Goal: Task Accomplishment & Management: Manage account settings

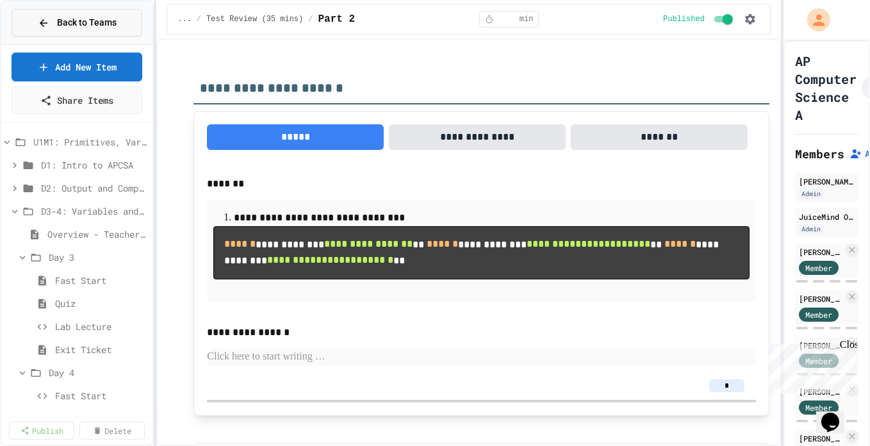
click at [61, 9] on button "Back to Teams" at bounding box center [77, 23] width 131 height 28
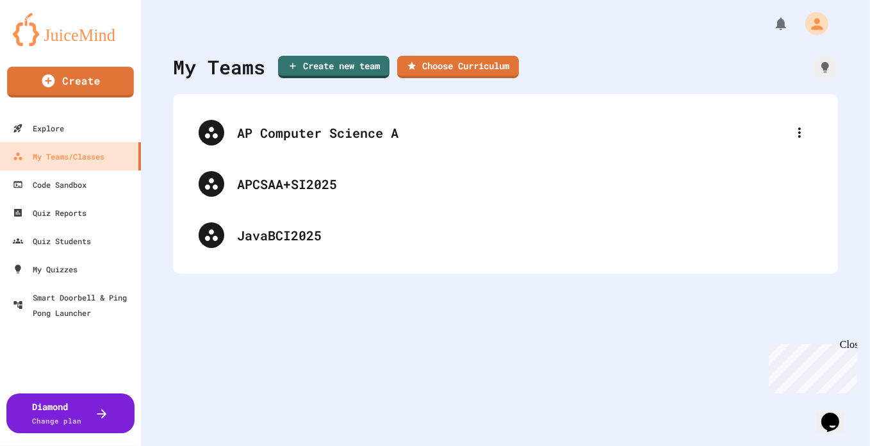
click at [56, 33] on img at bounding box center [70, 29] width 115 height 33
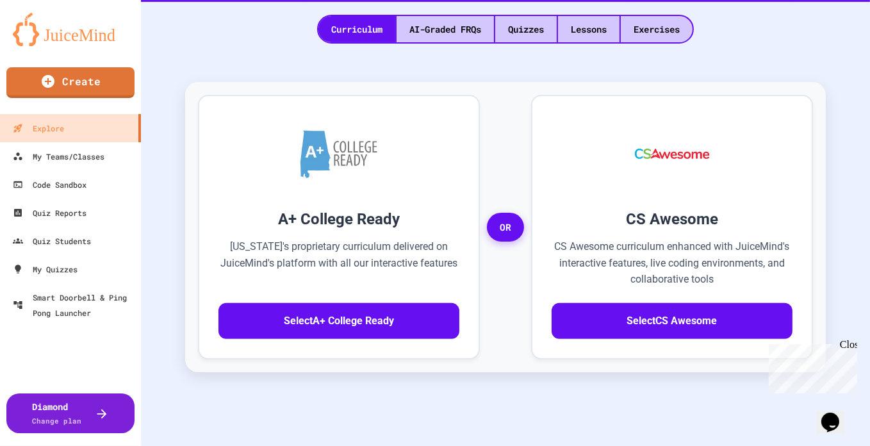
scroll to position [302, 0]
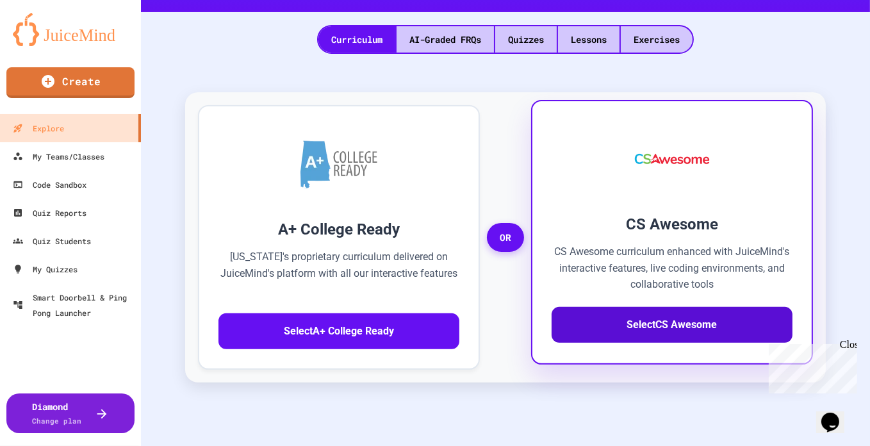
click at [654, 307] on button "Select CS Awesome" at bounding box center [672, 325] width 241 height 36
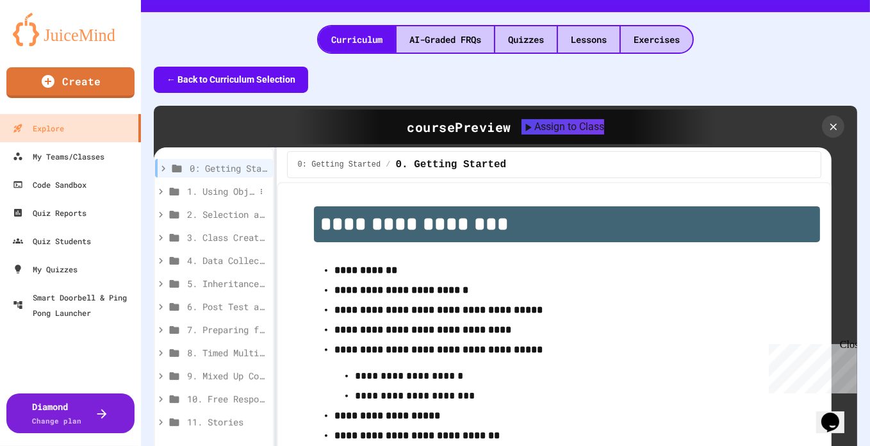
click at [236, 185] on span "1. Using Objects and Methods" at bounding box center [221, 191] width 68 height 13
click at [220, 208] on span "1.1. Introduction to Algorithms, Programming, and Compilers" at bounding box center [225, 214] width 62 height 13
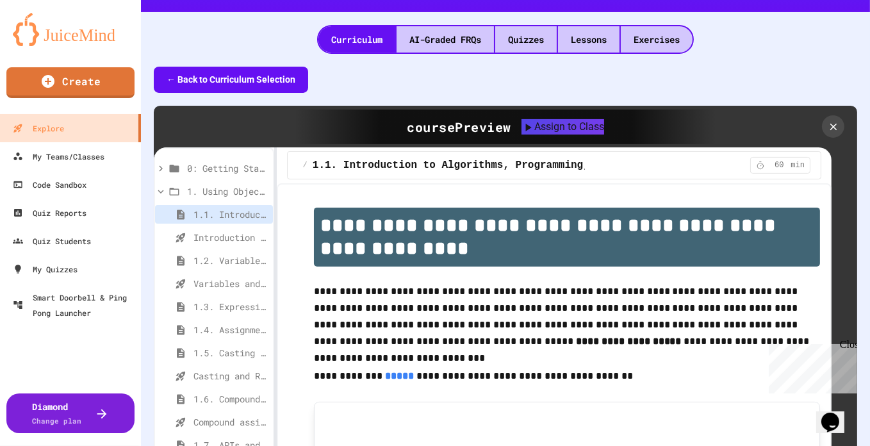
scroll to position [484, 0]
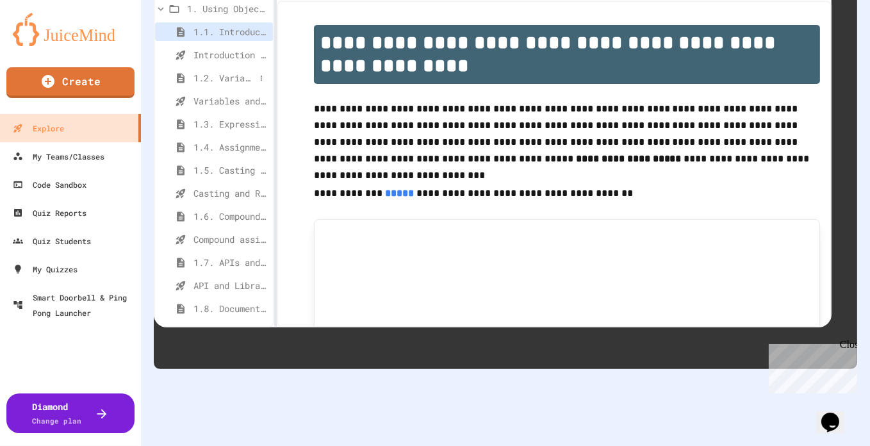
click at [229, 71] on span "1.2. Variables and Data Types" at bounding box center [225, 77] width 62 height 13
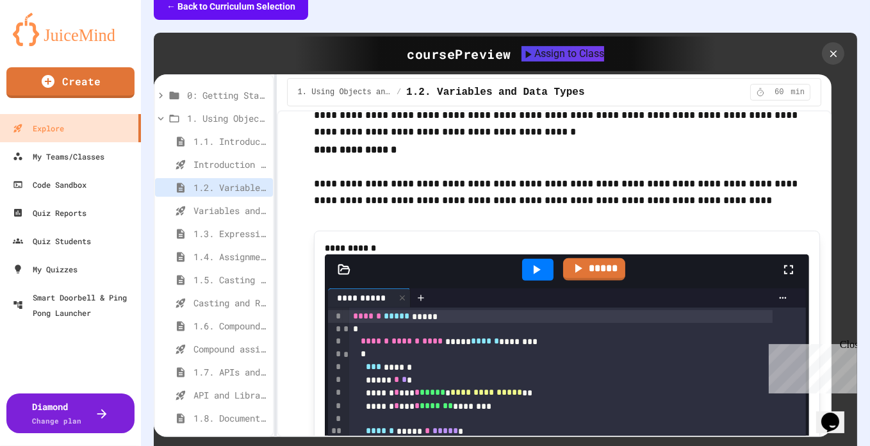
scroll to position [3565, 0]
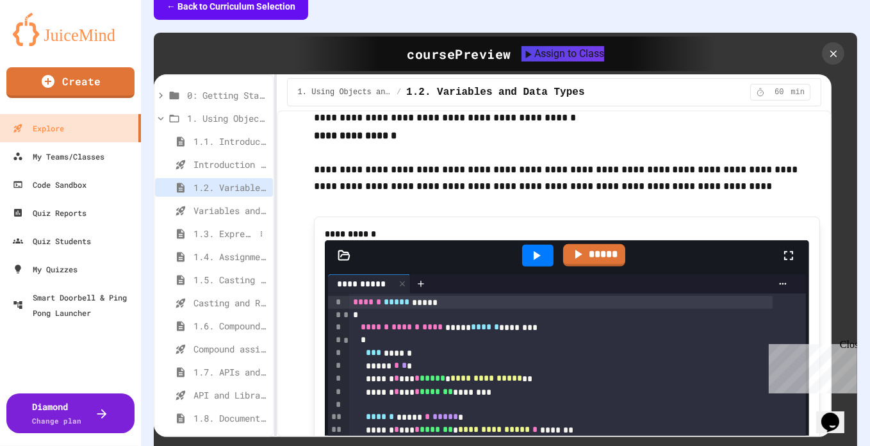
click at [235, 227] on span "1.3. Expressions and Output [New]" at bounding box center [225, 233] width 62 height 13
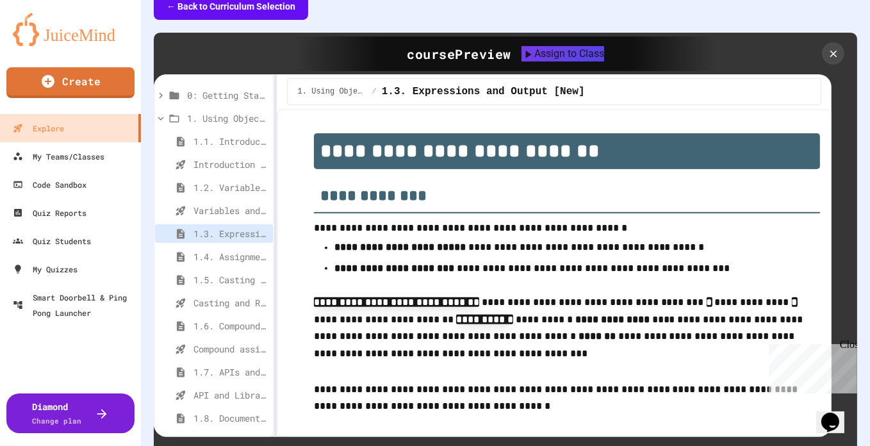
drag, startPoint x: 869, startPoint y: 208, endPoint x: 668, endPoint y: 316, distance: 227.9
click at [668, 316] on p "**********" at bounding box center [567, 329] width 506 height 70
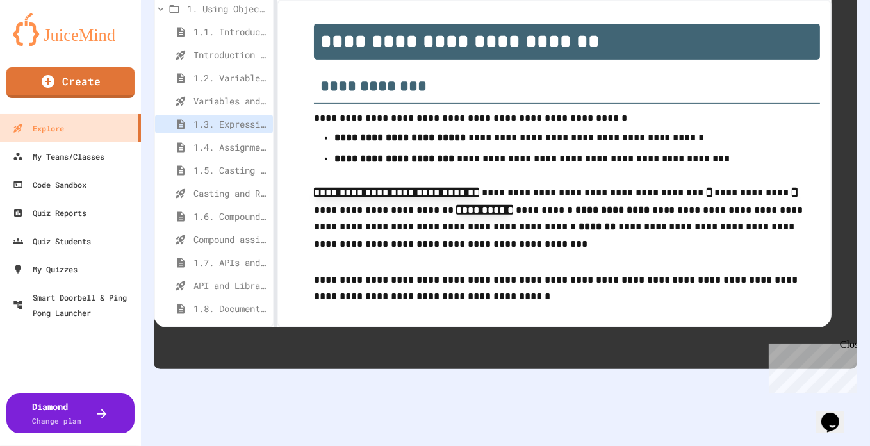
scroll to position [413, 0]
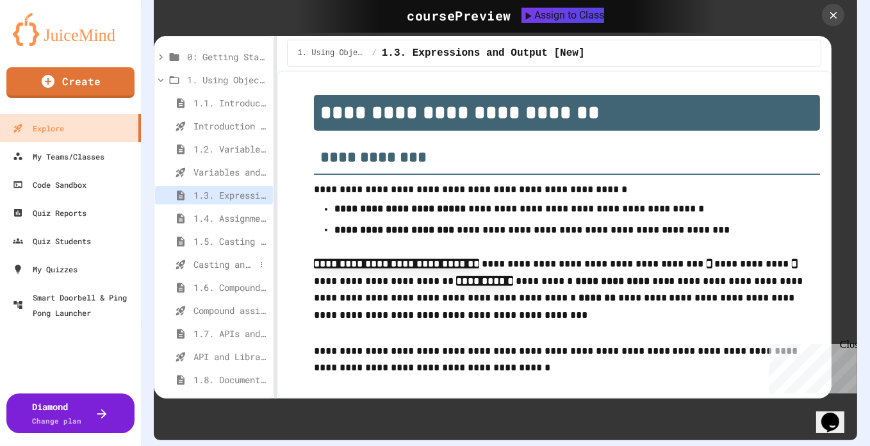
click at [222, 258] on span "Casting and Ranges of variables - Quiz" at bounding box center [225, 264] width 62 height 13
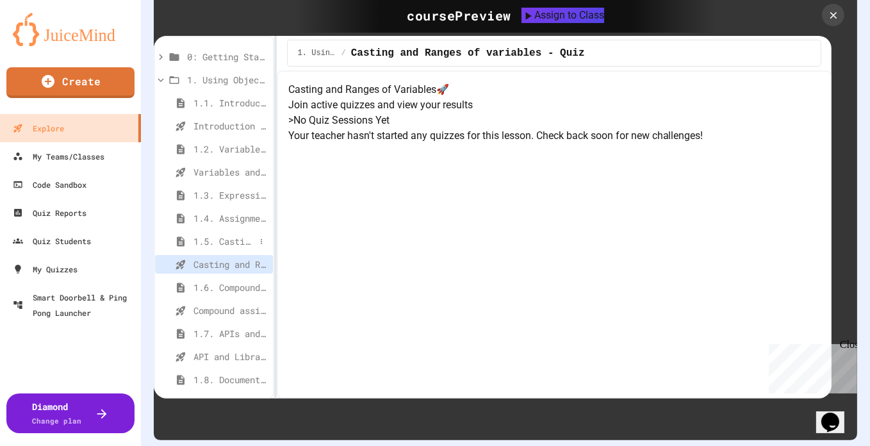
click at [216, 235] on span "1.5. Casting and Ranges of Values" at bounding box center [225, 241] width 62 height 13
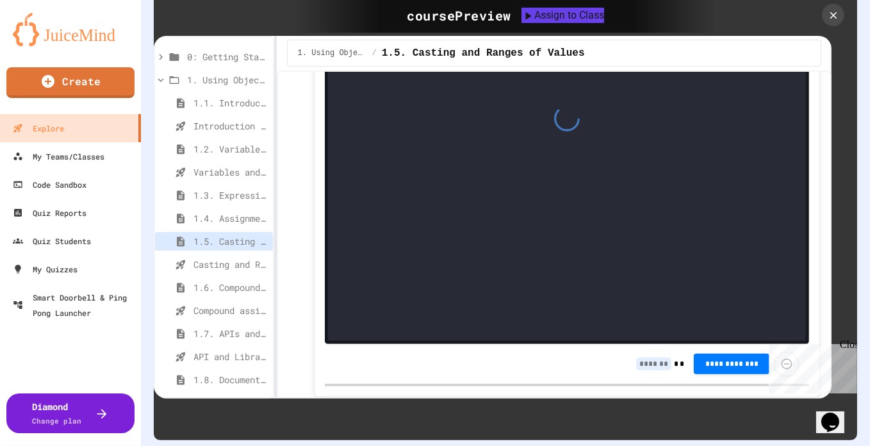
scroll to position [967, 0]
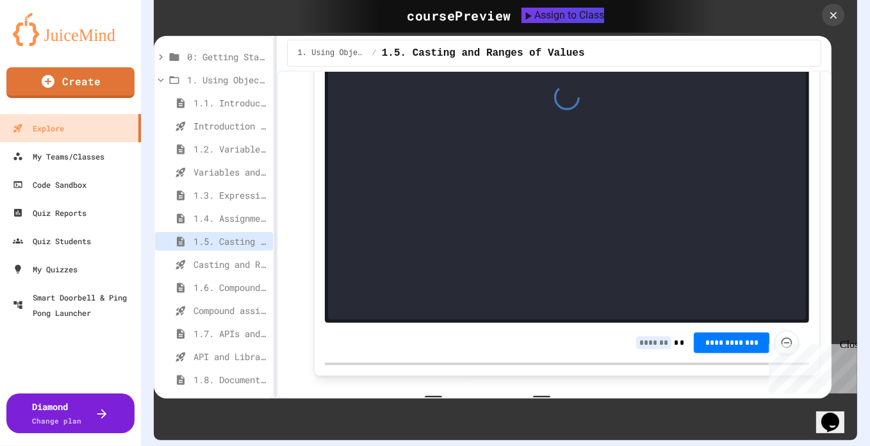
click at [555, 124] on div at bounding box center [567, 97] width 478 height 443
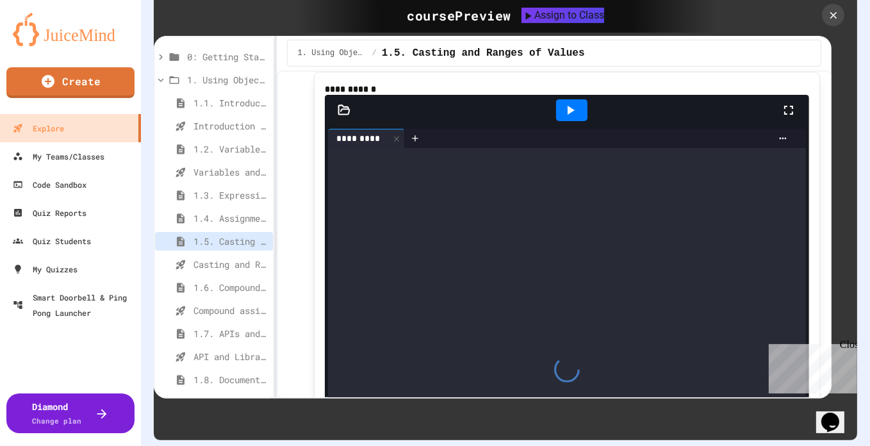
scroll to position [684, 0]
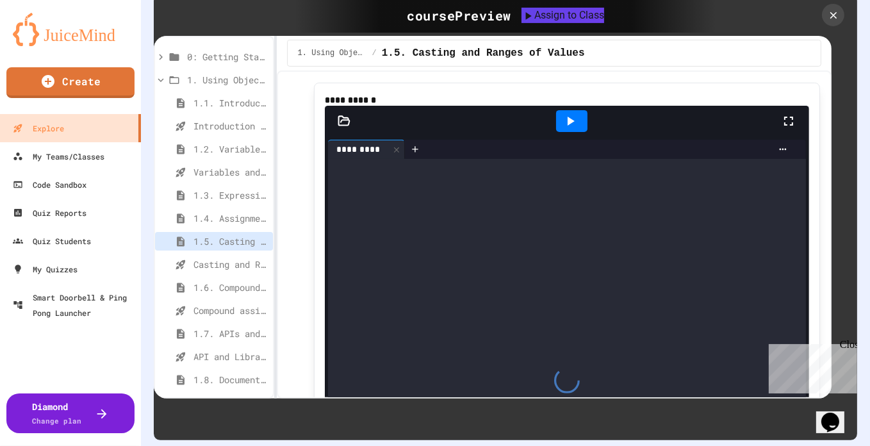
click at [568, 110] on div at bounding box center [571, 121] width 31 height 22
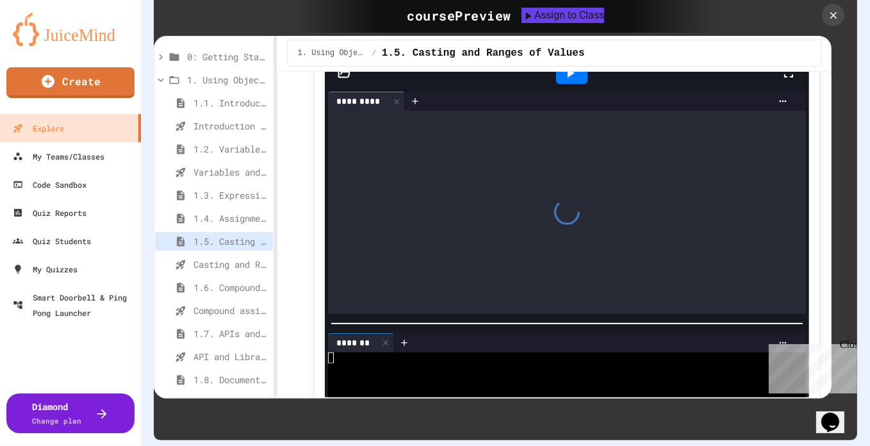
scroll to position [807, 0]
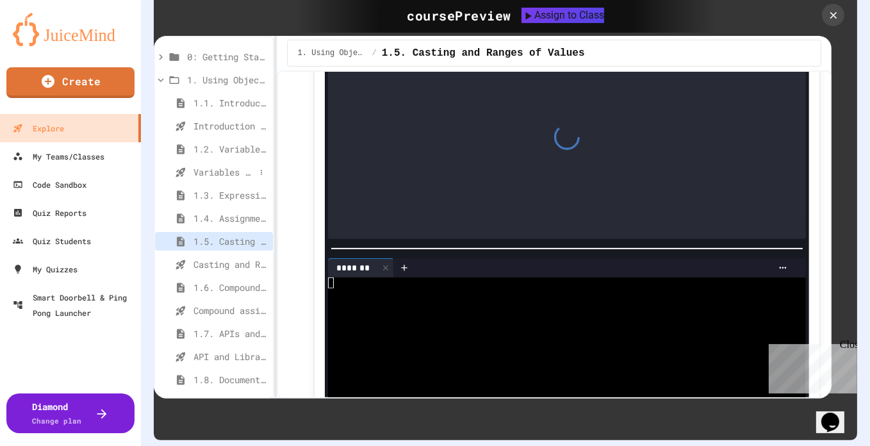
click at [216, 165] on span "Variables and Data Types - Quiz" at bounding box center [225, 171] width 62 height 13
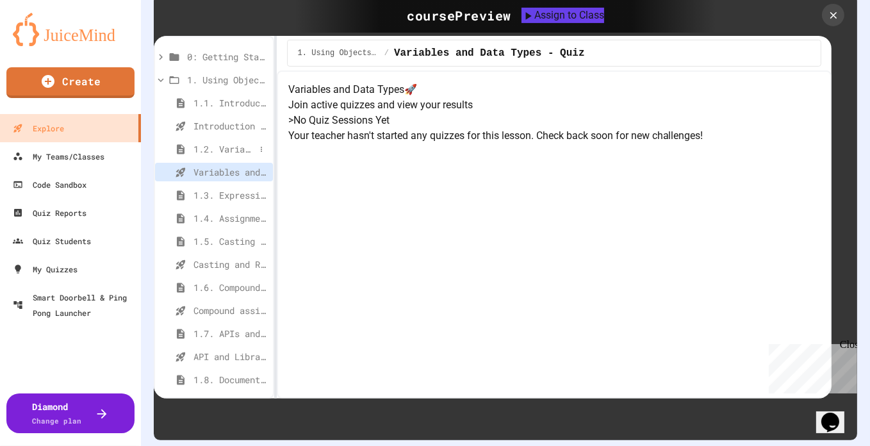
click at [224, 142] on span "1.2. Variables and Data Types" at bounding box center [225, 148] width 62 height 13
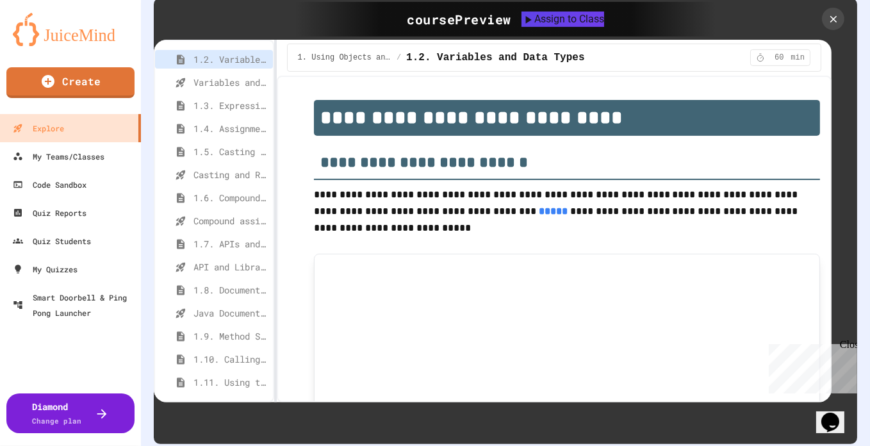
scroll to position [90, 0]
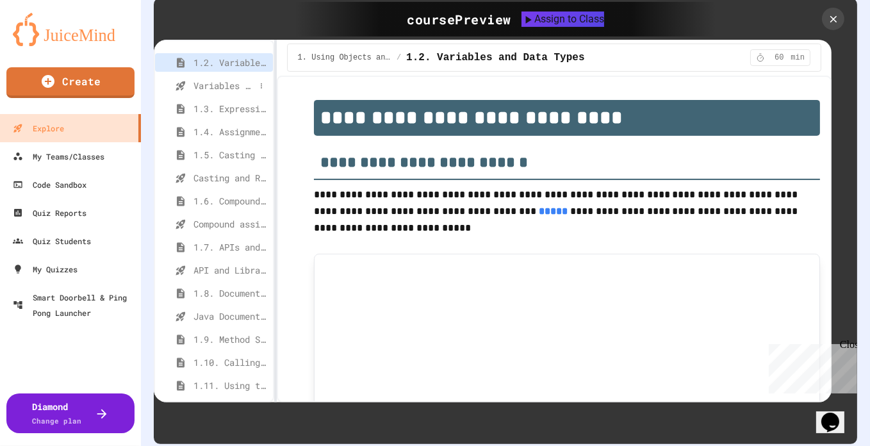
click at [216, 79] on span "Variables and Data Types - Quiz" at bounding box center [225, 85] width 62 height 13
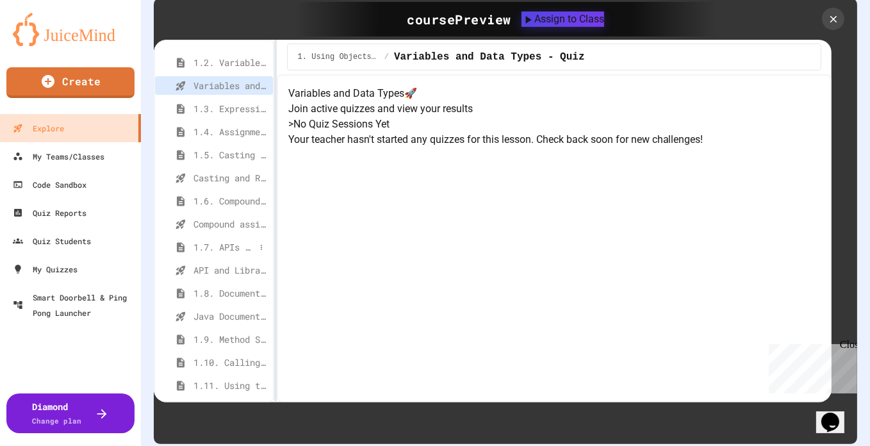
click at [231, 240] on span "1.7. APIs and Libraries" at bounding box center [225, 246] width 62 height 13
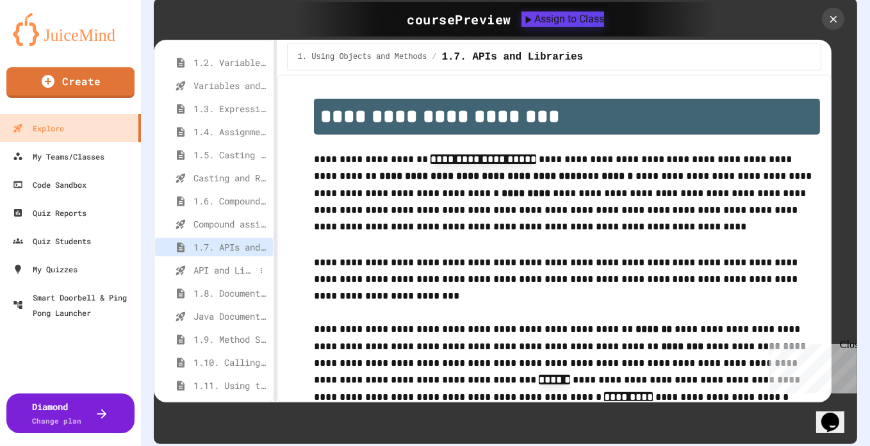
click at [231, 263] on span "API and Libraries - Topic 1.7" at bounding box center [225, 269] width 62 height 13
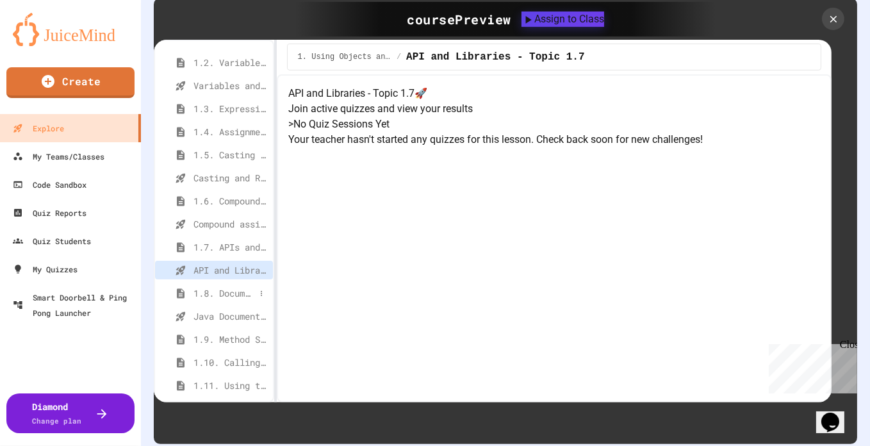
click at [226, 286] on span "1.8. Documentation with Comments and Preconditions" at bounding box center [225, 292] width 62 height 13
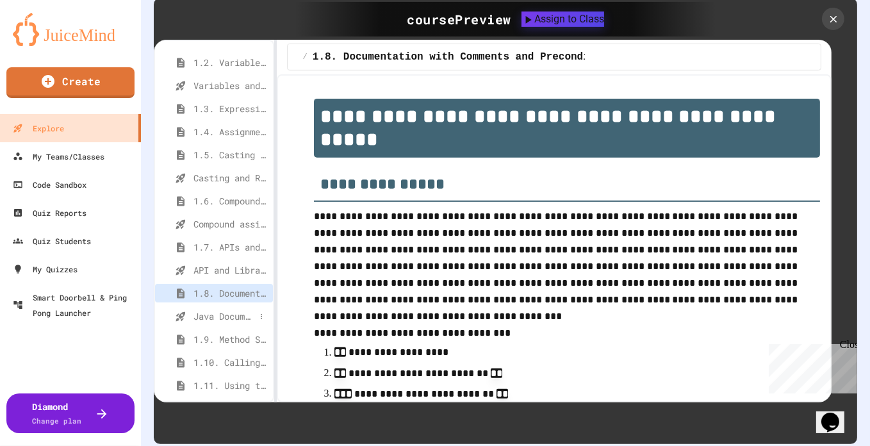
click at [220, 310] on span "Java Documentation with Comments - Topic 1.8" at bounding box center [225, 316] width 62 height 13
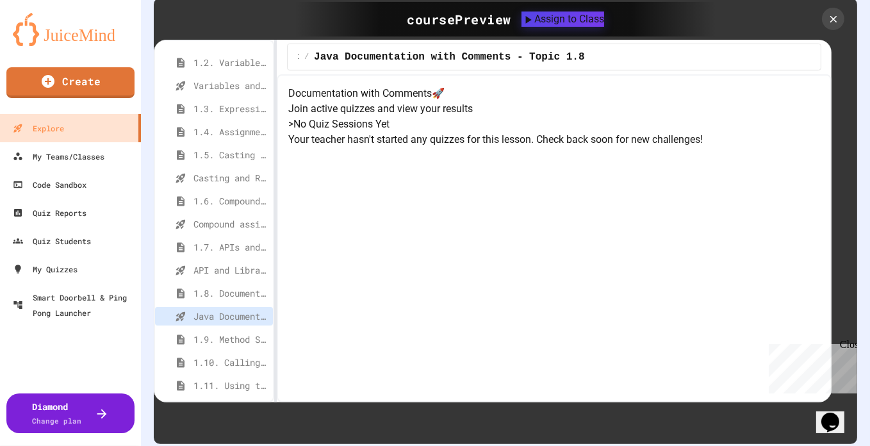
scroll to position [189, 0]
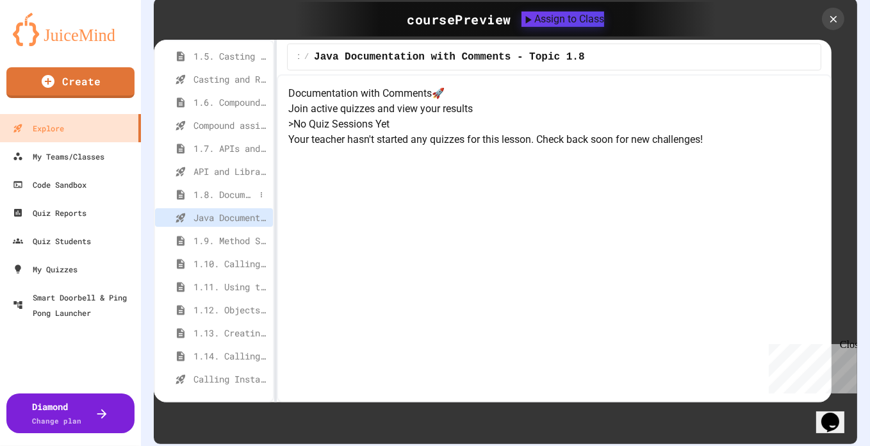
click at [228, 188] on span "1.8. Documentation with Comments and Preconditions" at bounding box center [225, 194] width 62 height 13
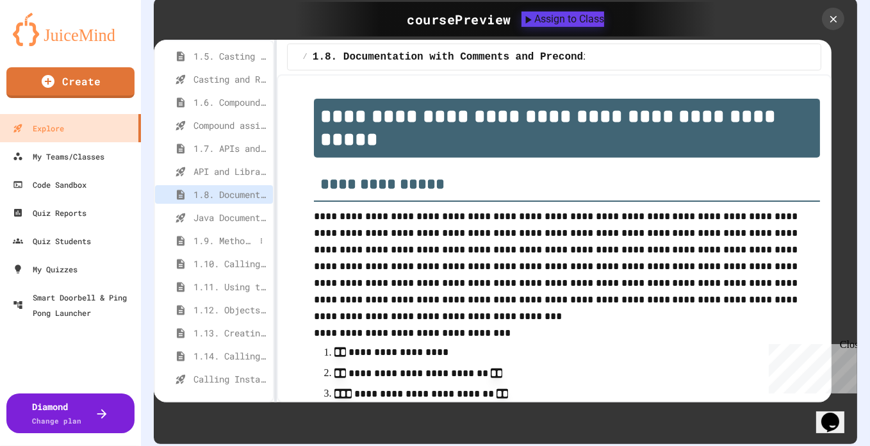
click at [222, 234] on span "1.9. Method Signatures" at bounding box center [225, 240] width 62 height 13
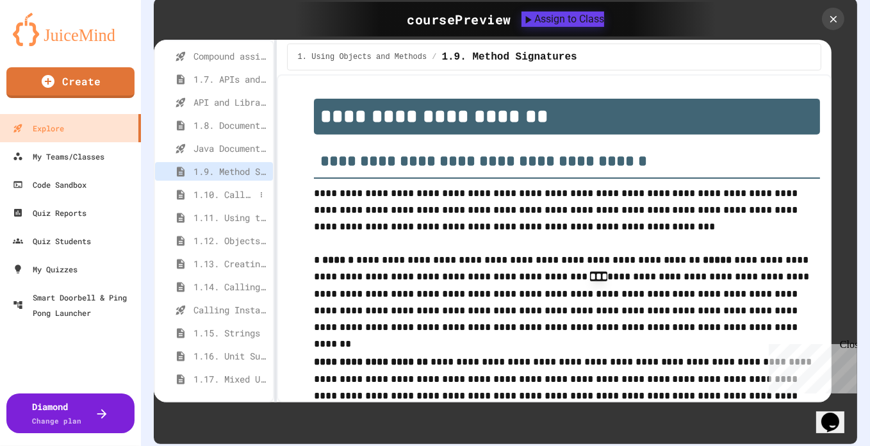
scroll to position [1120, 0]
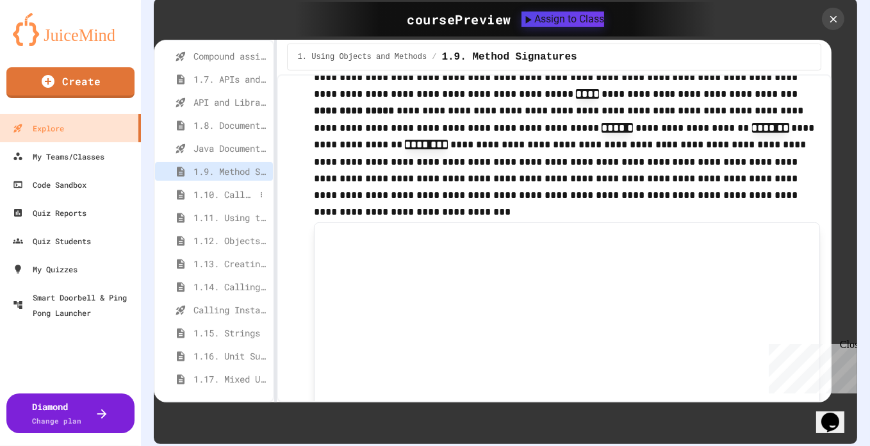
click at [228, 188] on span "1.10. Calling Class Methods" at bounding box center [225, 194] width 62 height 13
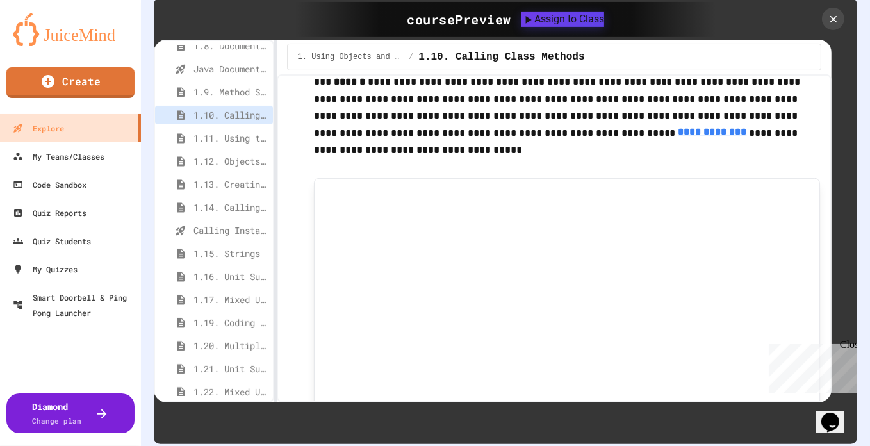
scroll to position [358, 0]
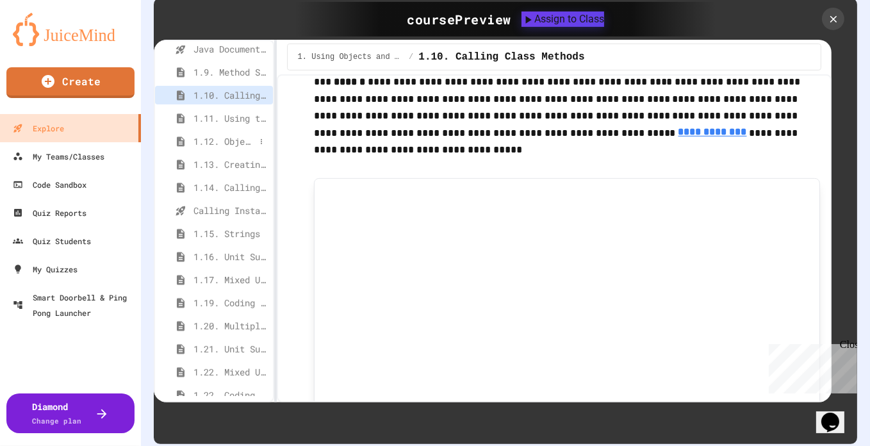
click at [215, 135] on span "1.12. Objects - Instances of Classes" at bounding box center [225, 141] width 62 height 13
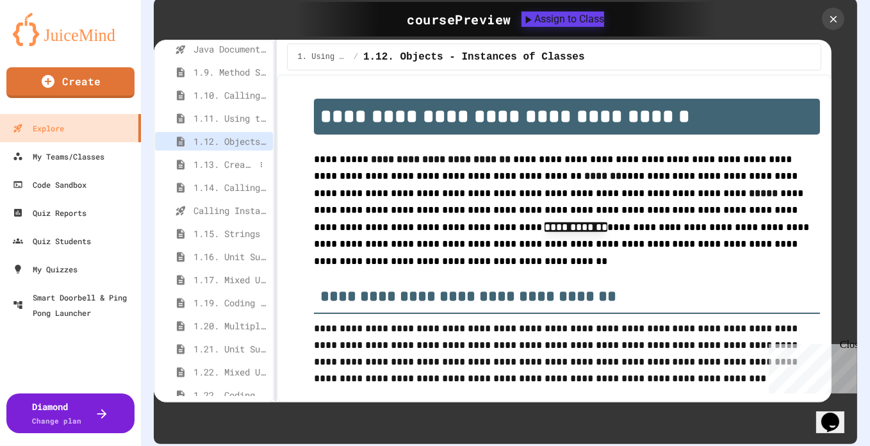
click at [224, 158] on span "1.13. Creating and Initializing Objects: Constructors" at bounding box center [225, 164] width 62 height 13
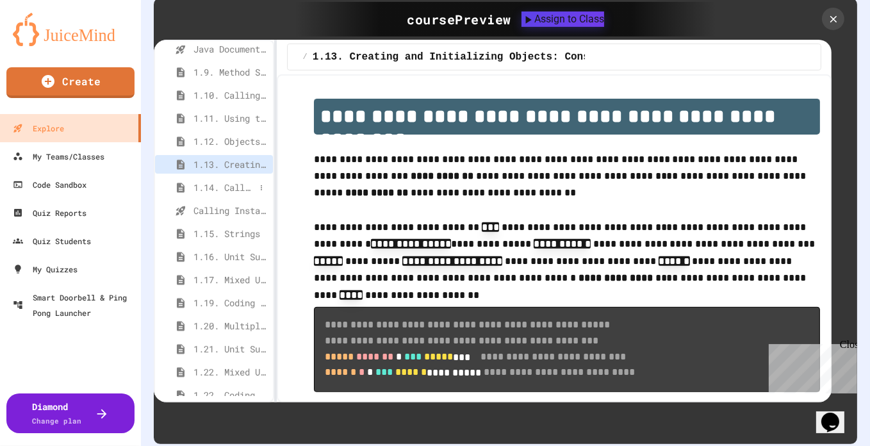
click at [217, 181] on span "1.14. Calling Instance Methods" at bounding box center [225, 187] width 62 height 13
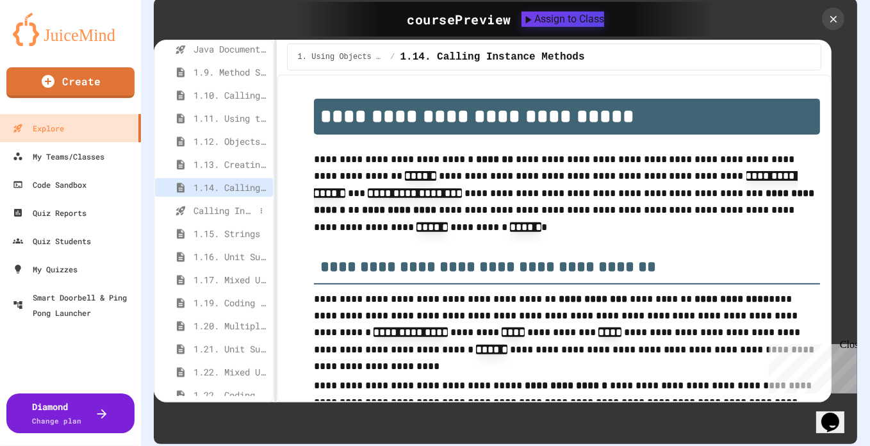
click at [220, 204] on span "Calling Instance Methods - Topic 1.14" at bounding box center [225, 210] width 62 height 13
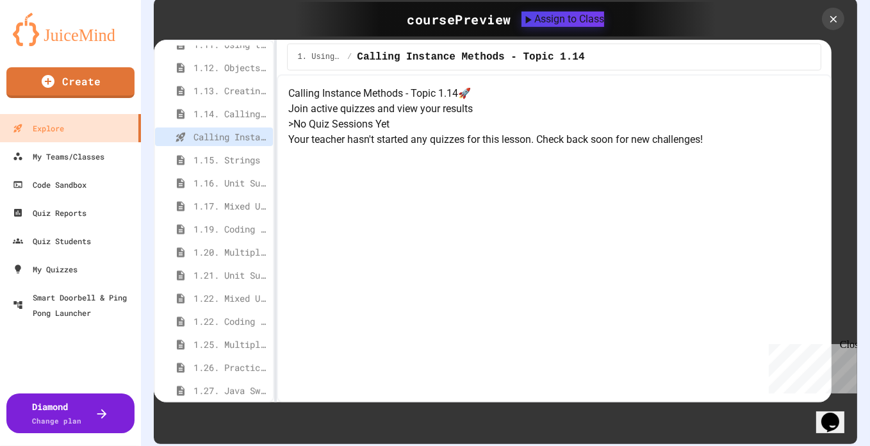
scroll to position [436, 0]
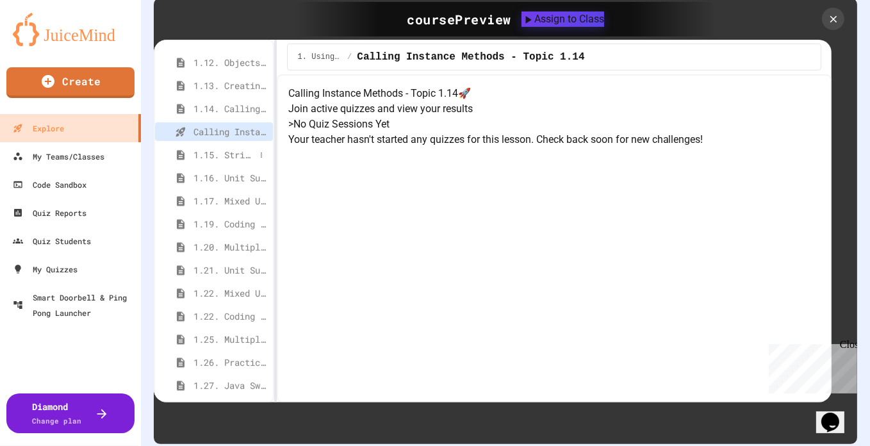
click at [220, 148] on span "1.15. Strings" at bounding box center [225, 154] width 62 height 13
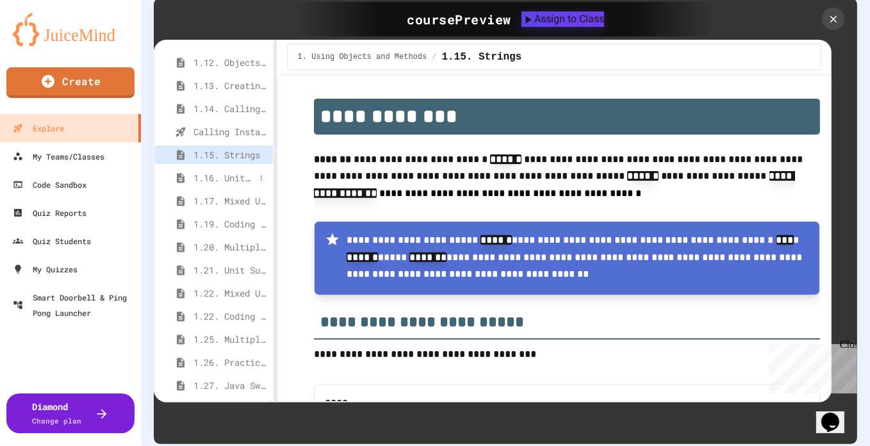
click at [220, 171] on span "1.16. Unit Summary 1a (1.1-1.6)" at bounding box center [225, 177] width 62 height 13
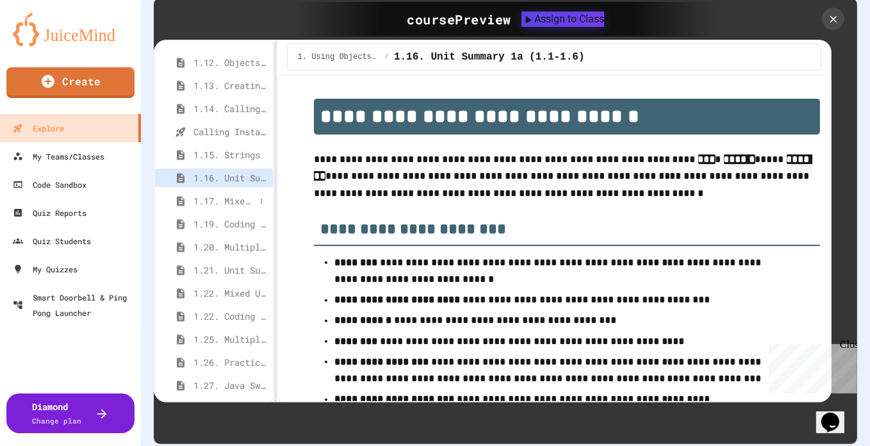
click at [221, 194] on span "1.17. Mixed Up Code Practice 1.1-1.6" at bounding box center [225, 200] width 62 height 13
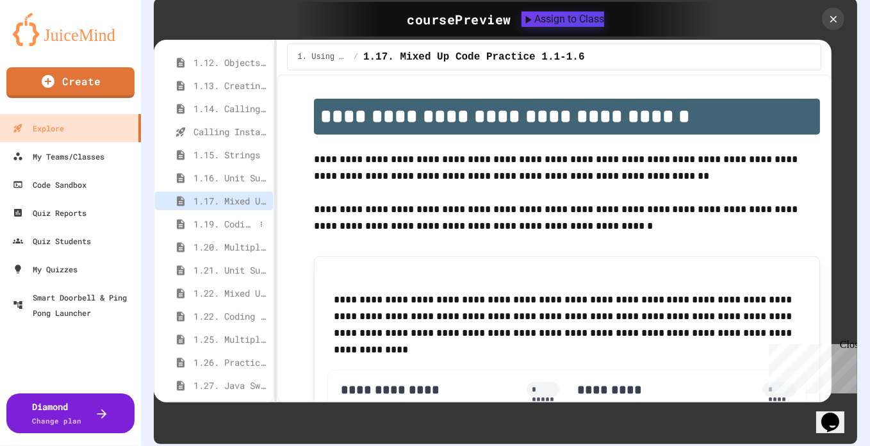
click at [223, 217] on span "1.19. Coding Practice 1a (1.1-1.6)" at bounding box center [225, 223] width 62 height 13
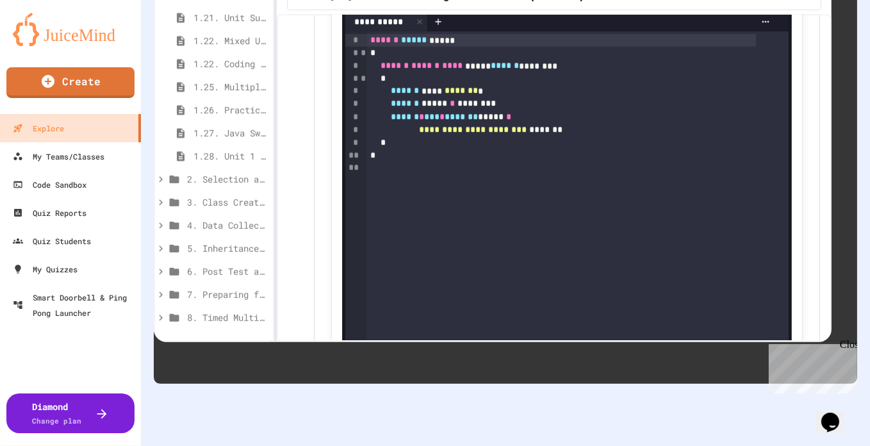
scroll to position [698, 0]
click at [210, 103] on span "2. Selection and Iteration" at bounding box center [221, 109] width 68 height 13
click at [206, 103] on span "2. Selection and Iteration" at bounding box center [221, 109] width 68 height 13
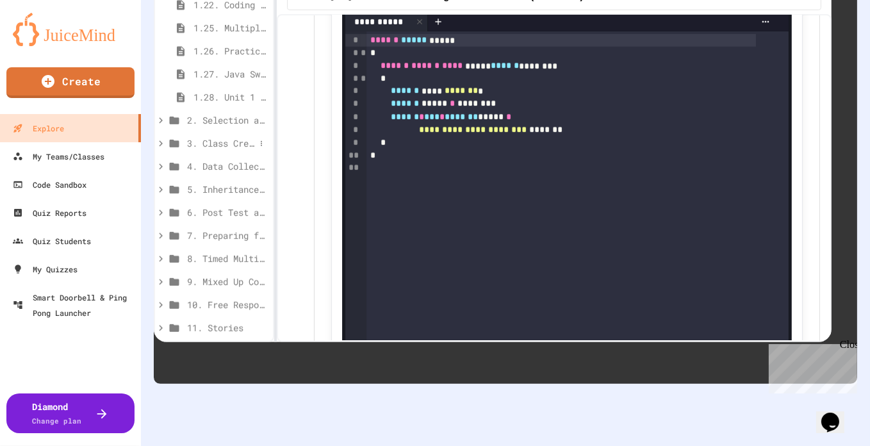
click at [229, 136] on span "3. Class Creation" at bounding box center [221, 142] width 68 height 13
click at [226, 136] on span "3. Class Creation" at bounding box center [221, 142] width 68 height 13
click at [215, 160] on span "4. Data Collections" at bounding box center [221, 166] width 68 height 13
click at [206, 206] on span "6. Post Test and Survey" at bounding box center [221, 212] width 68 height 13
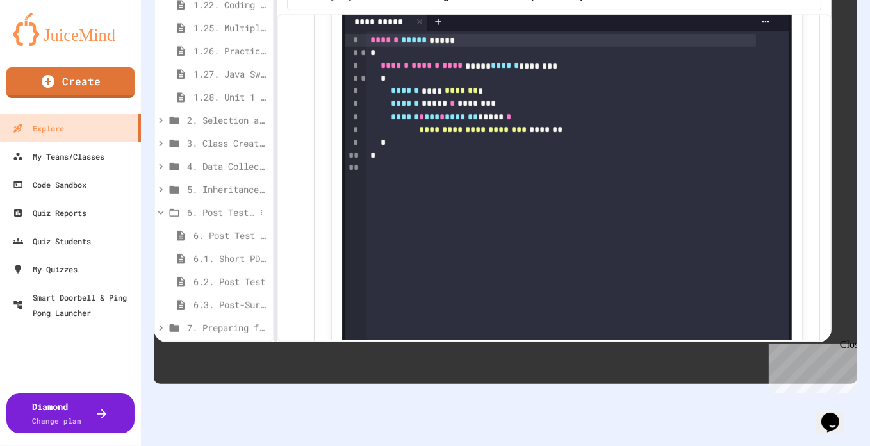
click at [207, 206] on span "6. Post Test and Survey" at bounding box center [221, 212] width 68 height 13
click at [206, 183] on span "5. Inheritance (optional)" at bounding box center [221, 189] width 68 height 13
click at [227, 275] on span "9. Mixed Up Code - Free Response Practice" at bounding box center [221, 281] width 68 height 13
click at [192, 275] on span "9. Mixed Up Code - Free Response Practice" at bounding box center [221, 281] width 68 height 13
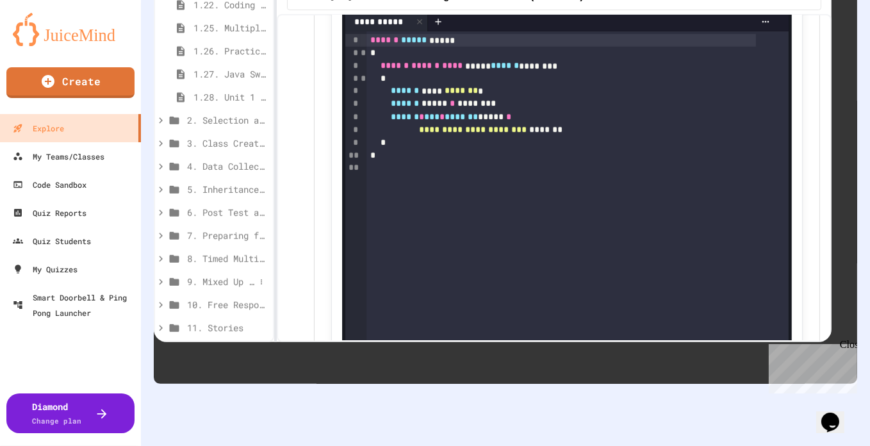
scroll to position [698, 0]
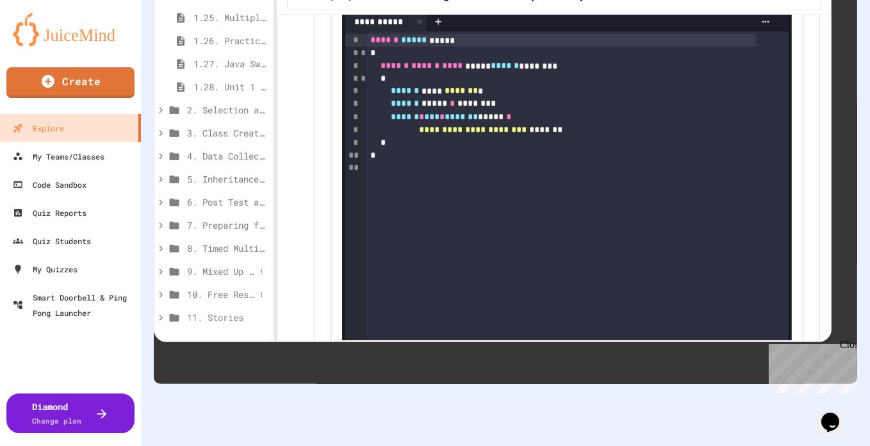
click at [238, 288] on span "10. Free Response Practice" at bounding box center [221, 294] width 68 height 13
click at [215, 288] on span "10. Free Response Practice" at bounding box center [221, 294] width 68 height 13
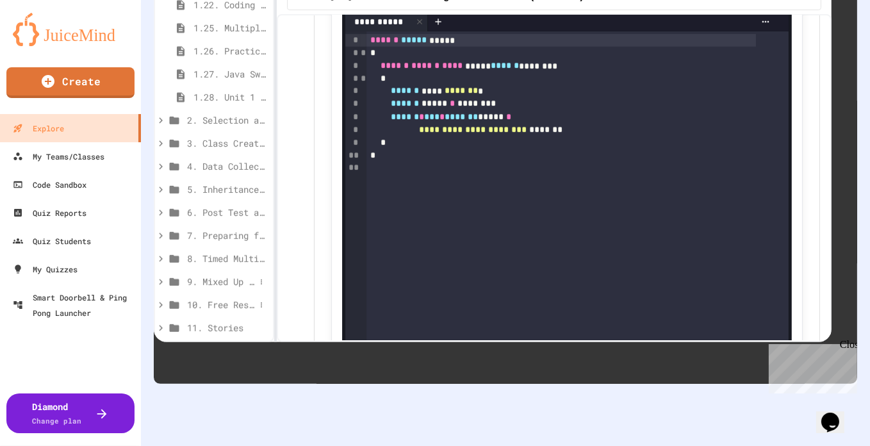
click at [226, 298] on span "10. Free Response Practice" at bounding box center [221, 304] width 68 height 13
click at [226, 298] on span "10. Free Response Practice" at bounding box center [227, 304] width 81 height 13
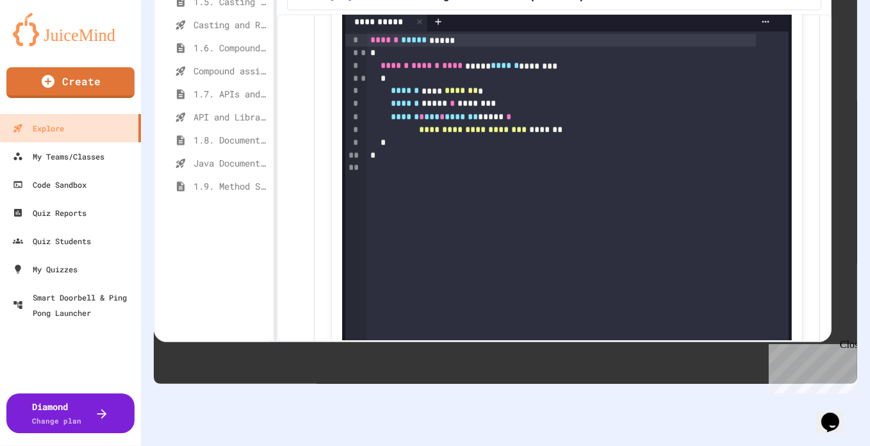
scroll to position [0, 0]
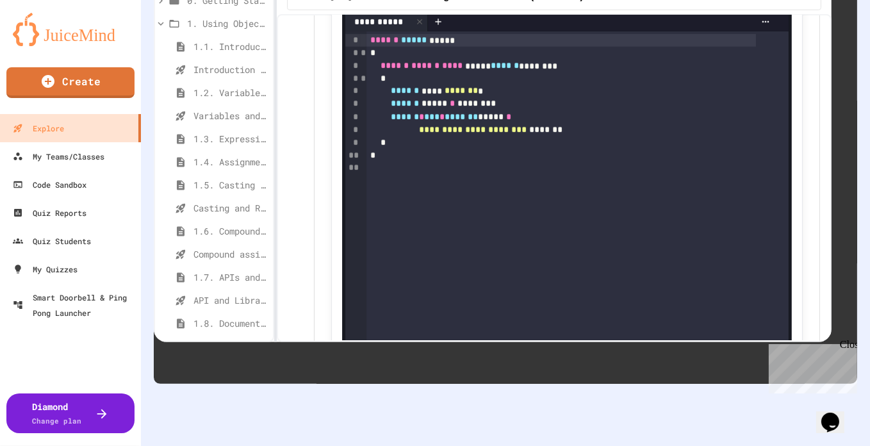
drag, startPoint x: 868, startPoint y: 243, endPoint x: 869, endPoint y: 84, distance: 158.9
click at [869, 84] on div at bounding box center [435, 223] width 870 height 446
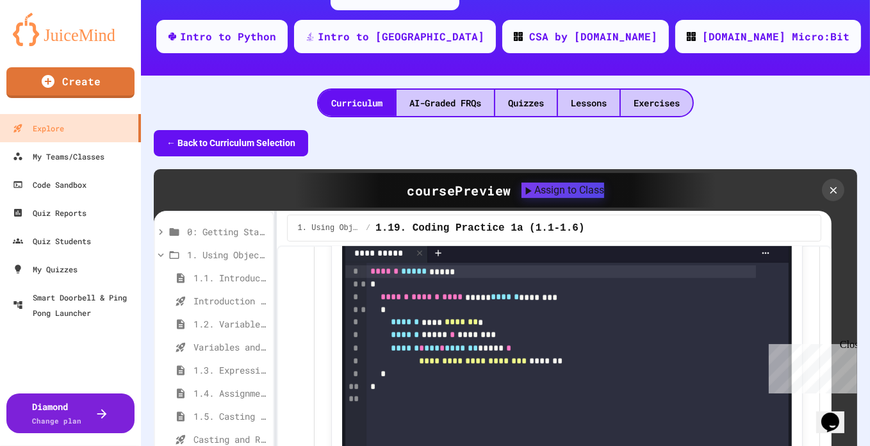
scroll to position [251, 0]
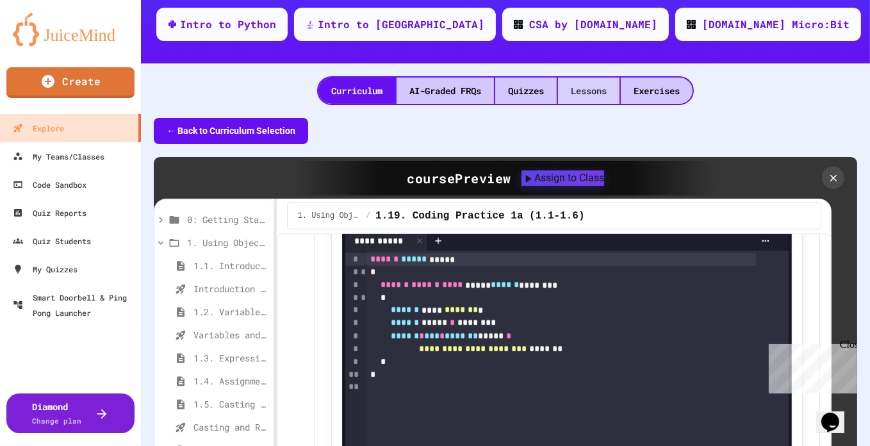
click at [590, 78] on div "Lessons" at bounding box center [589, 91] width 62 height 26
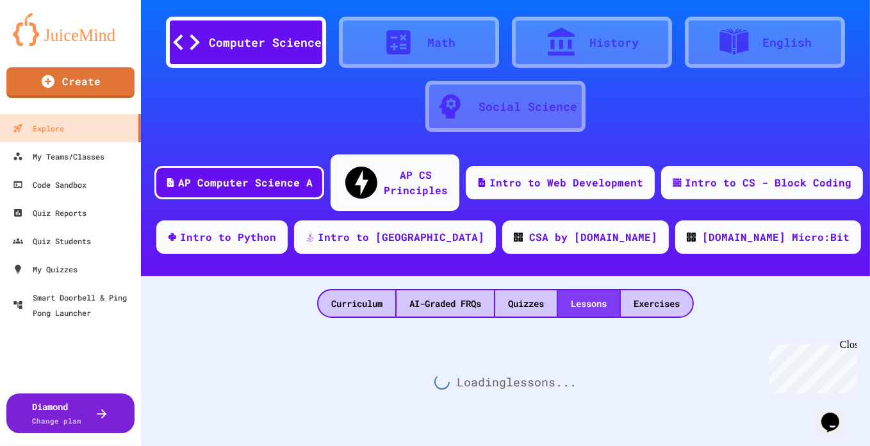
scroll to position [23, 0]
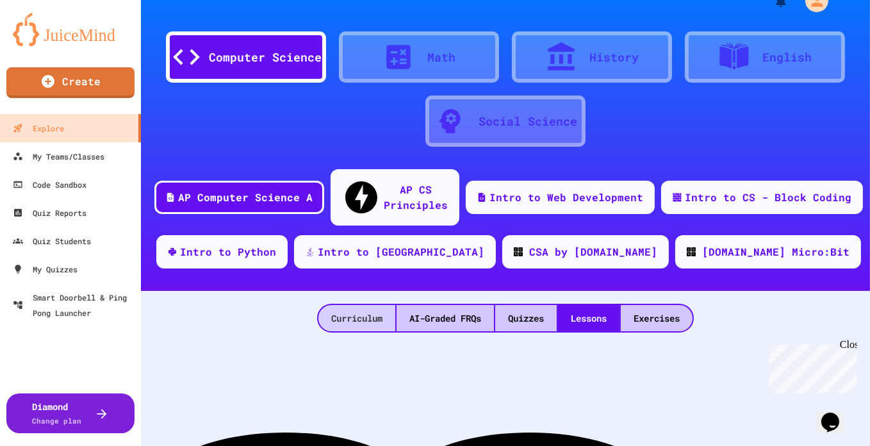
click at [351, 305] on div "Curriculum" at bounding box center [356, 318] width 77 height 26
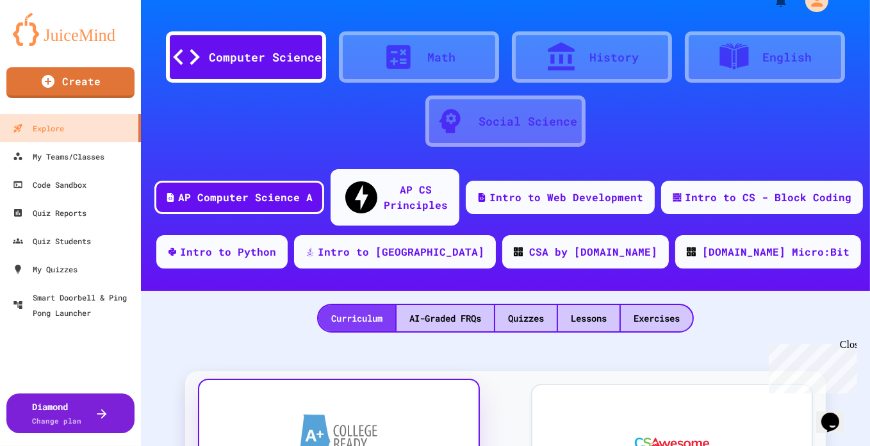
scroll to position [251, 0]
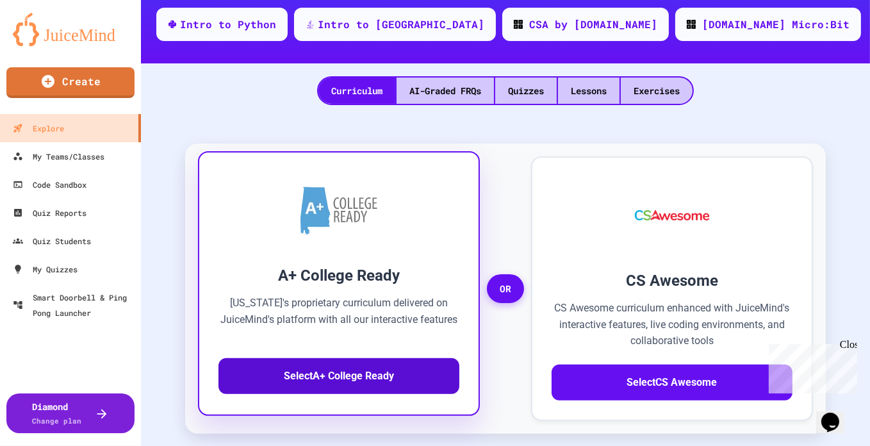
click at [374, 358] on button "Select A+ College Ready" at bounding box center [339, 376] width 241 height 36
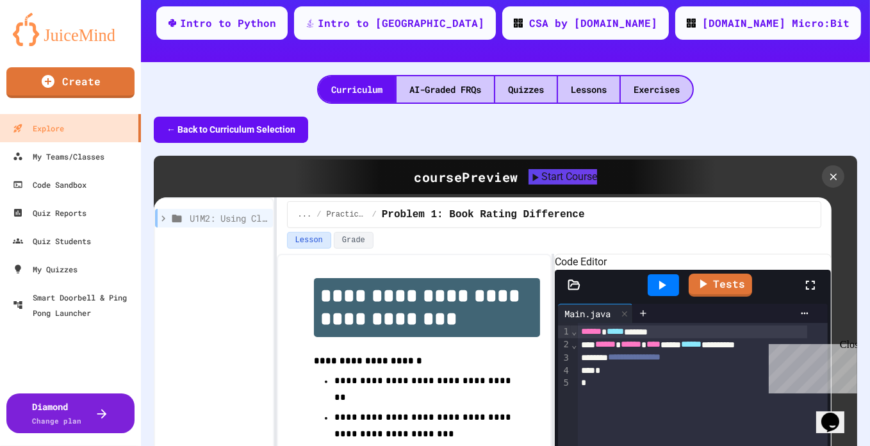
scroll to position [255, 0]
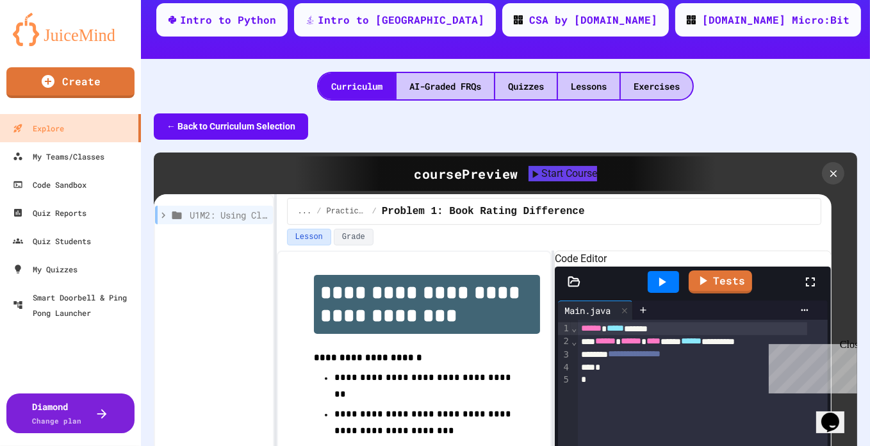
click at [218, 113] on button "← Back to Curriculum Selection" at bounding box center [231, 126] width 154 height 26
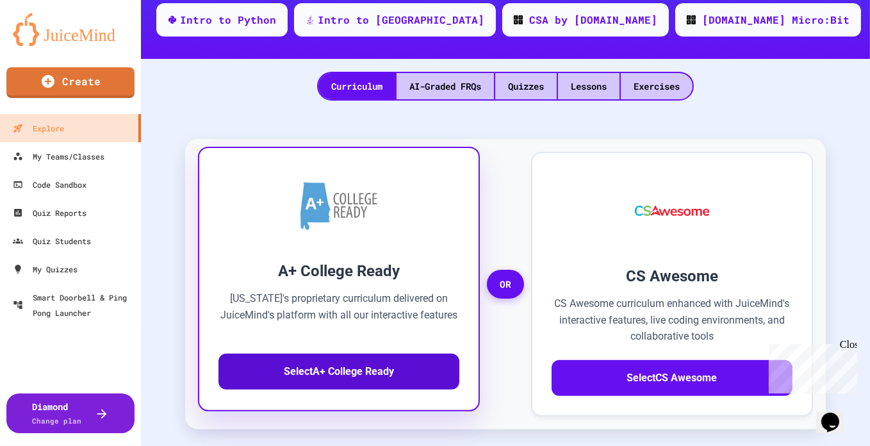
drag, startPoint x: 291, startPoint y: 360, endPoint x: 269, endPoint y: 349, distance: 24.7
click at [269, 354] on button "Select A+ College Ready" at bounding box center [339, 372] width 241 height 36
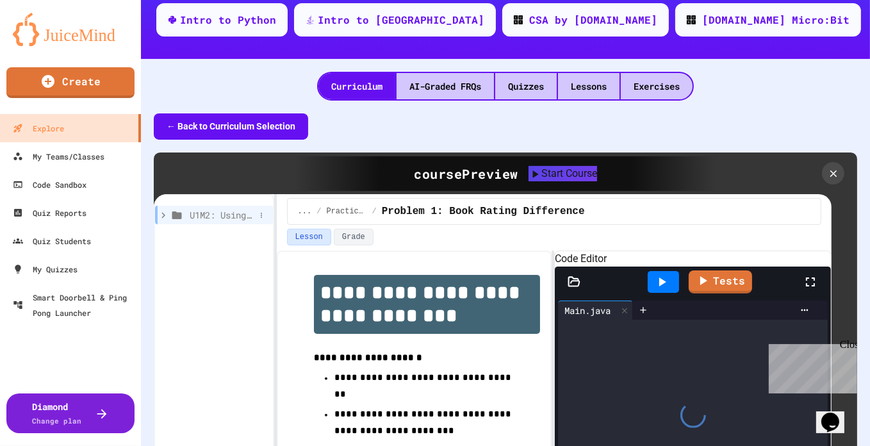
click at [165, 210] on icon at bounding box center [164, 216] width 12 height 12
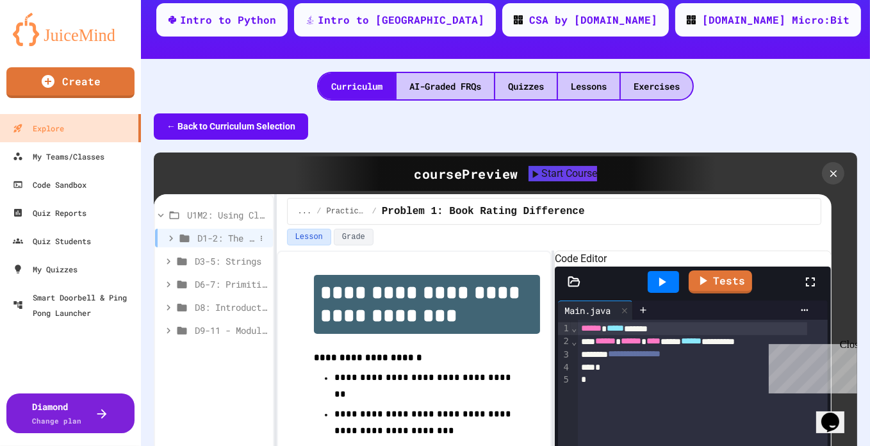
click at [173, 233] on icon at bounding box center [171, 239] width 12 height 12
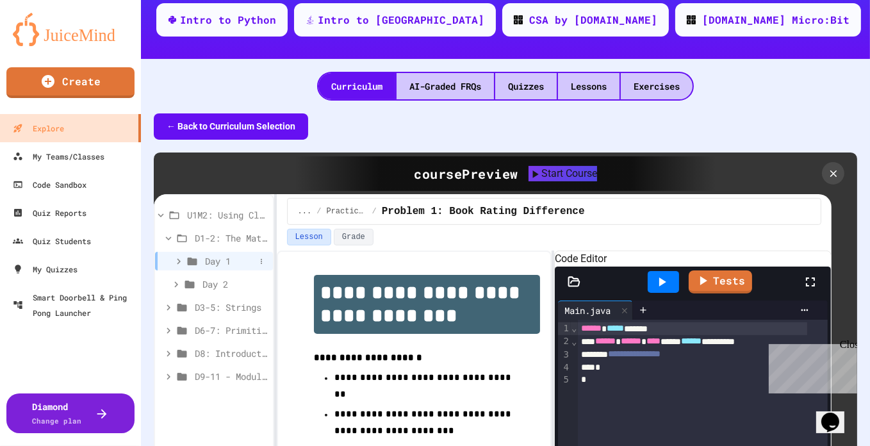
click at [182, 256] on icon at bounding box center [179, 262] width 12 height 12
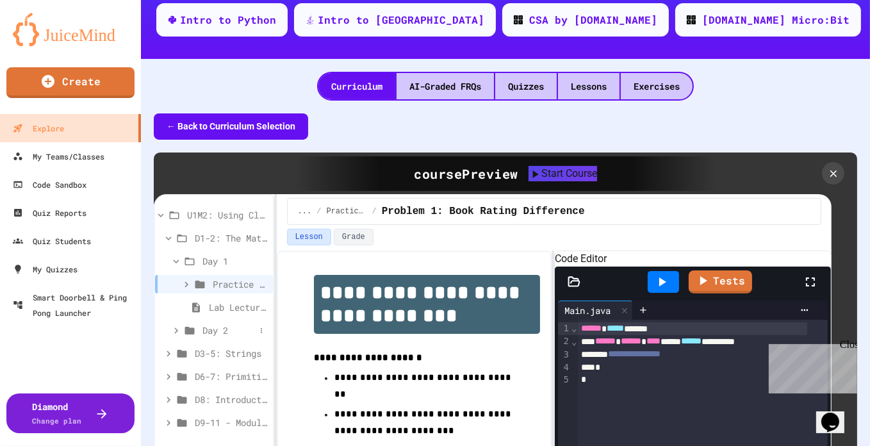
click at [179, 325] on icon at bounding box center [176, 331] width 12 height 12
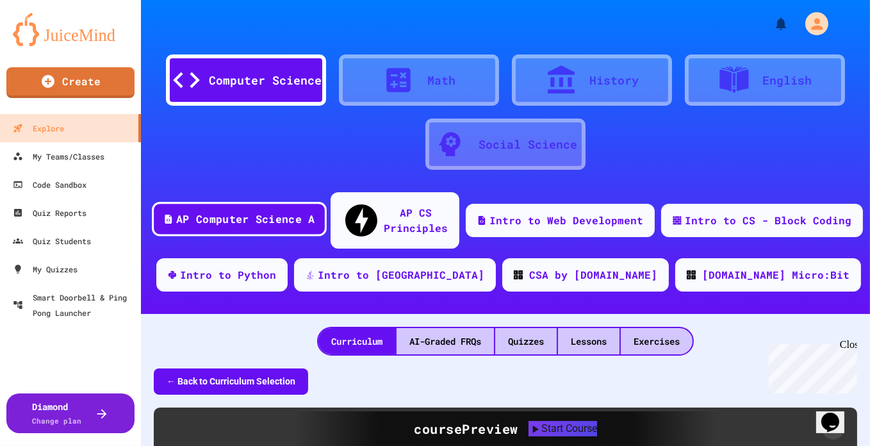
click at [293, 202] on div "AP Computer Science A" at bounding box center [239, 219] width 175 height 35
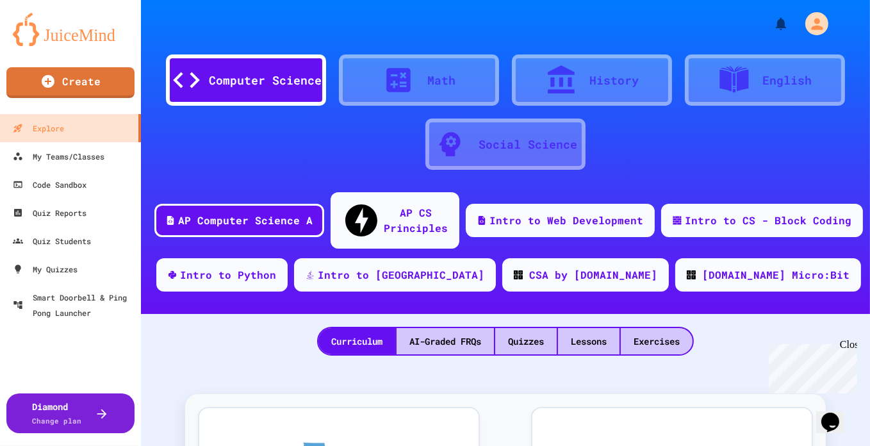
scroll to position [382, 0]
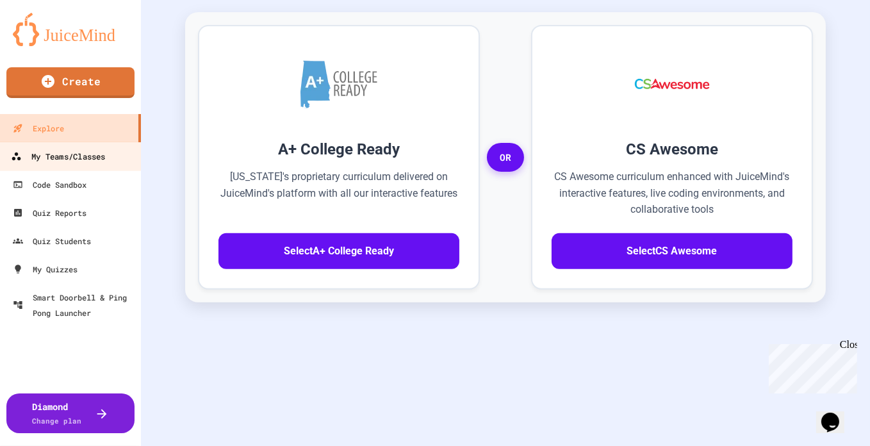
click at [94, 155] on div "My Teams/Classes" at bounding box center [58, 157] width 94 height 16
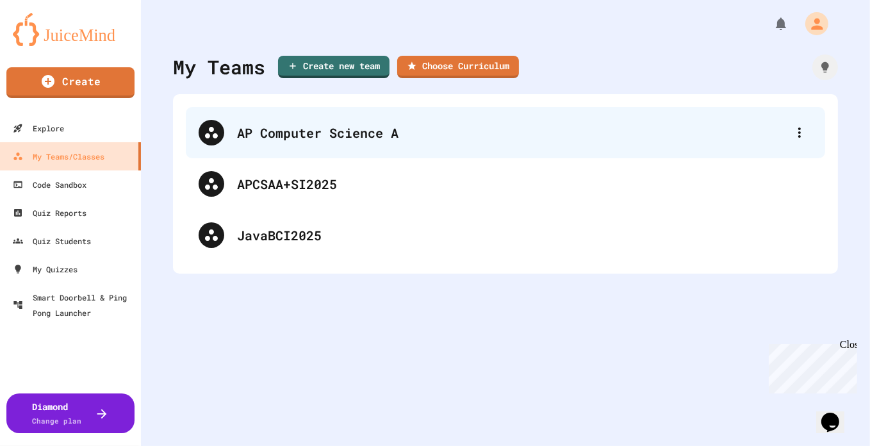
click at [312, 141] on div "AP Computer Science A" at bounding box center [512, 132] width 550 height 19
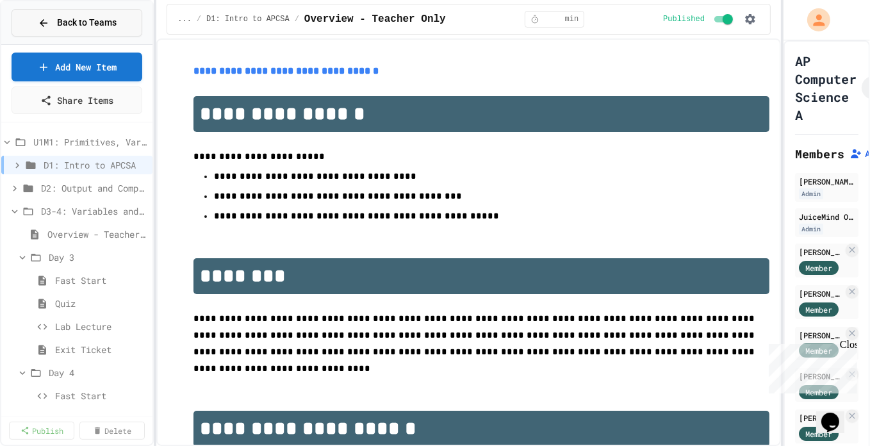
click at [90, 23] on span "Back to Teams" at bounding box center [87, 22] width 60 height 13
click at [67, 13] on button "Back to Teams" at bounding box center [77, 23] width 131 height 28
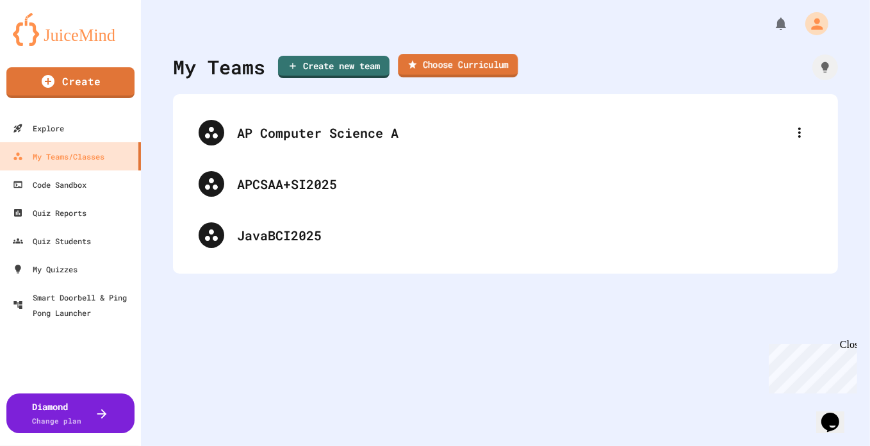
click at [472, 62] on link "Choose Curriculum" at bounding box center [458, 66] width 120 height 24
drag, startPoint x: 723, startPoint y: 143, endPoint x: 722, endPoint y: 176, distance: 33.3
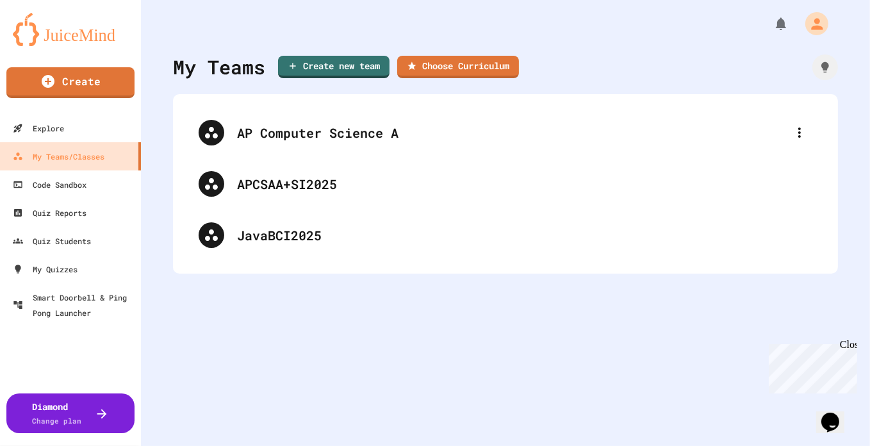
type input "**********"
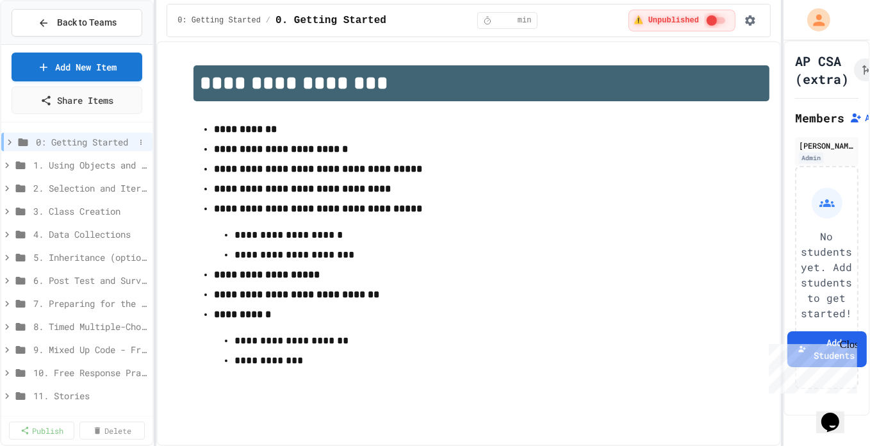
click at [101, 138] on span "0: Getting Started" at bounding box center [85, 141] width 99 height 13
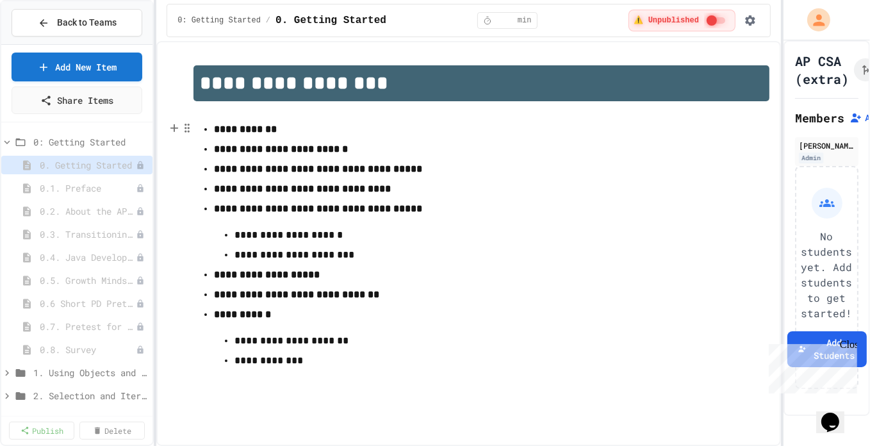
click at [306, 144] on strong "**********" at bounding box center [281, 149] width 134 height 10
click at [283, 153] on strong "**********" at bounding box center [281, 149] width 134 height 10
click at [237, 124] on strong "**********" at bounding box center [245, 129] width 63 height 10
click at [135, 182] on button at bounding box center [141, 188] width 13 height 13
click at [104, 236] on button "Publish" at bounding box center [98, 233] width 81 height 23
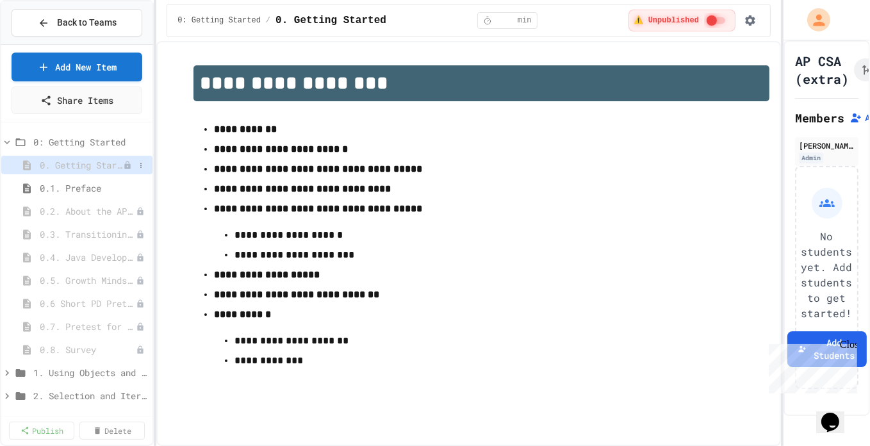
click at [101, 161] on span "0. Getting Started" at bounding box center [81, 164] width 83 height 13
click at [97, 185] on span "0.1. Preface" at bounding box center [87, 187] width 95 height 13
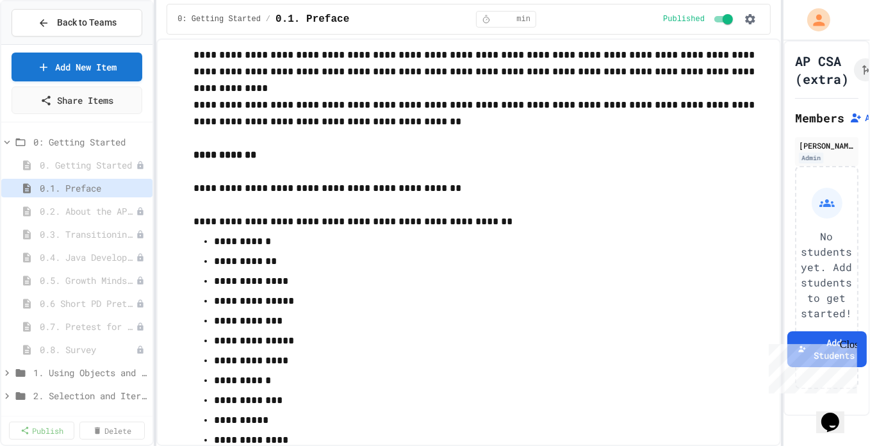
scroll to position [891, 0]
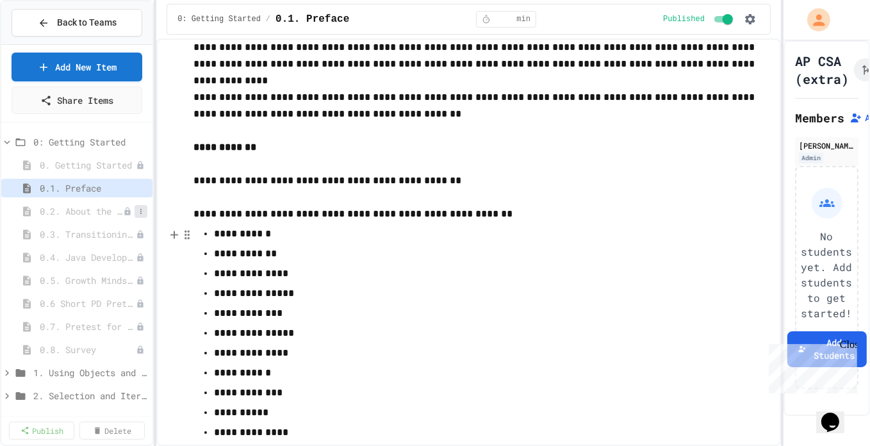
click at [137, 208] on icon at bounding box center [141, 212] width 8 height 8
click at [107, 254] on button "Publish" at bounding box center [98, 256] width 81 height 23
click at [108, 207] on span "0.2. About the AP CSA Exam" at bounding box center [87, 210] width 95 height 13
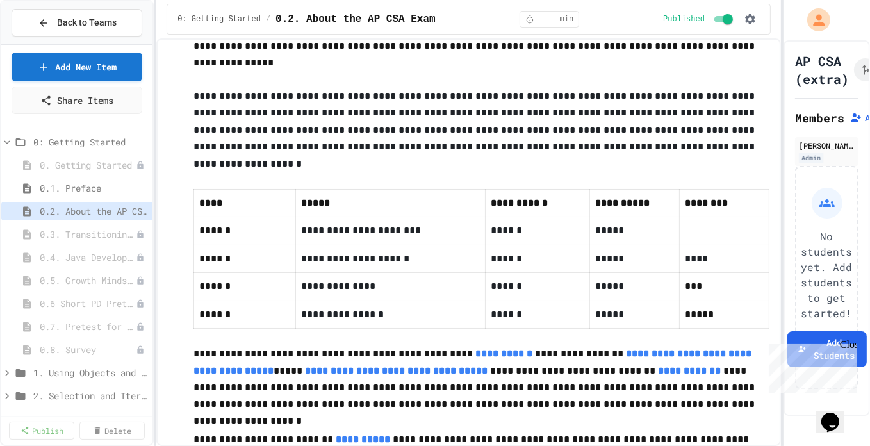
scroll to position [715, 0]
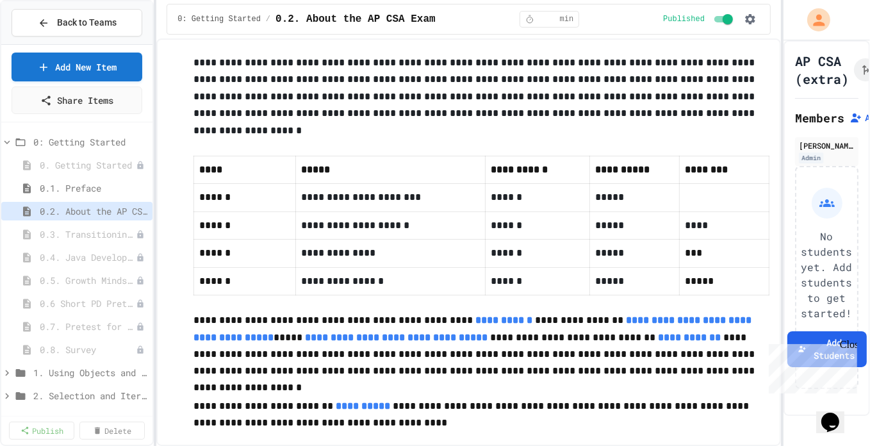
drag, startPoint x: 773, startPoint y: 115, endPoint x: 33, endPoint y: 31, distance: 745.0
click at [137, 186] on icon at bounding box center [141, 189] width 8 height 8
click at [117, 231] on button "Unpublish" at bounding box center [98, 233] width 81 height 23
click at [110, 225] on div "0.3. Transitioning from AP CSP to AP CSA" at bounding box center [76, 234] width 151 height 19
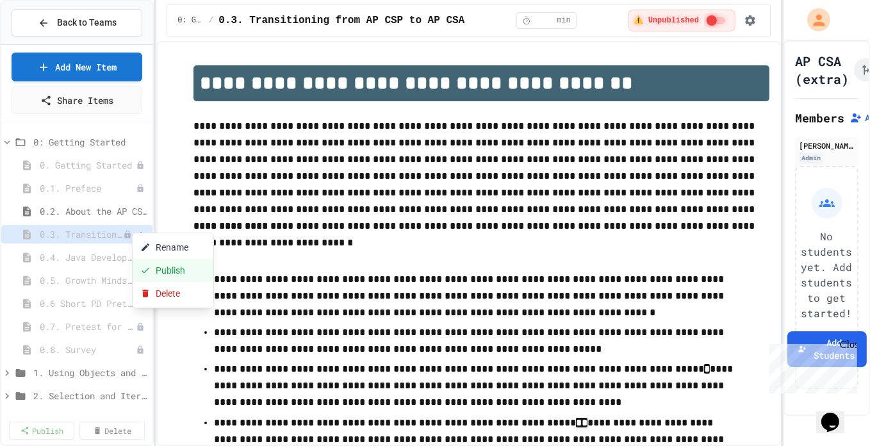
click at [172, 264] on button "Publish" at bounding box center [173, 270] width 81 height 23
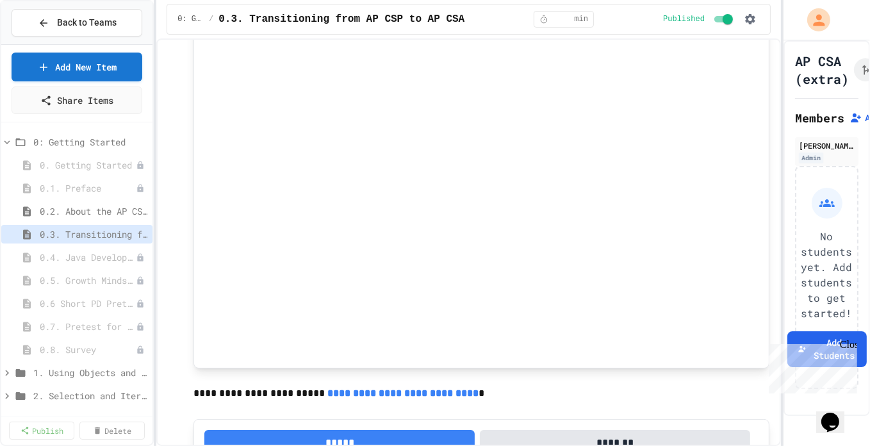
scroll to position [572, 0]
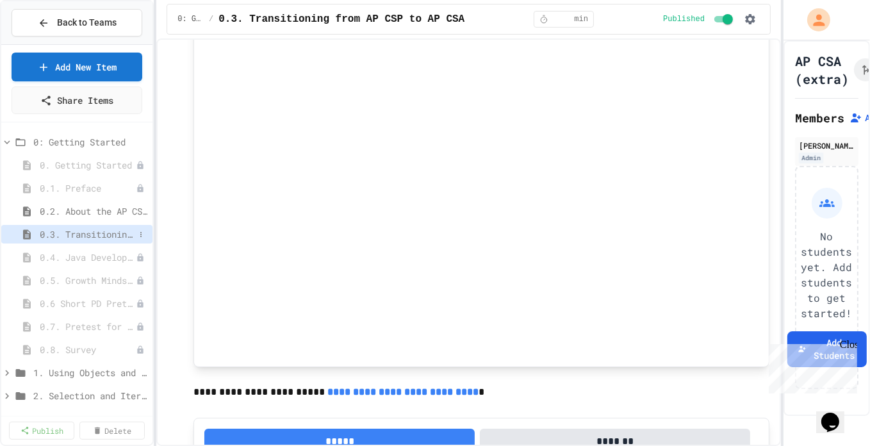
click at [124, 237] on span "0.3. Transitioning from AP CSP to AP CSA" at bounding box center [87, 233] width 95 height 13
click at [137, 232] on icon at bounding box center [141, 235] width 8 height 8
click at [37, 249] on div at bounding box center [435, 223] width 870 height 446
click at [51, 252] on span "0.4. Java Development Environments" at bounding box center [81, 257] width 83 height 13
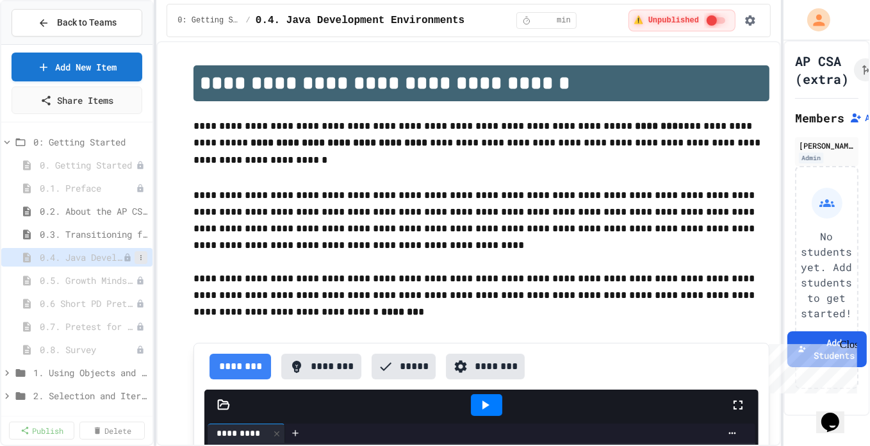
click at [137, 254] on icon at bounding box center [141, 258] width 8 height 8
click at [104, 301] on button "Publish" at bounding box center [98, 302] width 81 height 23
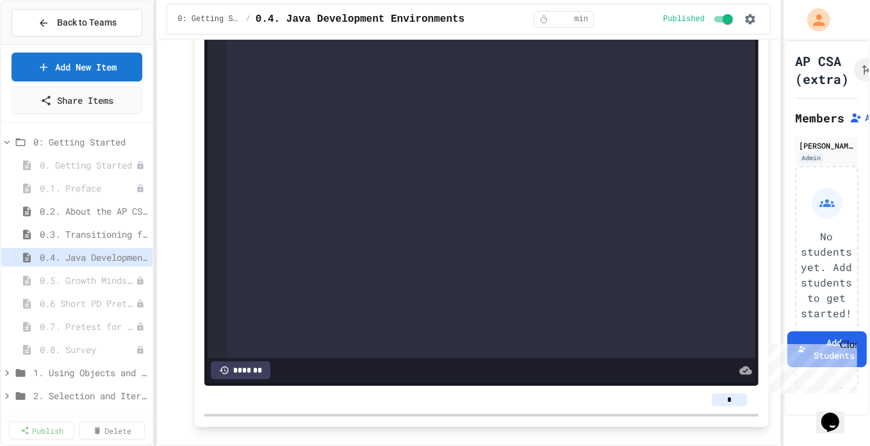
scroll to position [487, 0]
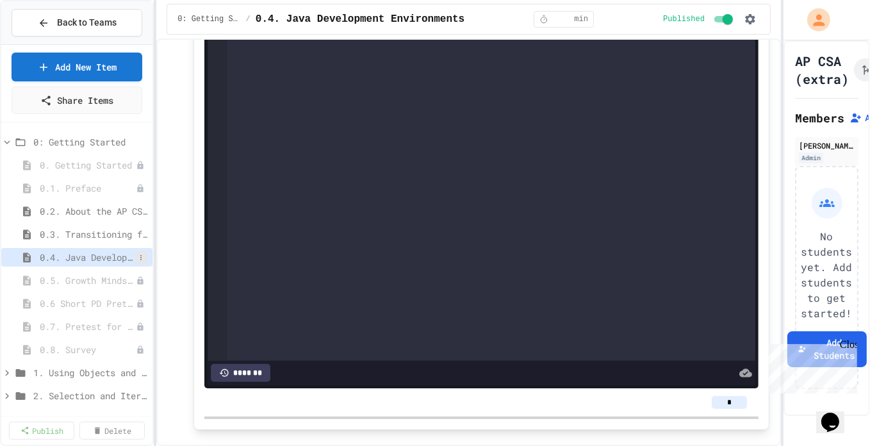
click at [136, 254] on button at bounding box center [141, 257] width 13 height 13
click at [112, 301] on button "Unpublish" at bounding box center [98, 302] width 81 height 23
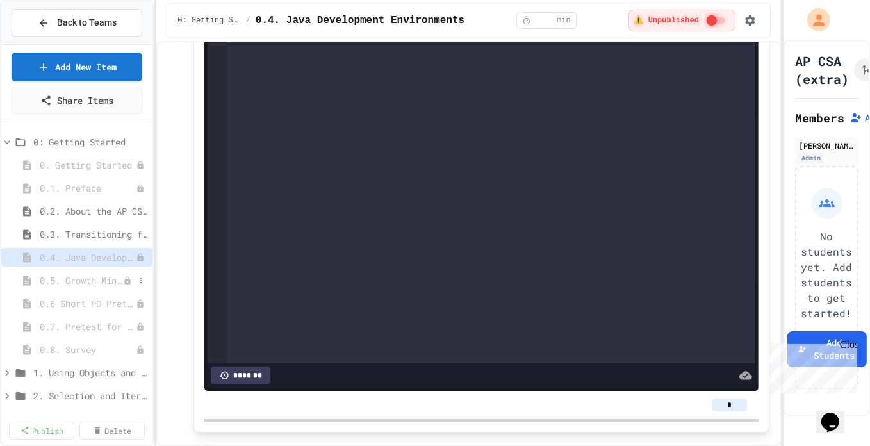
click at [83, 275] on span "0.5. Growth Mindset and Pair Programming" at bounding box center [81, 280] width 83 height 13
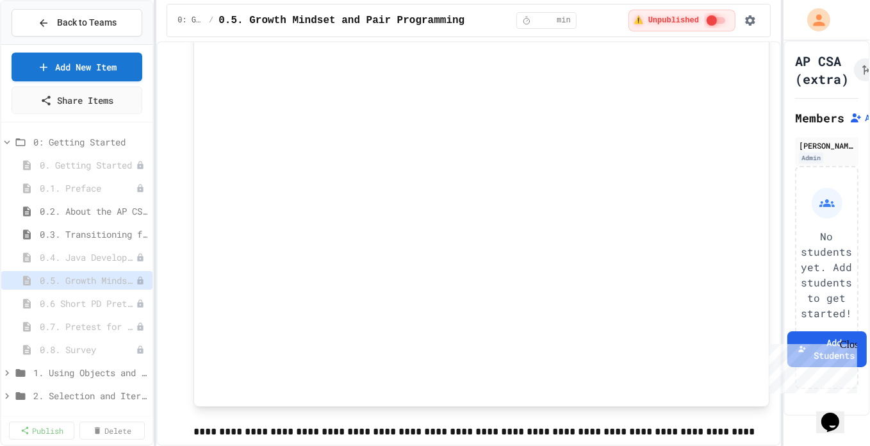
scroll to position [231, 0]
click at [607, 416] on p at bounding box center [482, 416] width 576 height 17
click at [89, 299] on span "0.6 Short PD Pretest" at bounding box center [81, 303] width 83 height 13
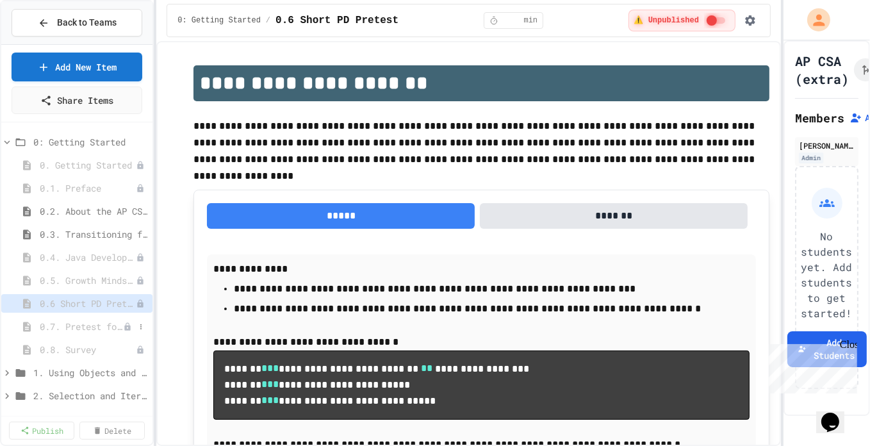
click at [83, 322] on span "0.7. Pretest for the AP CSA Exam" at bounding box center [81, 326] width 83 height 13
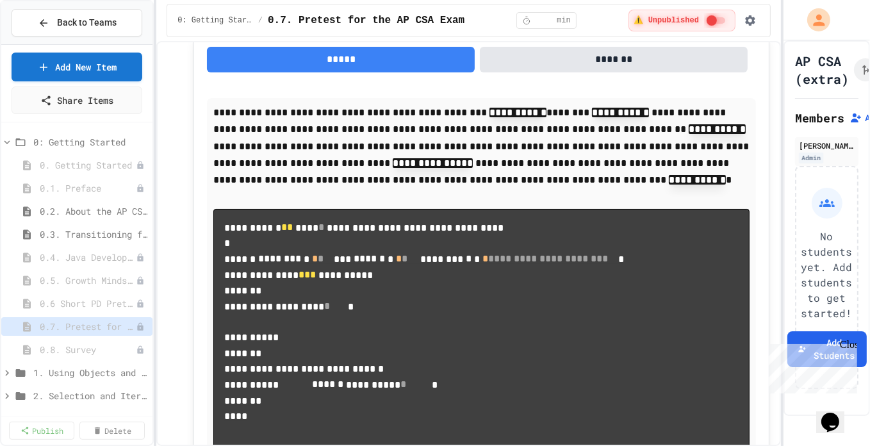
scroll to position [845, 0]
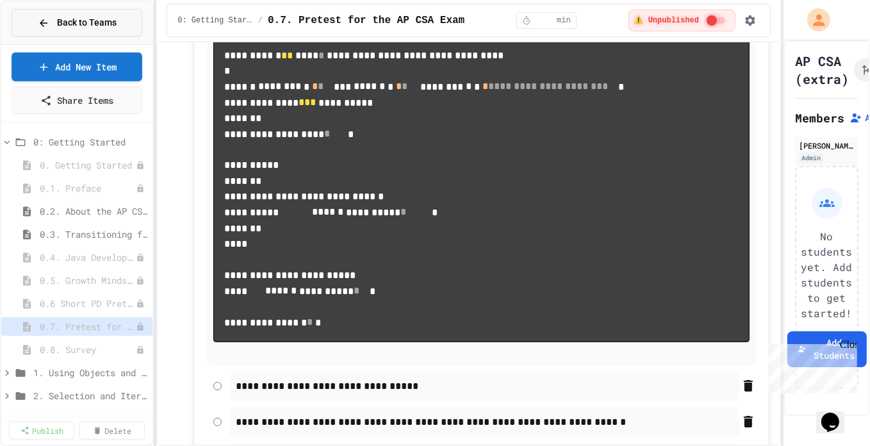
click at [52, 22] on div "Back to Teams" at bounding box center [77, 22] width 79 height 13
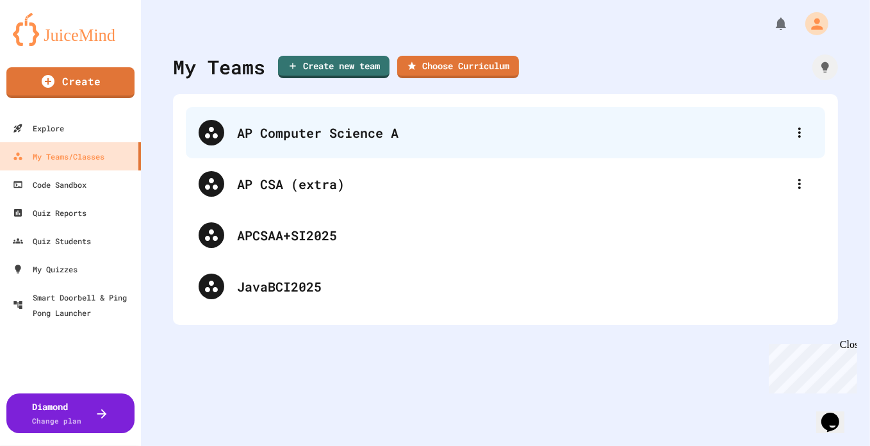
click at [374, 137] on div "AP Computer Science A" at bounding box center [512, 132] width 550 height 19
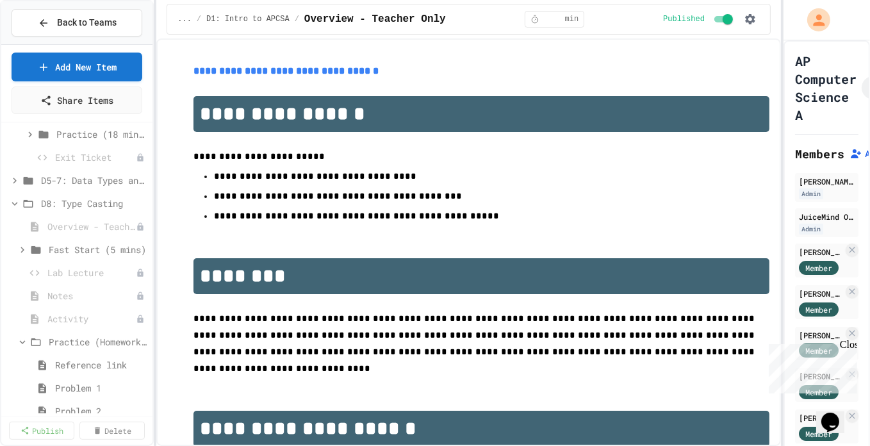
scroll to position [324, 0]
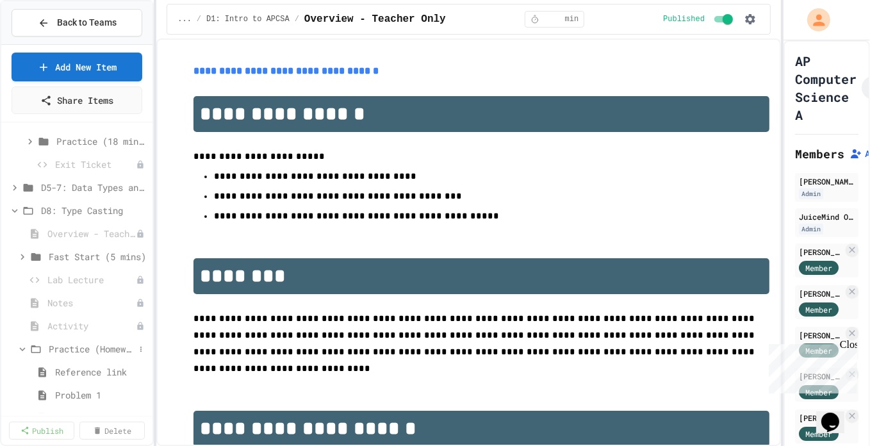
click at [24, 347] on icon at bounding box center [23, 349] width 6 height 4
click at [16, 206] on icon at bounding box center [15, 211] width 12 height 12
click at [31, 140] on icon at bounding box center [30, 142] width 12 height 12
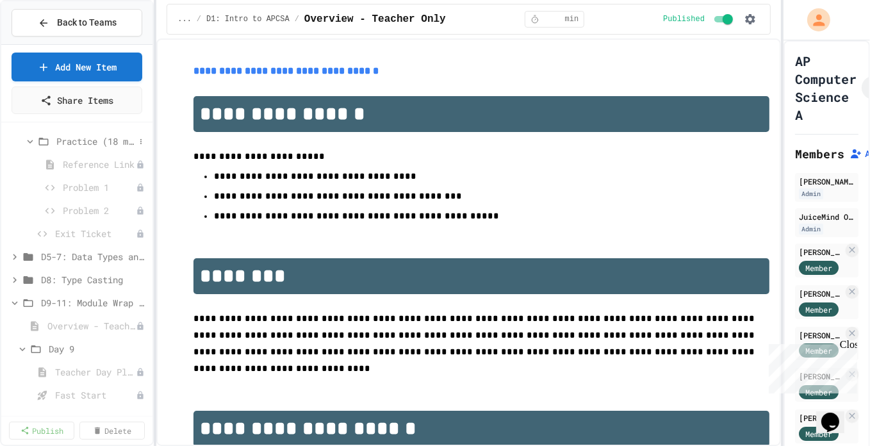
click at [31, 138] on icon at bounding box center [30, 142] width 12 height 12
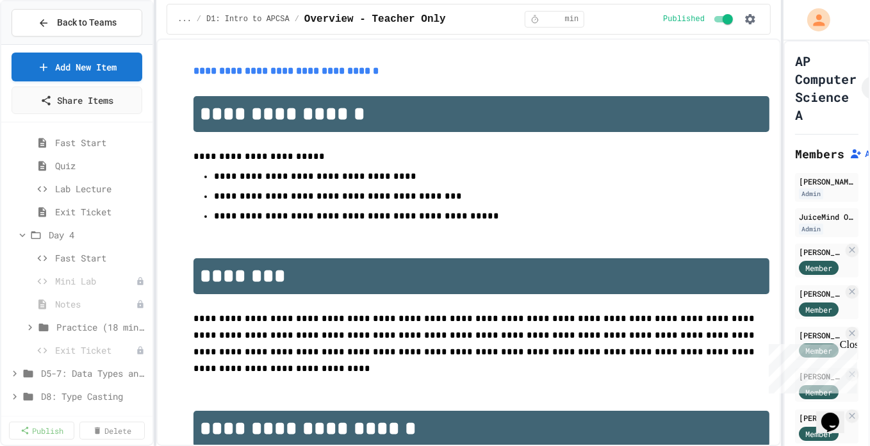
scroll to position [0, 0]
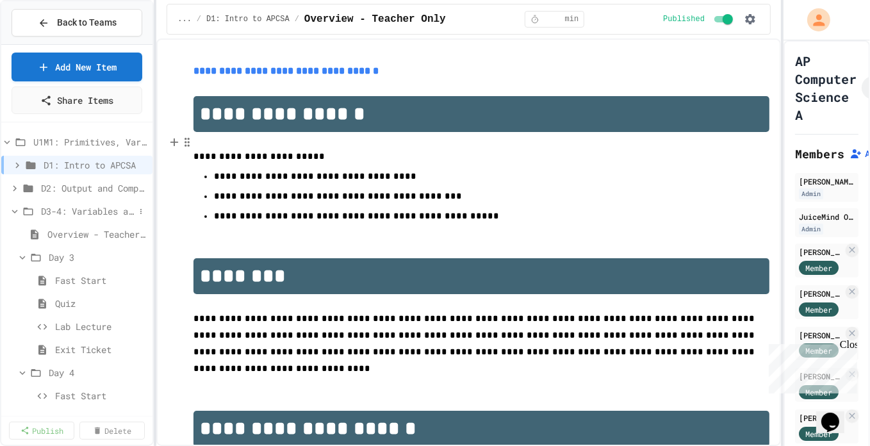
click at [13, 206] on icon at bounding box center [15, 212] width 12 height 12
click at [17, 279] on icon at bounding box center [15, 281] width 12 height 12
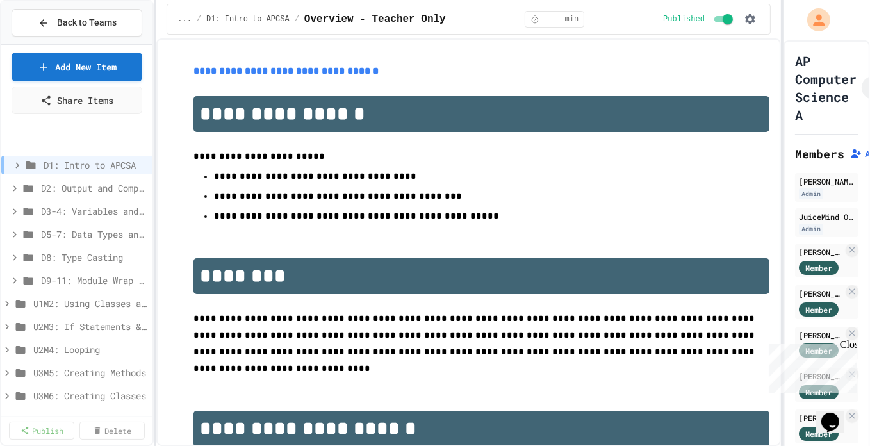
scroll to position [47, 0]
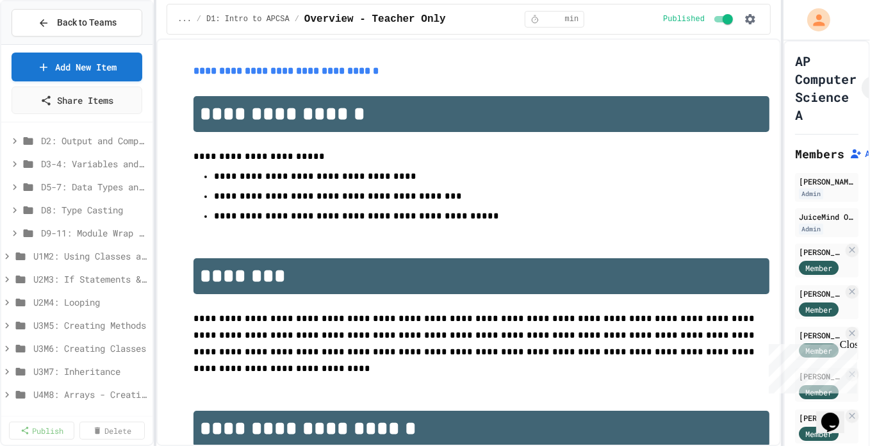
click at [145, 333] on div "**********" at bounding box center [435, 223] width 870 height 446
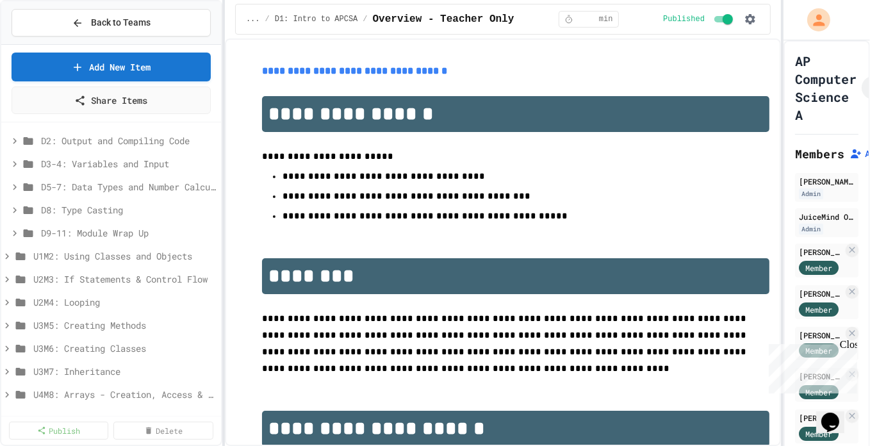
click at [226, 290] on div "**********" at bounding box center [435, 223] width 870 height 446
click at [852, 347] on div "Close" at bounding box center [847, 346] width 16 height 16
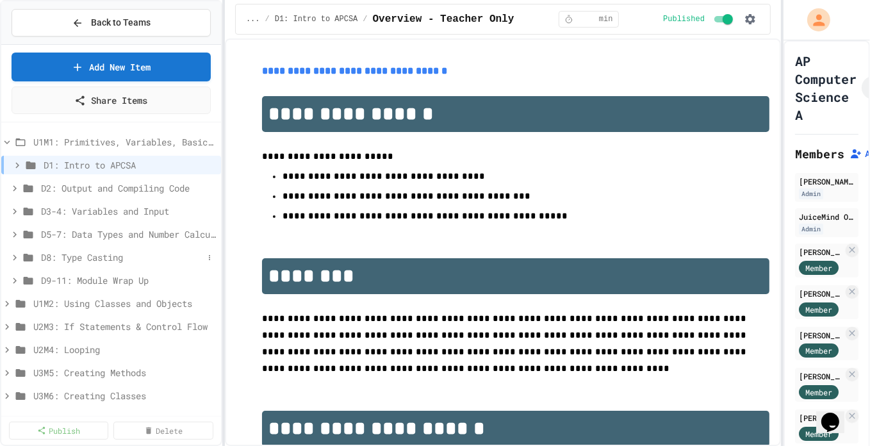
click at [76, 252] on span "D8: Type Casting" at bounding box center [122, 257] width 162 height 13
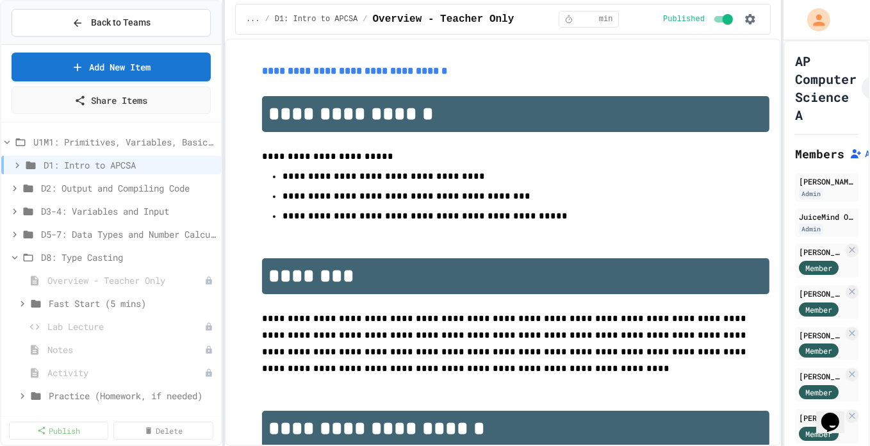
click at [76, 252] on span "D8: Type Casting" at bounding box center [128, 257] width 175 height 13
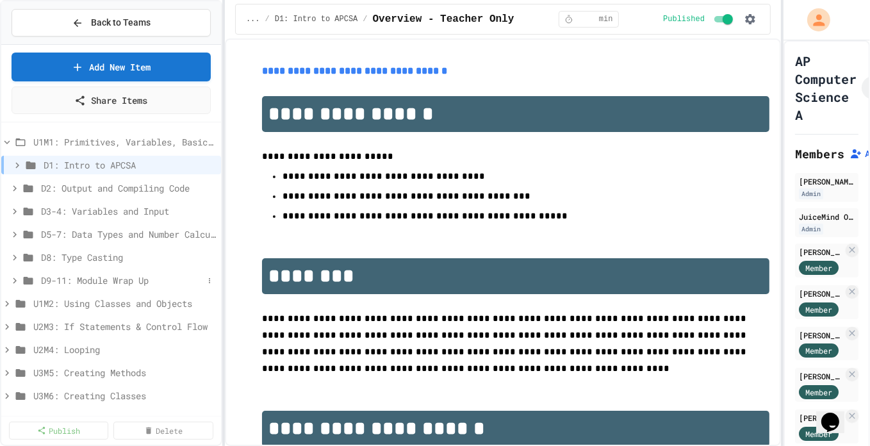
click at [83, 278] on span "D9-11: Module Wrap Up" at bounding box center [122, 280] width 162 height 13
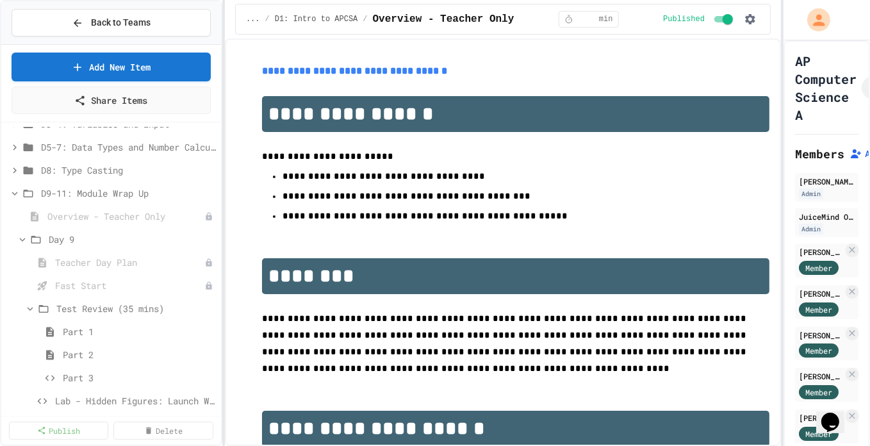
scroll to position [90, 0]
click at [84, 373] on span "Part 3" at bounding box center [133, 374] width 140 height 13
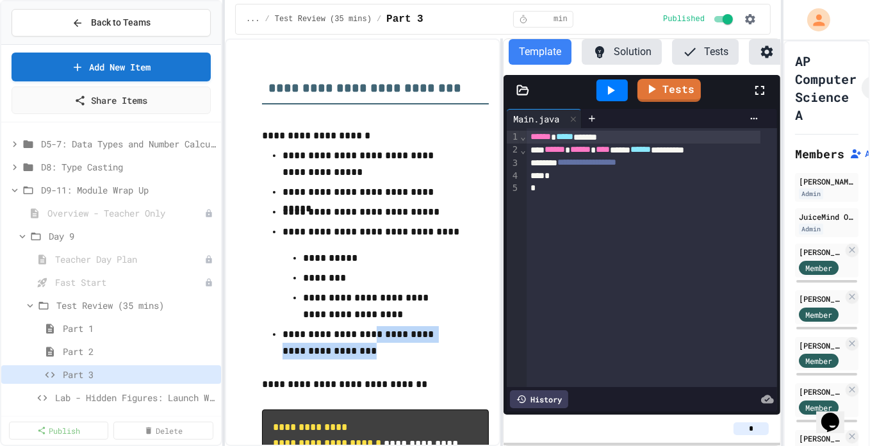
drag, startPoint x: 370, startPoint y: 341, endPoint x: 443, endPoint y: 344, distance: 73.1
click at [443, 344] on p "**********" at bounding box center [372, 342] width 178 height 33
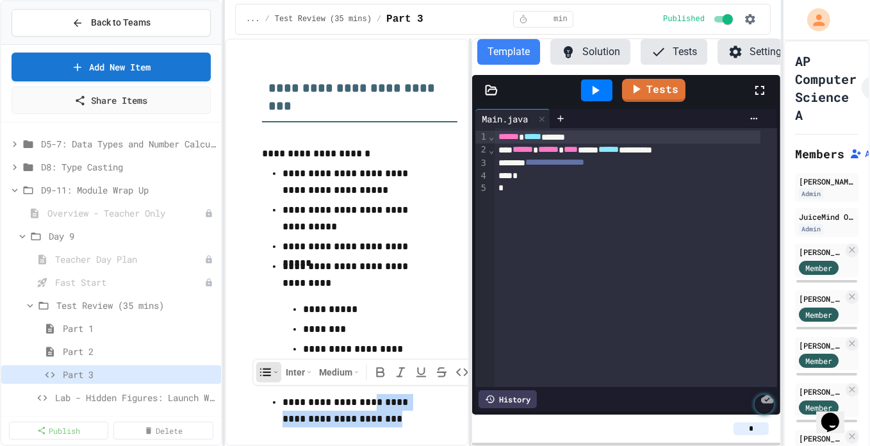
click at [474, 254] on div "**********" at bounding box center [503, 242] width 556 height 408
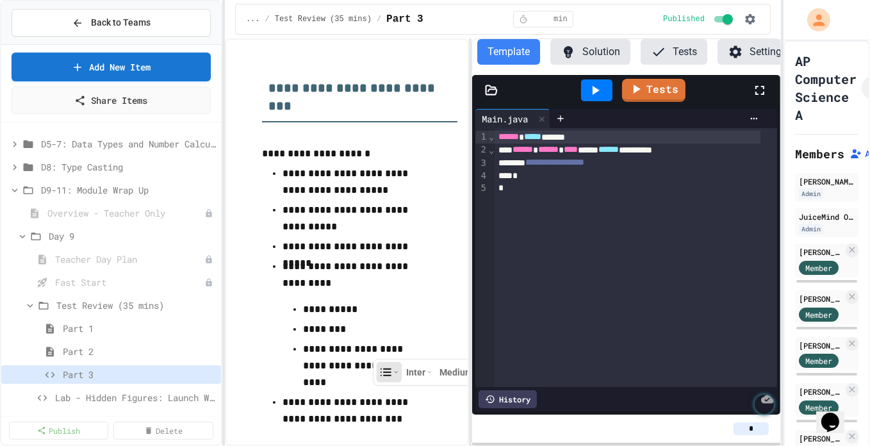
click at [544, 167] on span "**********" at bounding box center [554, 162] width 59 height 9
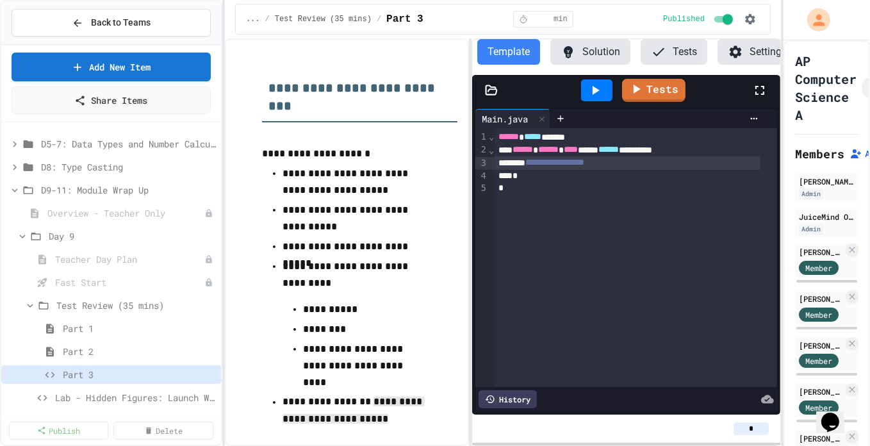
click at [535, 169] on div "**********" at bounding box center [627, 162] width 265 height 13
click at [579, 53] on button "Solution" at bounding box center [590, 52] width 80 height 26
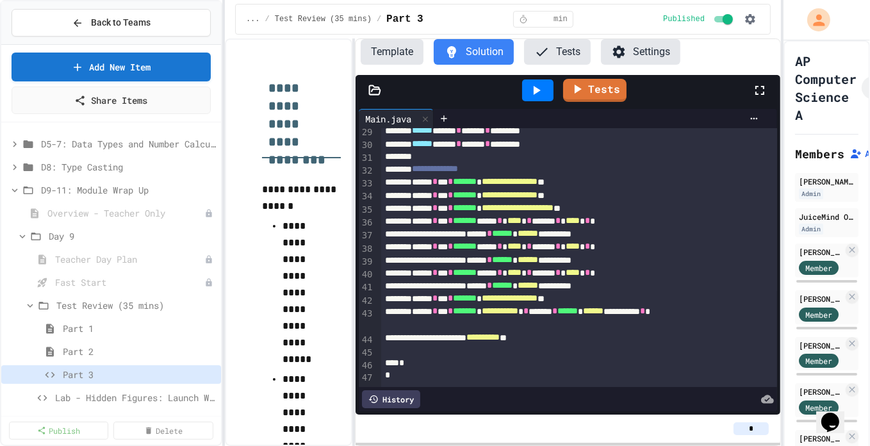
scroll to position [368, 0]
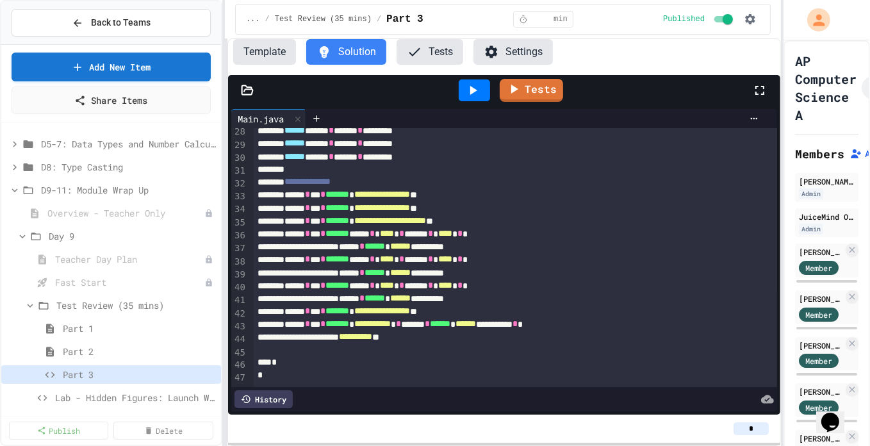
click at [220, 269] on div "**********" at bounding box center [435, 223] width 870 height 446
click at [477, 89] on icon at bounding box center [473, 90] width 7 height 9
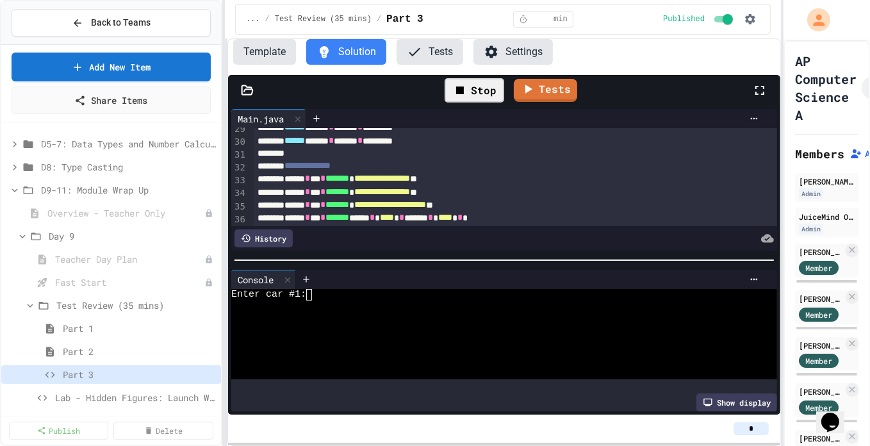
click at [365, 292] on div "Enter car #1:" at bounding box center [493, 295] width 525 height 12
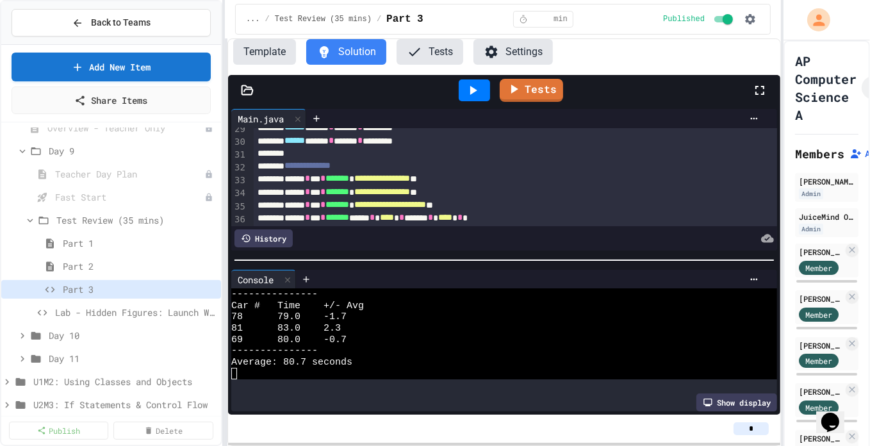
scroll to position [180, 0]
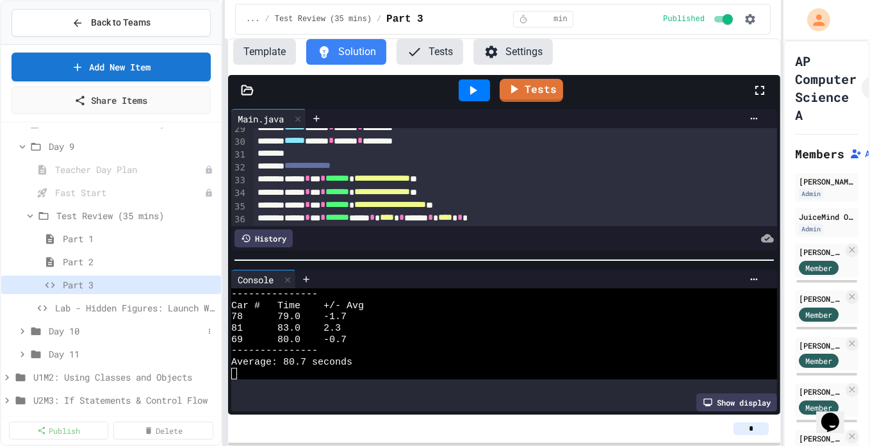
click at [21, 329] on icon at bounding box center [23, 332] width 12 height 12
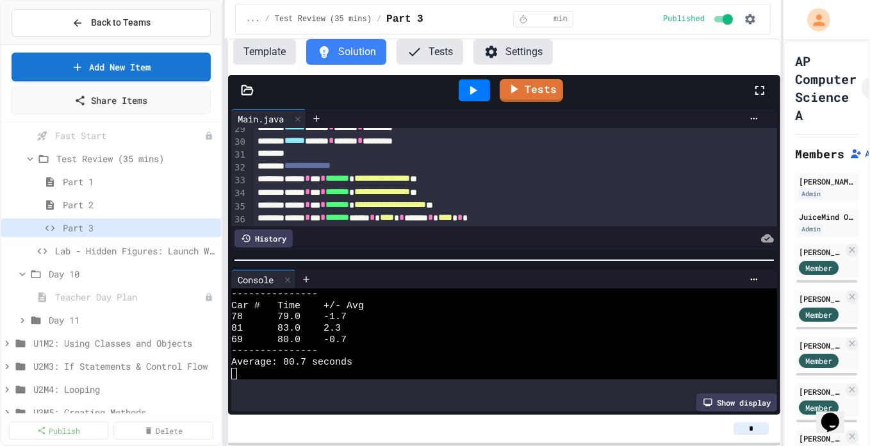
scroll to position [238, 0]
click at [22, 316] on icon at bounding box center [23, 319] width 12 height 12
click at [192, 294] on icon at bounding box center [196, 296] width 9 height 9
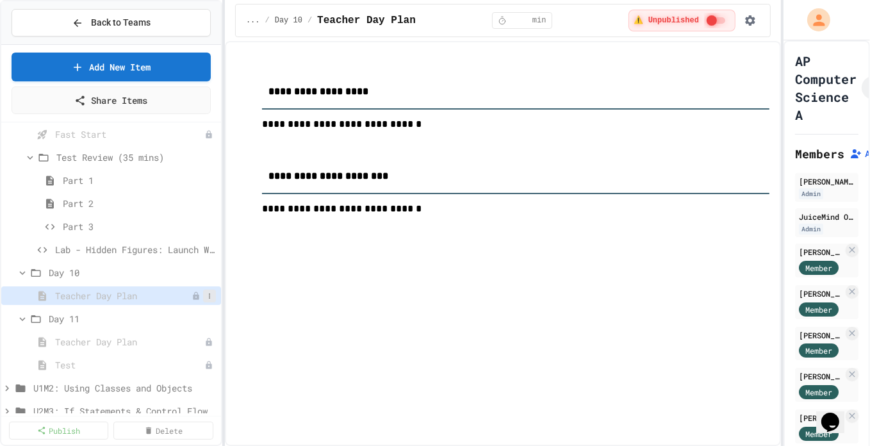
click at [206, 293] on icon at bounding box center [210, 296] width 8 height 8
click at [169, 344] on button "Publish" at bounding box center [166, 340] width 81 height 23
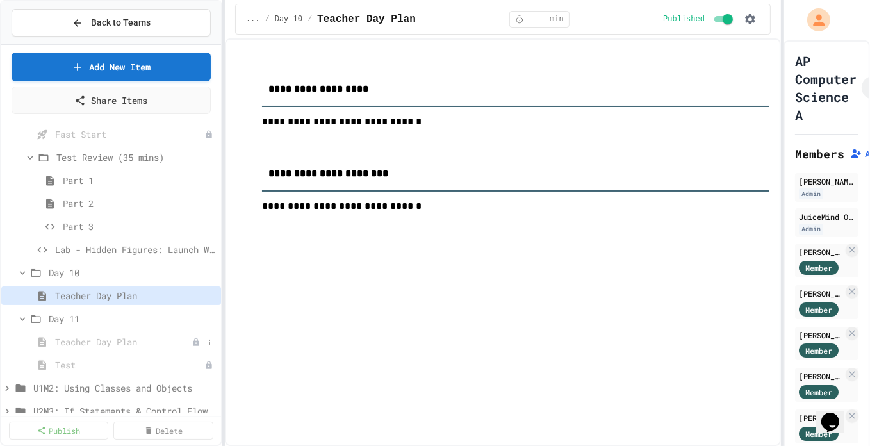
click at [95, 340] on span "Teacher Day Plan" at bounding box center [123, 341] width 136 height 13
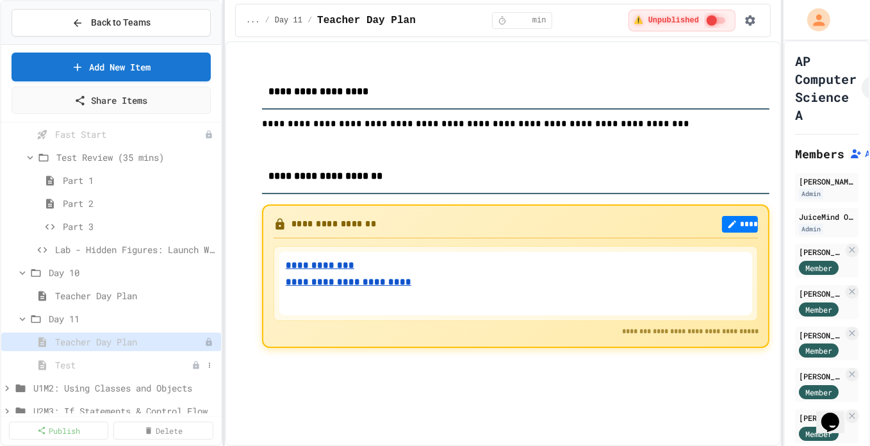
click at [64, 361] on span "Test" at bounding box center [123, 364] width 136 height 13
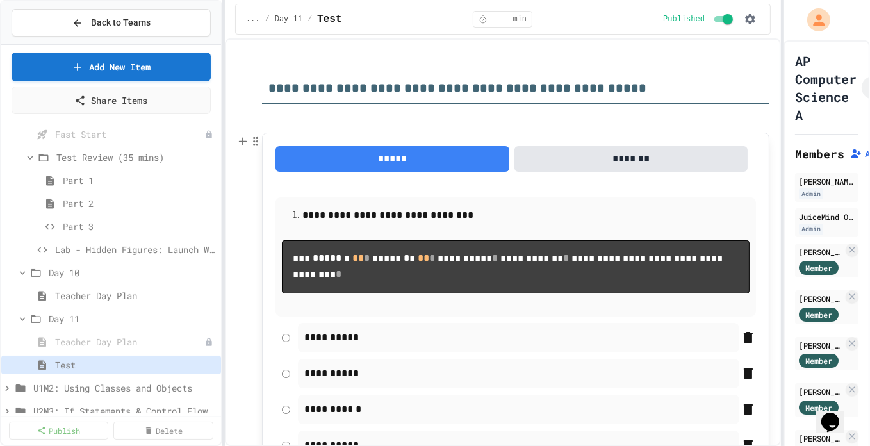
click at [651, 161] on button "*******" at bounding box center [632, 159] width 234 height 26
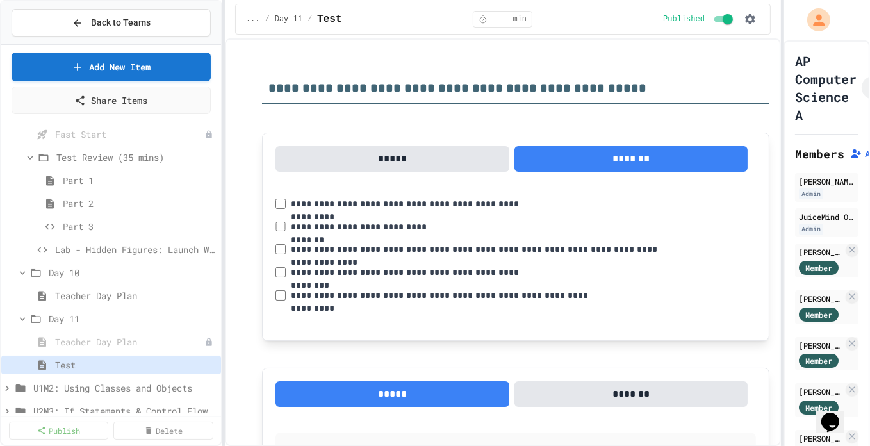
click at [383, 160] on button "*****" at bounding box center [393, 159] width 234 height 26
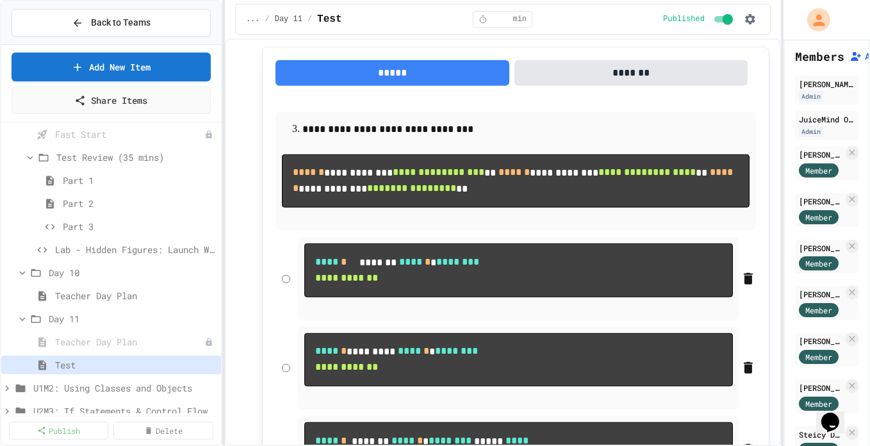
scroll to position [985, 0]
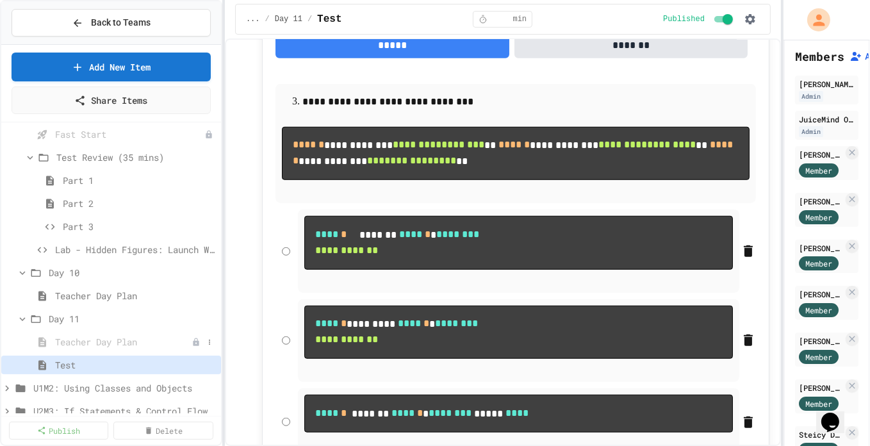
click at [106, 335] on span "Teacher Day Plan" at bounding box center [123, 341] width 136 height 13
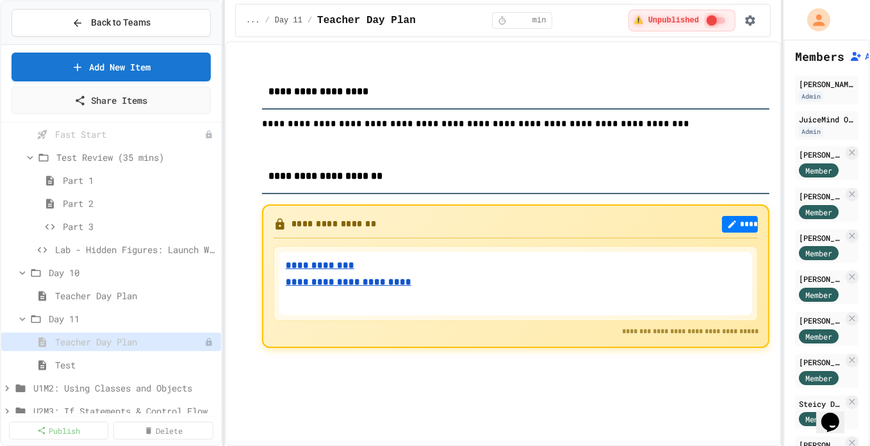
click at [356, 286] on u "**********" at bounding box center [349, 281] width 126 height 9
click at [313, 270] on u "**********" at bounding box center [320, 265] width 69 height 9
click at [122, 367] on span "Test" at bounding box center [129, 364] width 148 height 13
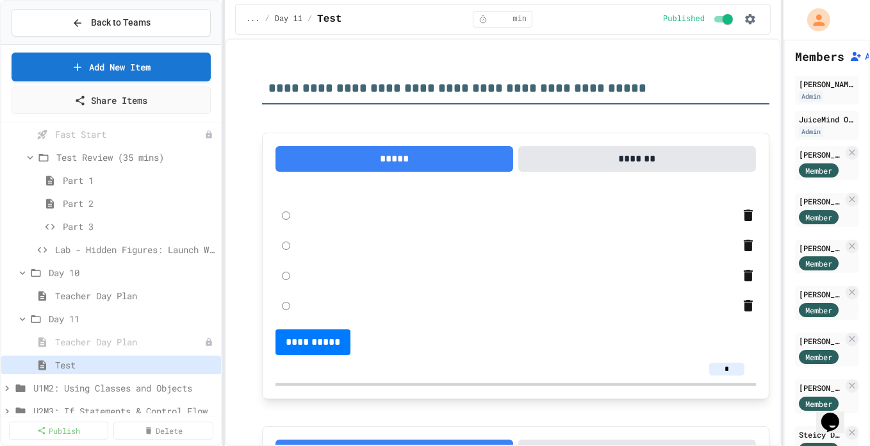
click at [0, 0] on button at bounding box center [0, 0] width 0 height 0
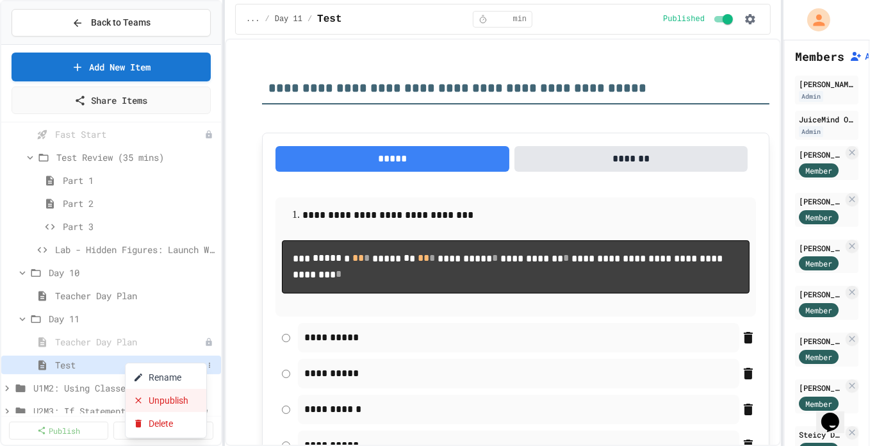
click at [177, 403] on button "Unpublish" at bounding box center [166, 400] width 81 height 23
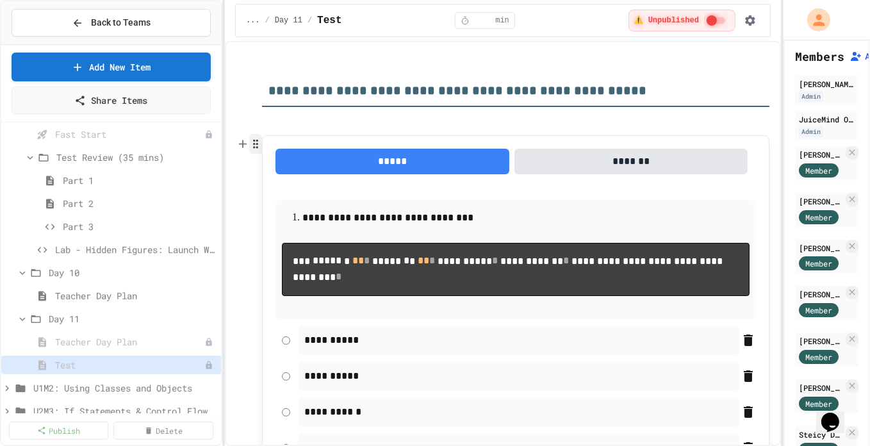
click at [254, 144] on circle "button" at bounding box center [254, 144] width 1 height 1
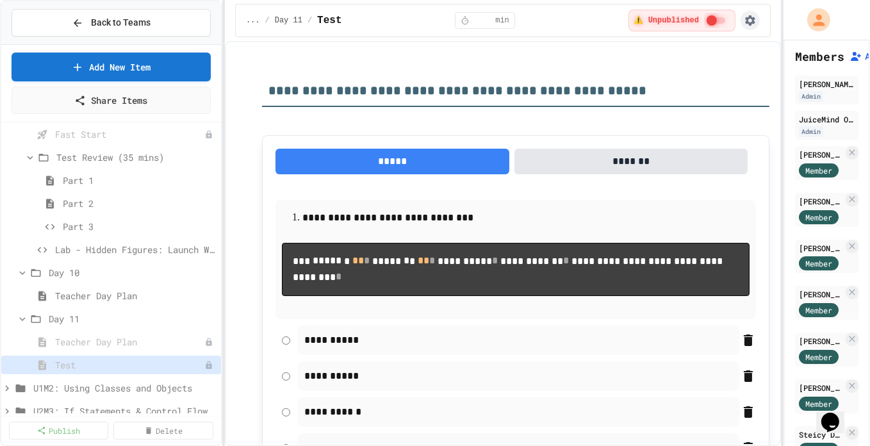
click at [753, 21] on icon "button" at bounding box center [750, 20] width 10 height 10
click at [711, 64] on li "Student Preview" at bounding box center [715, 69] width 91 height 23
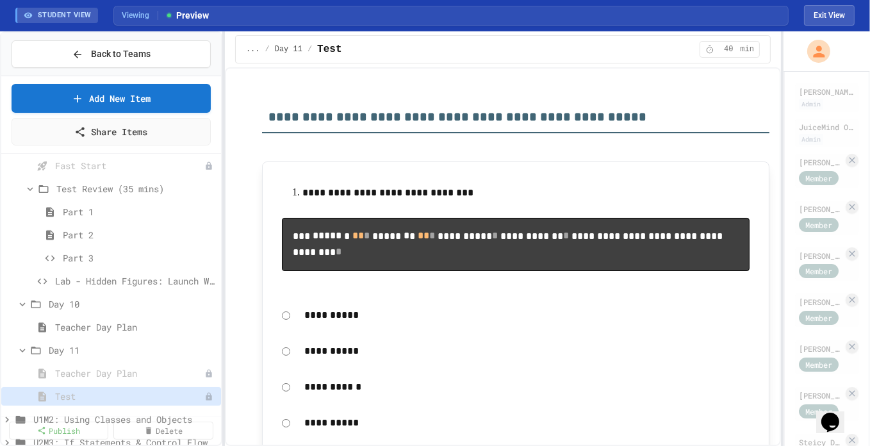
scroll to position [122, 0]
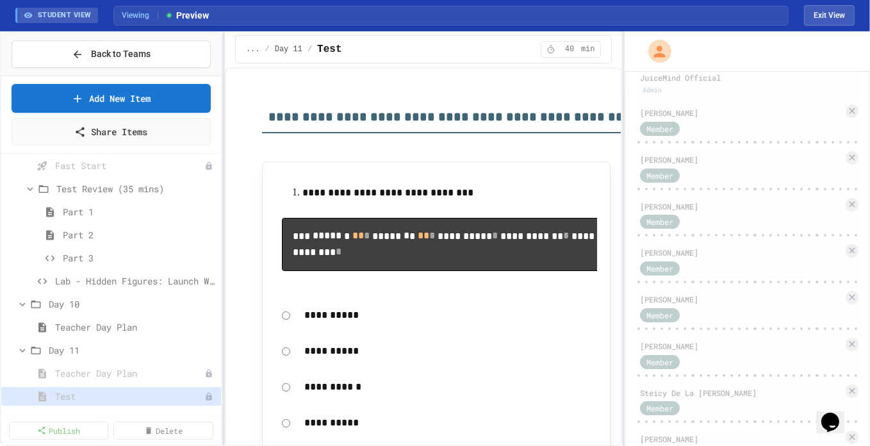
click at [626, 142] on div "**********" at bounding box center [435, 238] width 870 height 415
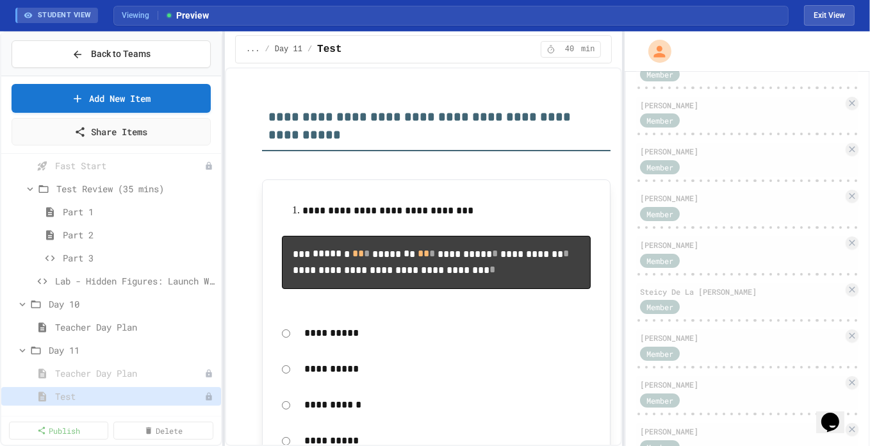
scroll to position [373, 0]
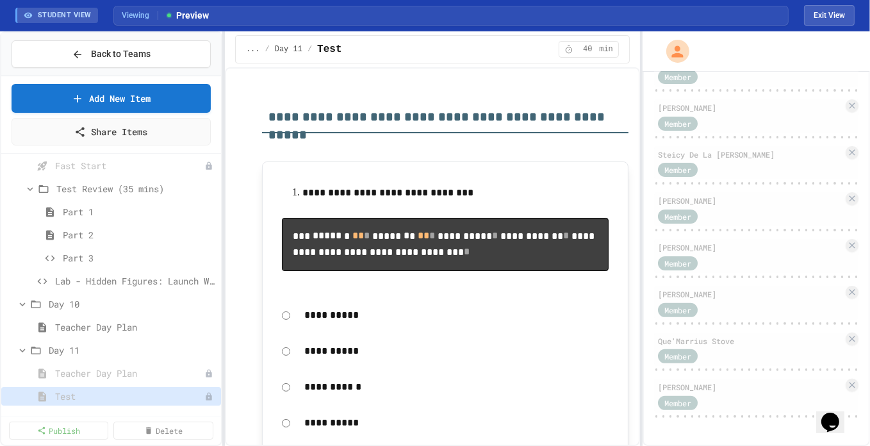
click at [662, 236] on div "**********" at bounding box center [435, 238] width 870 height 415
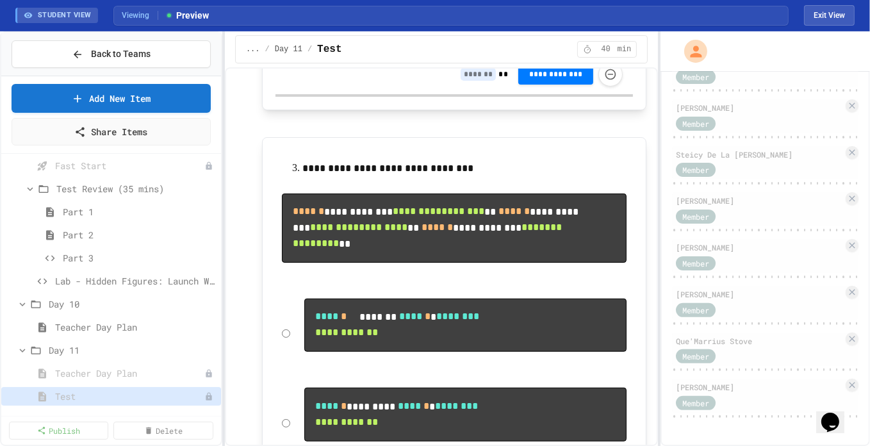
scroll to position [856, 0]
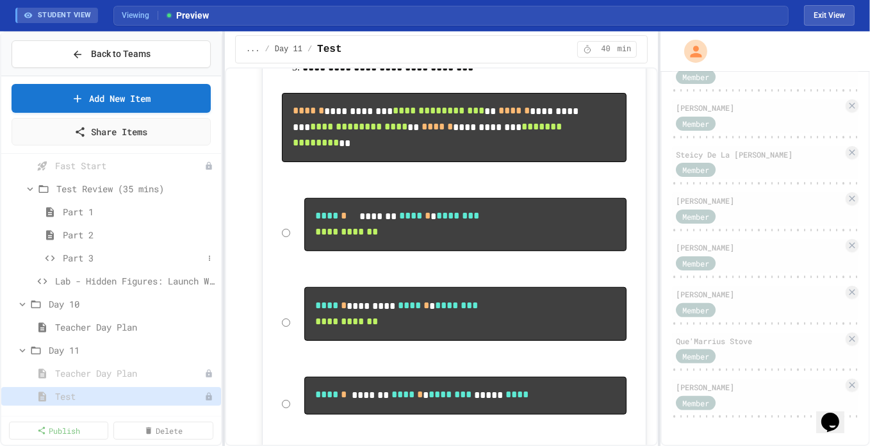
click at [117, 261] on span "Part 3" at bounding box center [133, 257] width 140 height 13
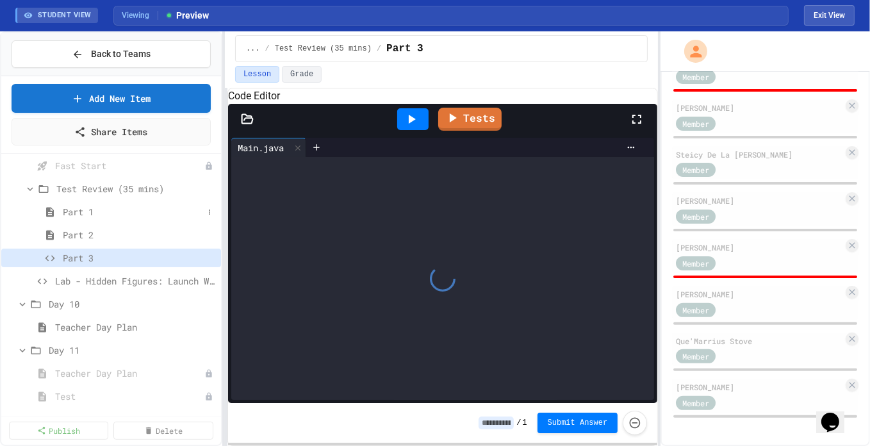
click at [97, 209] on span "Part 1" at bounding box center [133, 211] width 140 height 13
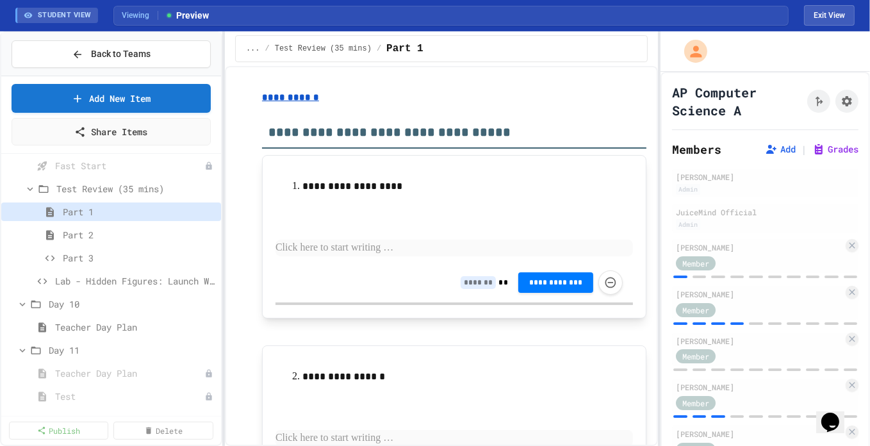
click at [645, 46] on div "... / Test Review (35 mins) / Part 1" at bounding box center [441, 48] width 413 height 27
click at [831, 19] on button "Exit View" at bounding box center [829, 15] width 51 height 21
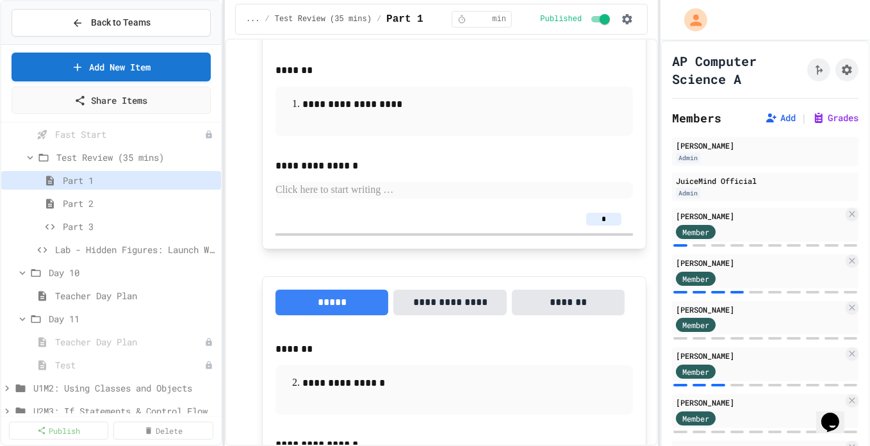
scroll to position [219, 0]
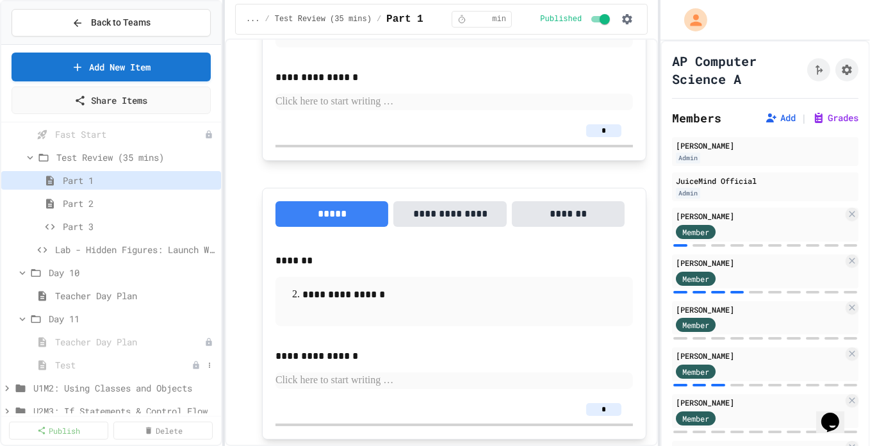
click at [115, 362] on span "Test" at bounding box center [123, 364] width 136 height 13
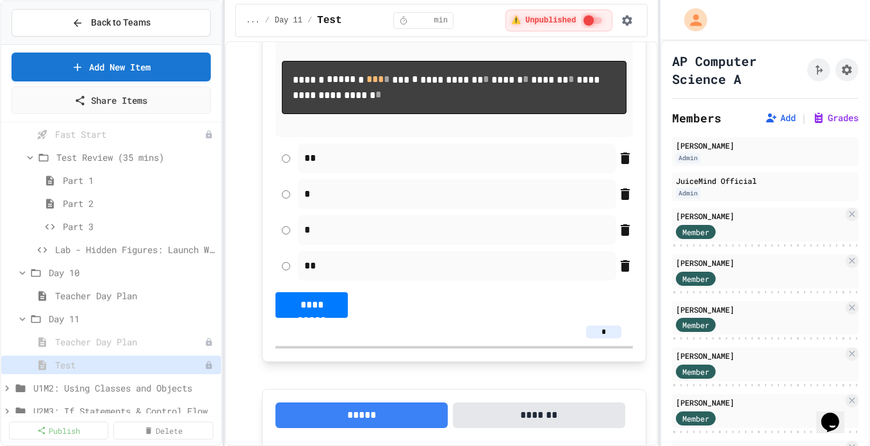
scroll to position [5917, 0]
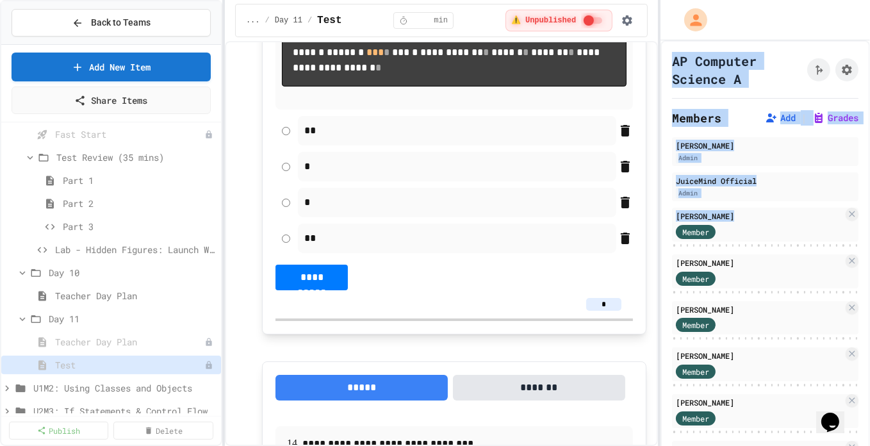
drag, startPoint x: 675, startPoint y: 224, endPoint x: 649, endPoint y: 221, distance: 25.8
click at [649, 221] on div "**********" at bounding box center [435, 223] width 870 height 446
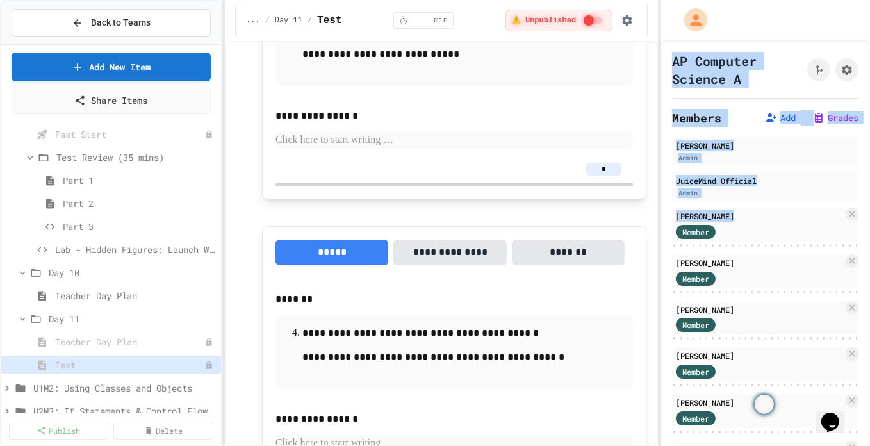
scroll to position [10165, 0]
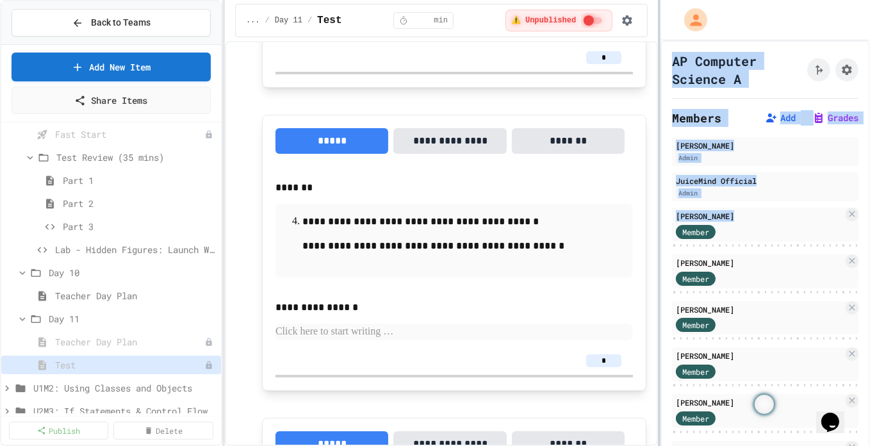
click at [659, 340] on div at bounding box center [659, 223] width 3 height 446
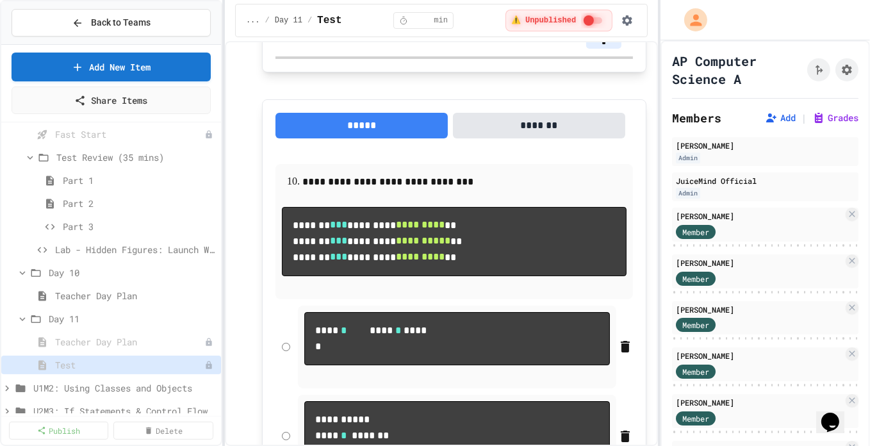
scroll to position [0, 0]
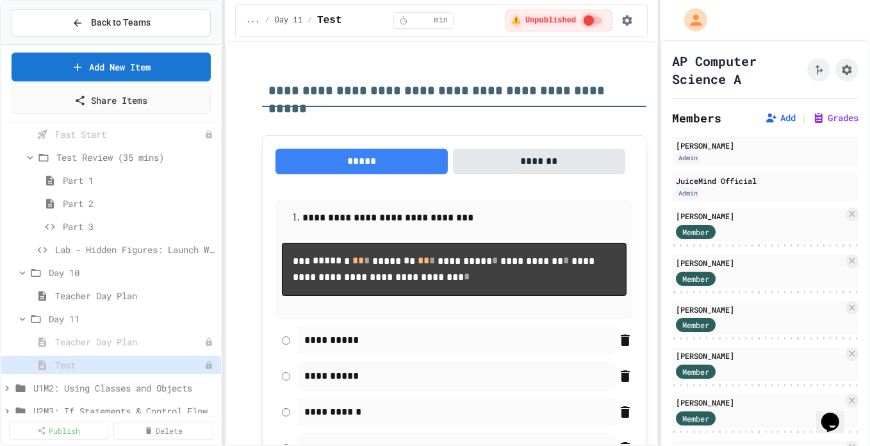
click at [654, 71] on div "**********" at bounding box center [435, 223] width 870 height 446
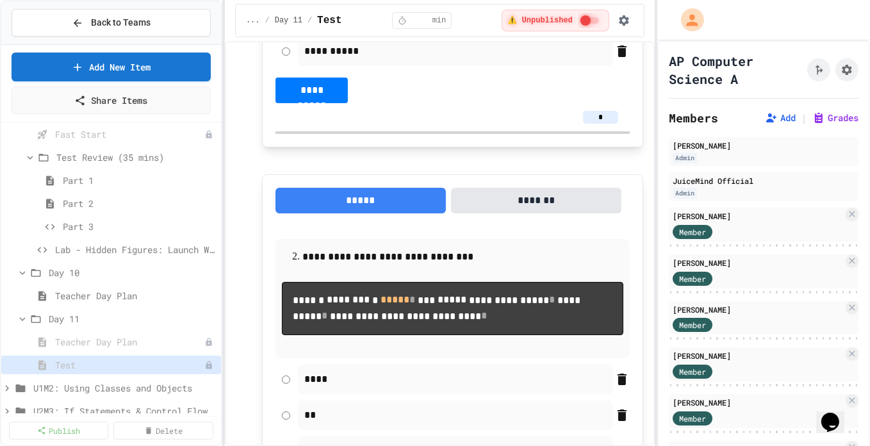
scroll to position [411, 0]
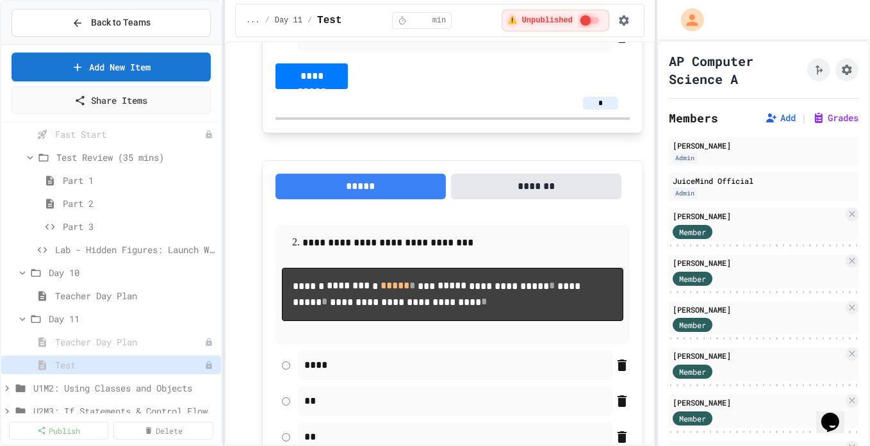
click at [595, 110] on input "*" at bounding box center [600, 103] width 35 height 13
click at [630, 17] on icon "button" at bounding box center [624, 20] width 13 height 13
click at [609, 62] on li "Student Preview" at bounding box center [588, 69] width 91 height 23
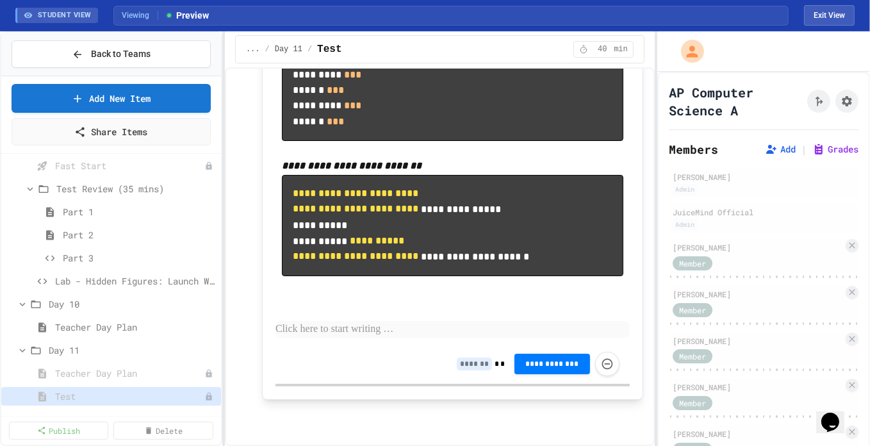
scroll to position [10494, 0]
click at [78, 226] on div "Part 2" at bounding box center [111, 235] width 220 height 19
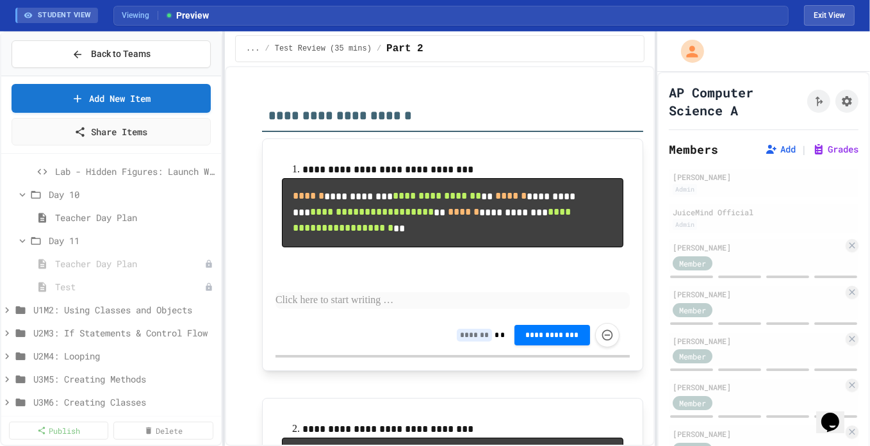
scroll to position [357, 0]
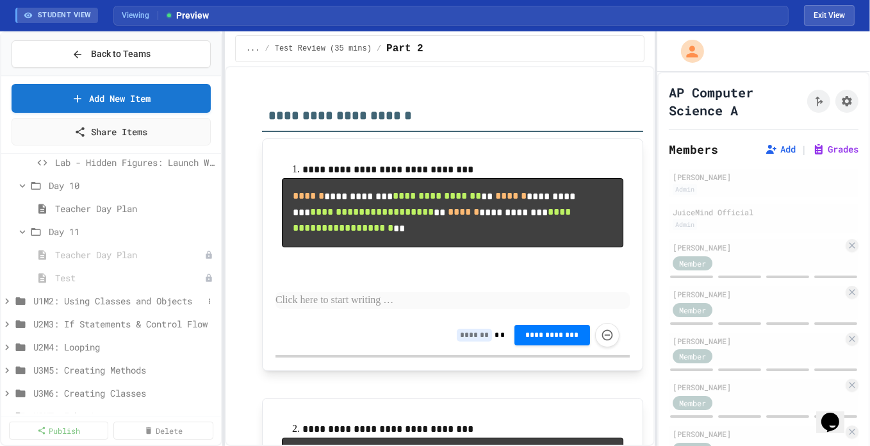
click at [140, 297] on span "U1M2: Using Classes and Objects" at bounding box center [118, 300] width 170 height 13
click at [129, 322] on span "D1-2: The Math Class" at bounding box center [122, 323] width 162 height 13
click at [90, 363] on span "Day 1" at bounding box center [126, 369] width 154 height 13
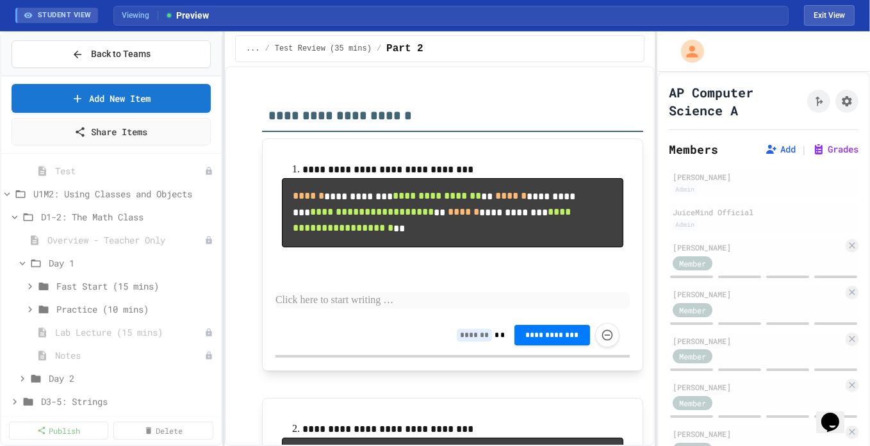
scroll to position [467, 0]
click at [158, 280] on span "Fast Start (15 mins)" at bounding box center [129, 282] width 147 height 13
click at [103, 310] on span "Introduction" at bounding box center [127, 305] width 129 height 13
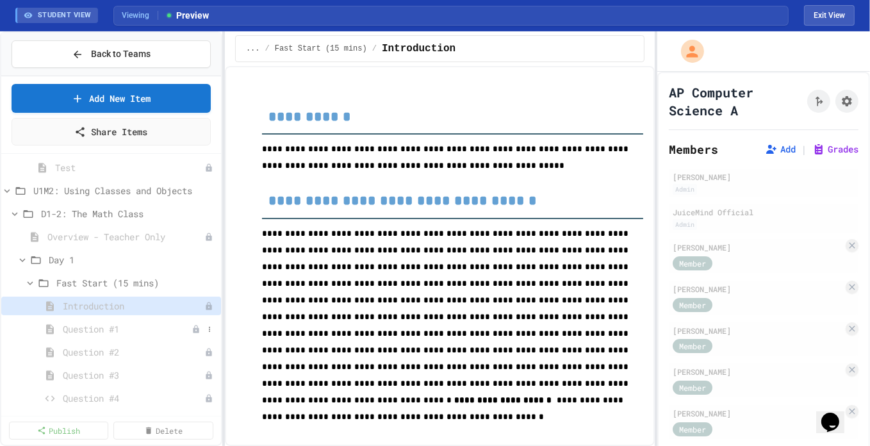
click at [113, 324] on span "Question #1" at bounding box center [127, 328] width 129 height 13
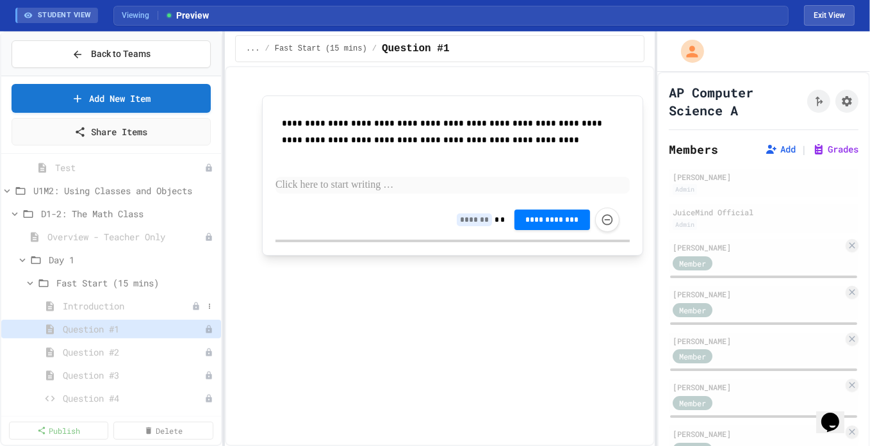
click at [71, 304] on span "Introduction" at bounding box center [127, 305] width 129 height 13
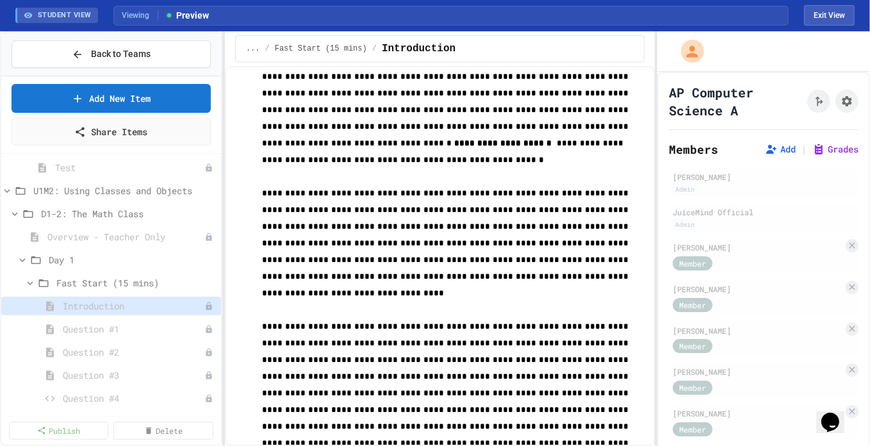
scroll to position [292, 0]
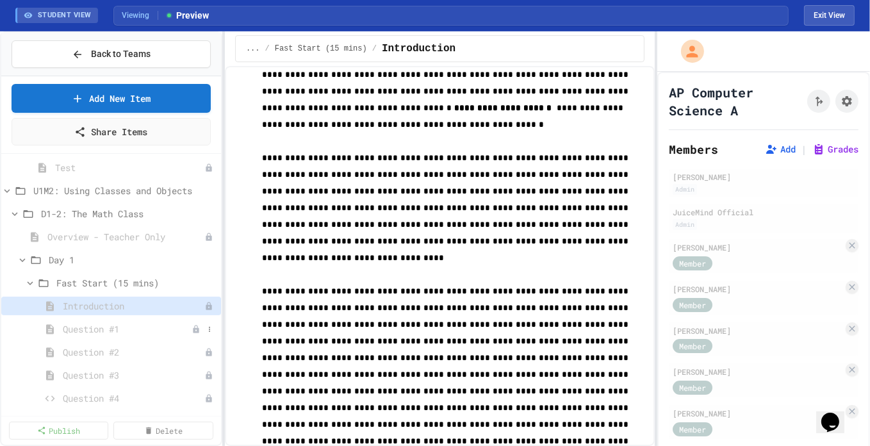
click at [112, 322] on span "Question #1" at bounding box center [127, 328] width 129 height 13
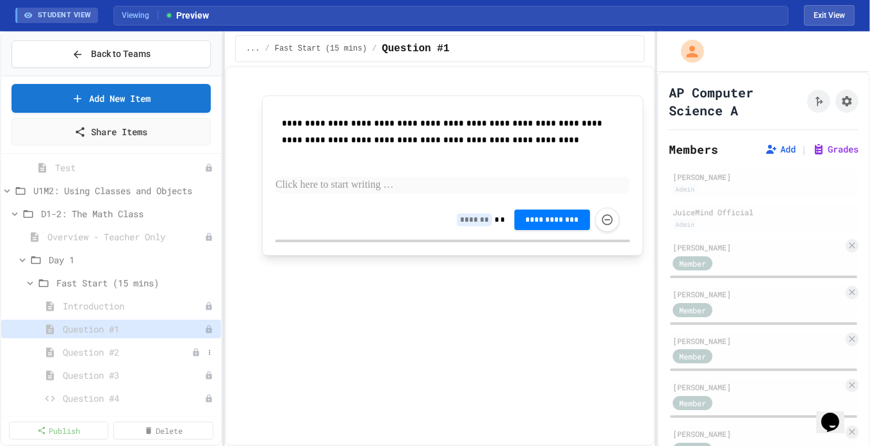
click at [114, 345] on span "Question #2" at bounding box center [127, 351] width 129 height 13
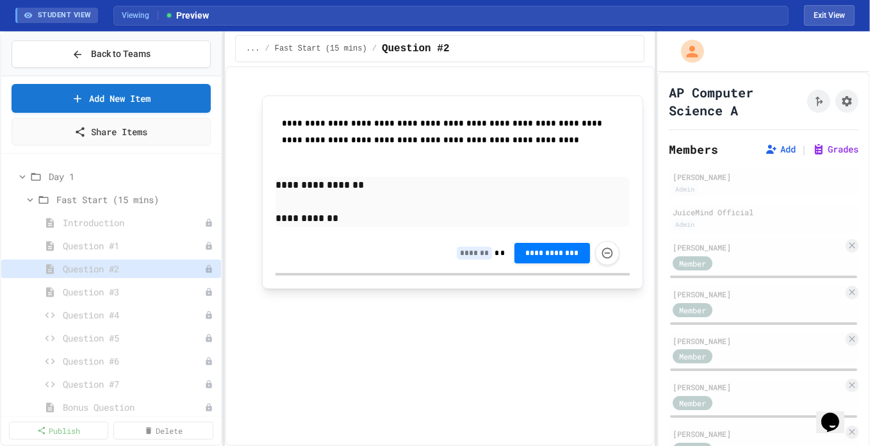
scroll to position [548, 0]
click at [140, 288] on span "Question #3" at bounding box center [127, 294] width 129 height 13
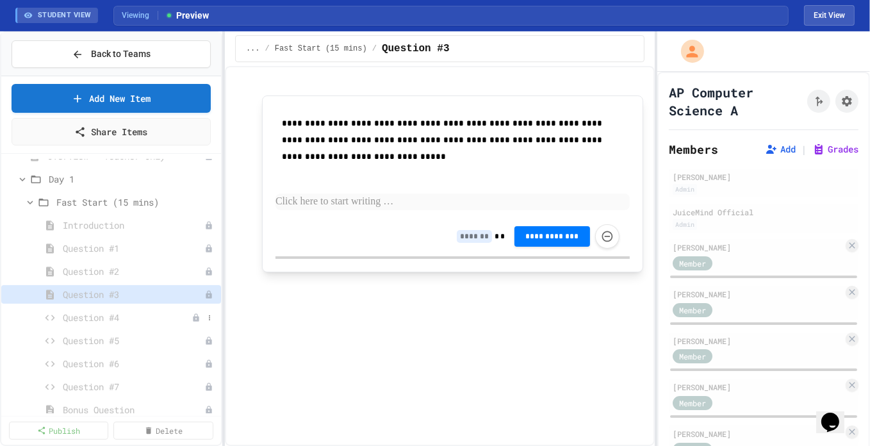
click at [129, 320] on span "Question #4" at bounding box center [127, 317] width 129 height 13
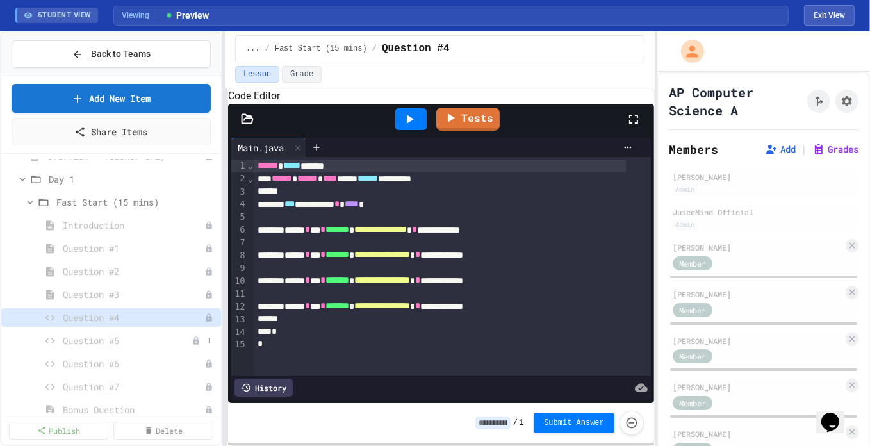
click at [124, 341] on span "Question #5" at bounding box center [127, 340] width 129 height 13
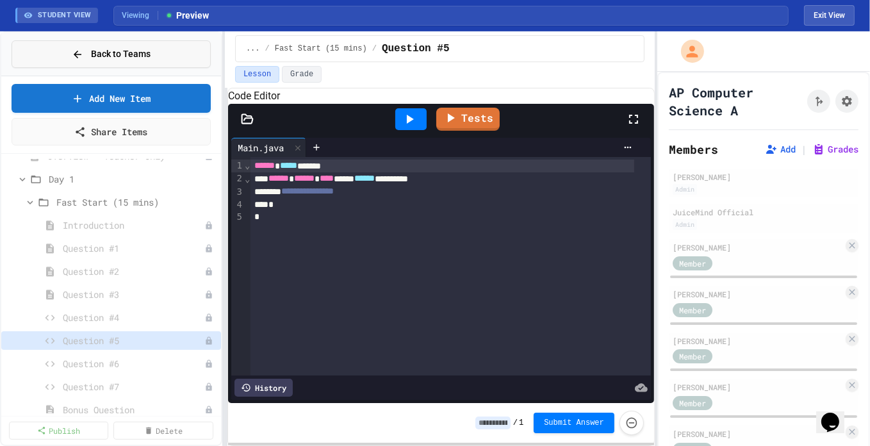
click at [164, 51] on button "Back to Teams" at bounding box center [111, 54] width 199 height 28
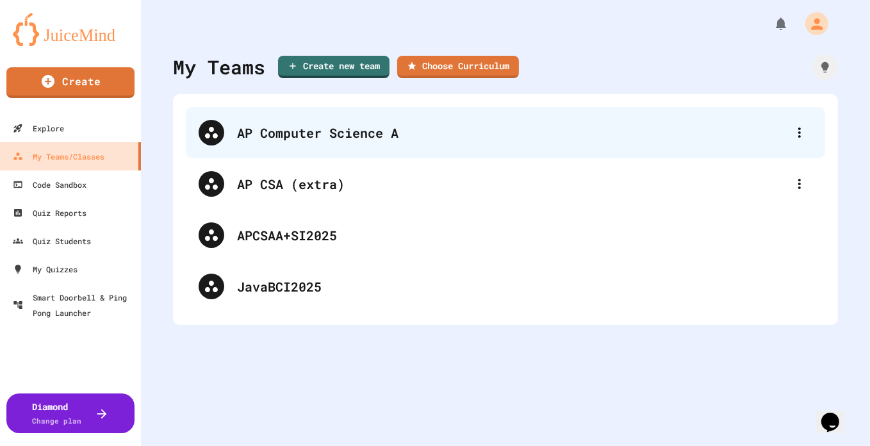
click at [302, 131] on div "AP Computer Science A" at bounding box center [512, 132] width 550 height 19
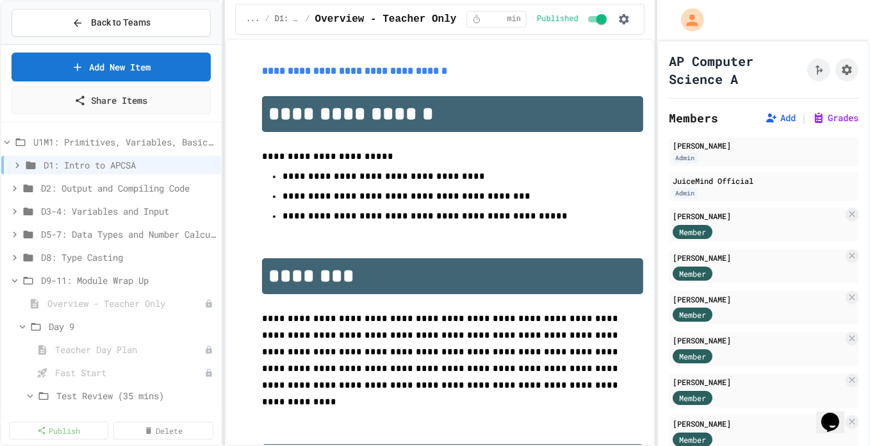
click at [823, 124] on div "Add | Grades" at bounding box center [809, 117] width 99 height 15
click at [820, 118] on button "Grades" at bounding box center [836, 118] width 46 height 13
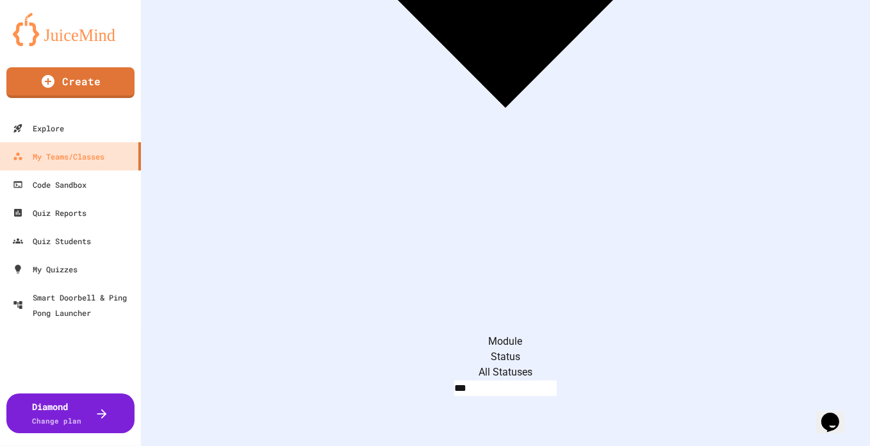
scroll to position [517, 0]
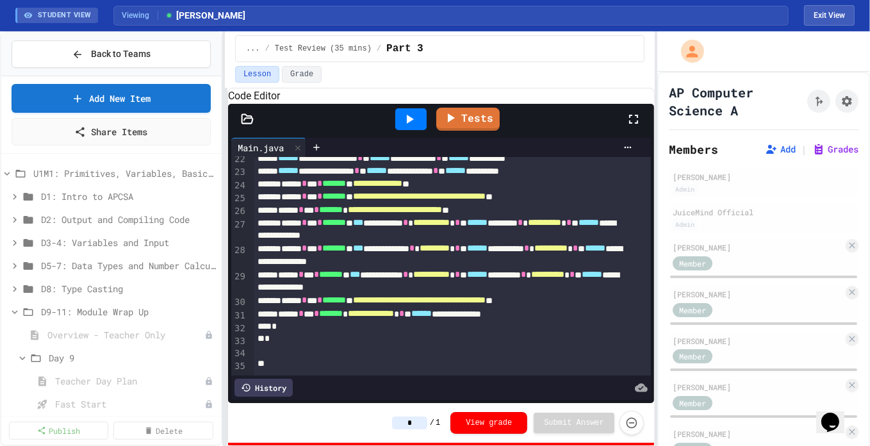
scroll to position [322, 0]
click at [253, 379] on div "History" at bounding box center [264, 388] width 58 height 18
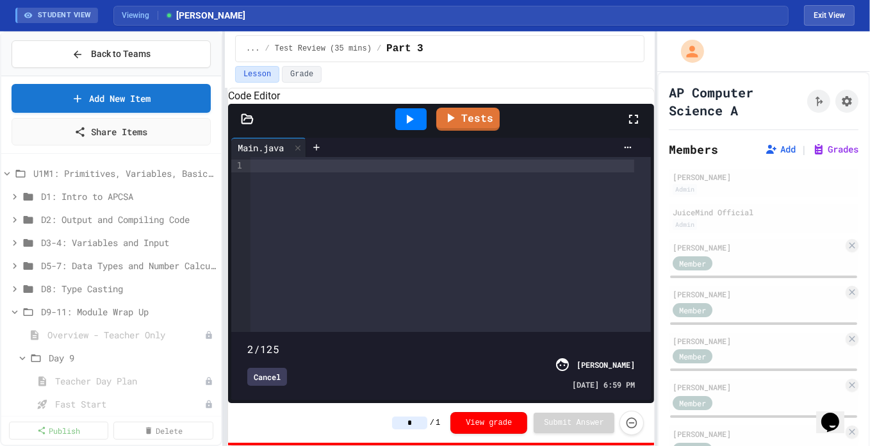
drag, startPoint x: 626, startPoint y: 320, endPoint x: 249, endPoint y: 287, distance: 378.3
click at [249, 287] on div "**********" at bounding box center [441, 278] width 420 height 243
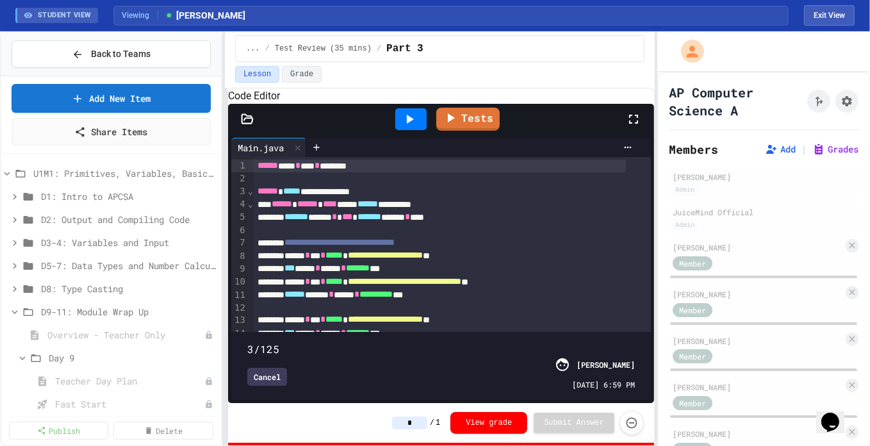
click at [247, 342] on span at bounding box center [247, 342] width 0 height 0
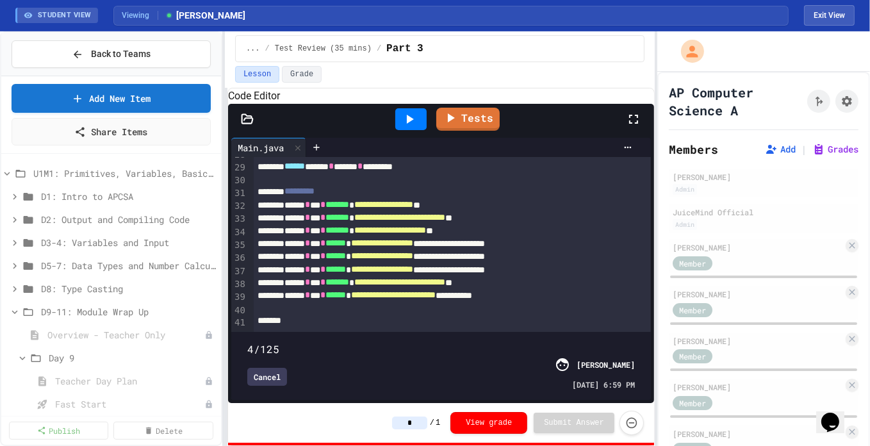
scroll to position [0, 0]
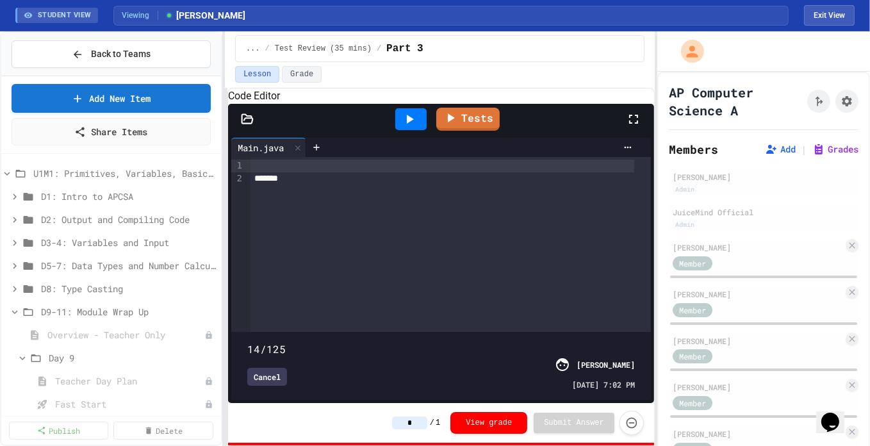
drag, startPoint x: 258, startPoint y: 322, endPoint x: 288, endPoint y: 327, distance: 30.6
click at [247, 342] on span at bounding box center [247, 342] width 0 height 0
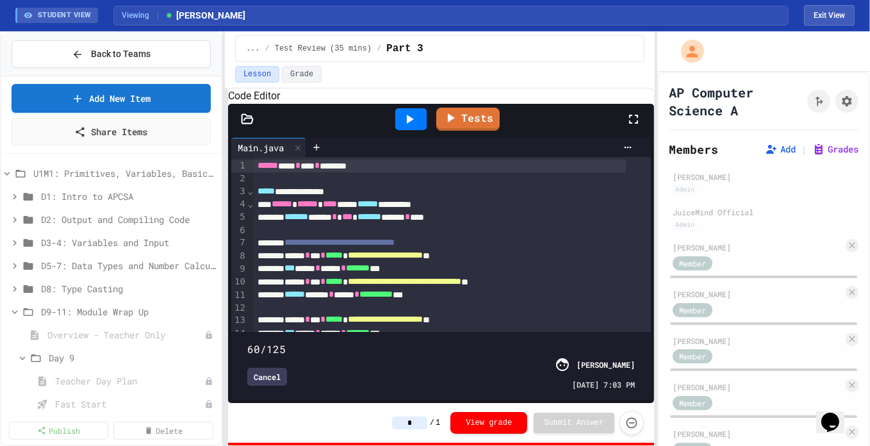
drag, startPoint x: 287, startPoint y: 327, endPoint x: 428, endPoint y: 340, distance: 141.6
click at [428, 340] on div "60/125 Cancel [PERSON_NAME] [DATE] 7:03 PM" at bounding box center [441, 366] width 413 height 62
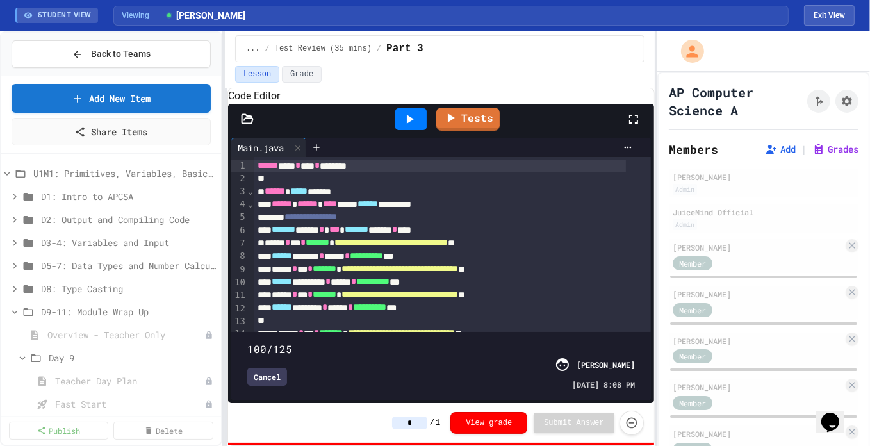
drag, startPoint x: 429, startPoint y: 320, endPoint x: 549, endPoint y: 333, distance: 120.0
click at [247, 342] on span at bounding box center [247, 342] width 0 height 0
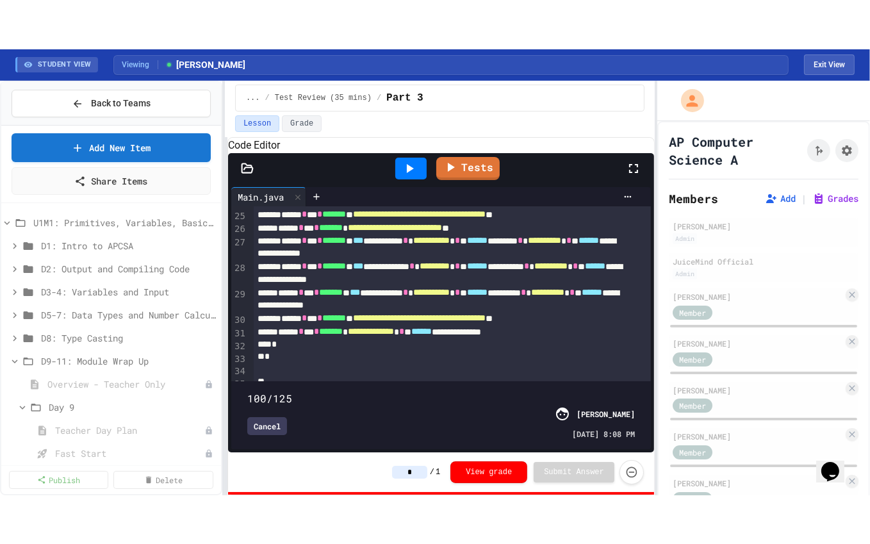
scroll to position [385, 0]
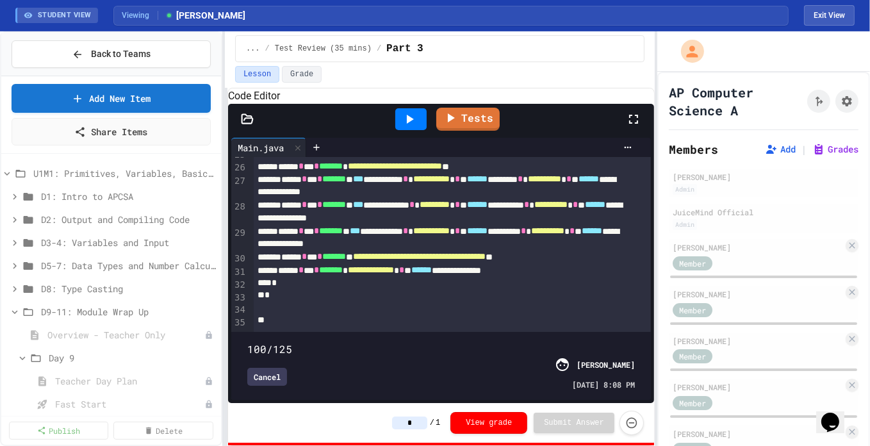
click at [636, 127] on icon at bounding box center [633, 119] width 15 height 15
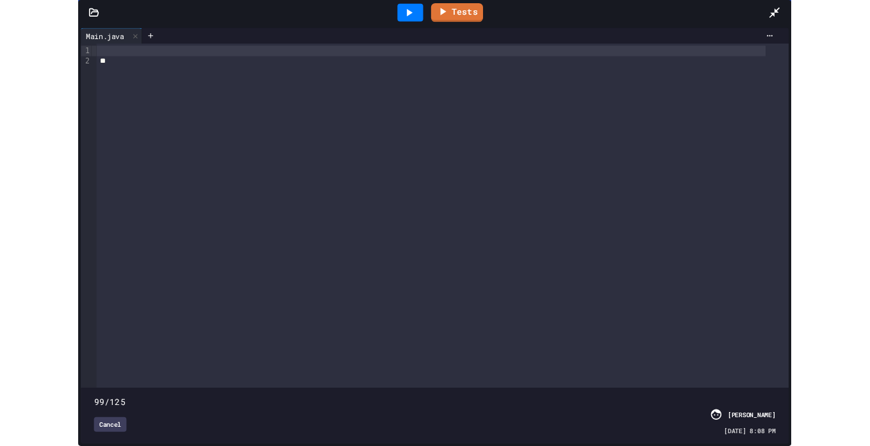
scroll to position [0, 0]
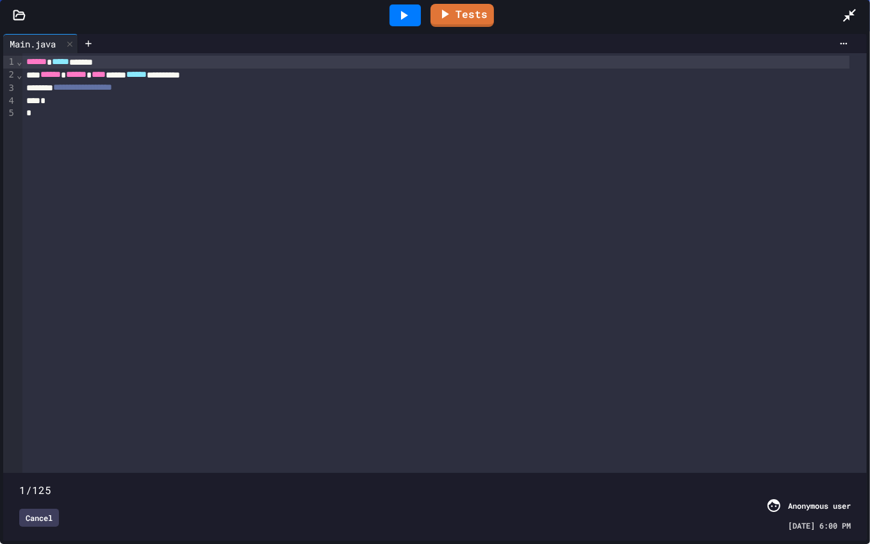
drag, startPoint x: 674, startPoint y: 460, endPoint x: 0, endPoint y: 384, distance: 678.4
click at [0, 384] on div "**********" at bounding box center [435, 287] width 870 height 513
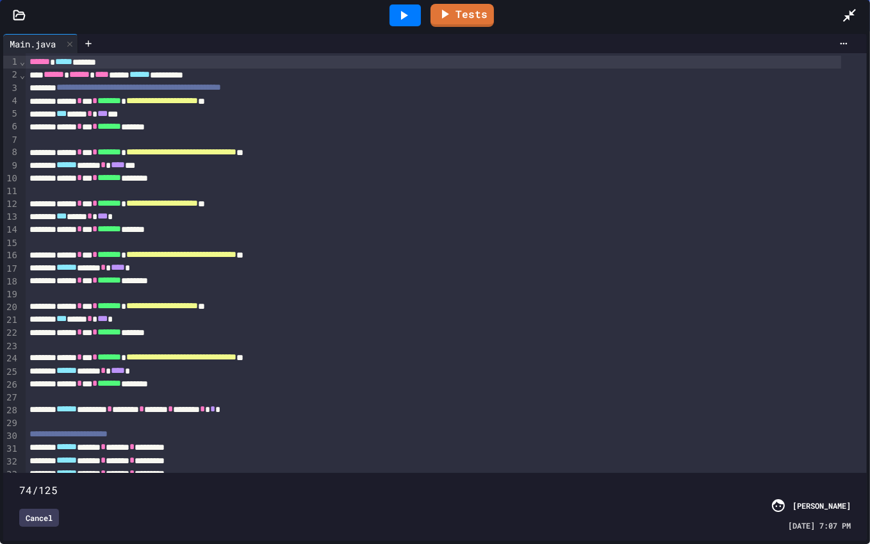
drag, startPoint x: 14, startPoint y: 467, endPoint x: 503, endPoint y: 524, distance: 492.2
click at [503, 445] on div "74/125 Cancel [PERSON_NAME] [DATE] 7:07 PM" at bounding box center [434, 507] width 857 height 62
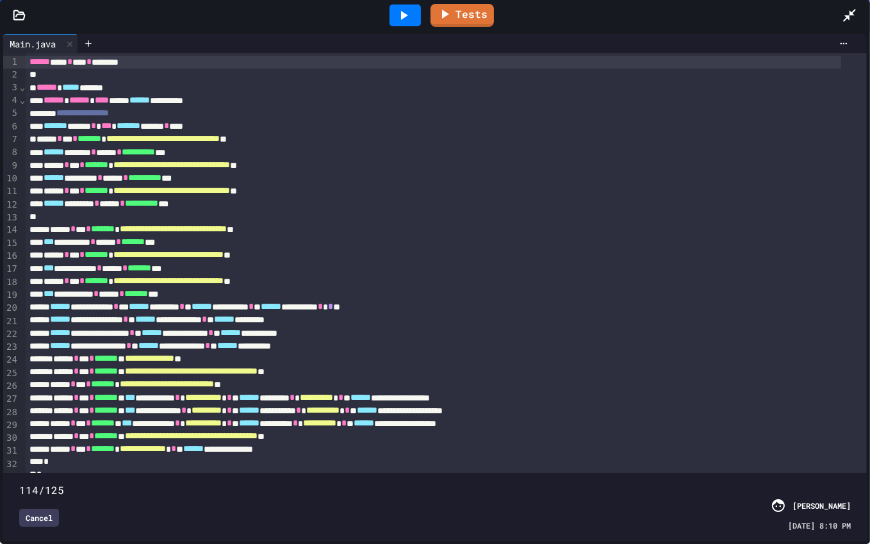
drag, startPoint x: 500, startPoint y: 463, endPoint x: 774, endPoint y: 459, distance: 273.7
click at [19, 445] on span at bounding box center [19, 483] width 0 height 0
type input "***"
drag, startPoint x: 777, startPoint y: 459, endPoint x: 864, endPoint y: 465, distance: 87.4
click at [864, 445] on div "**********" at bounding box center [435, 287] width 870 height 513
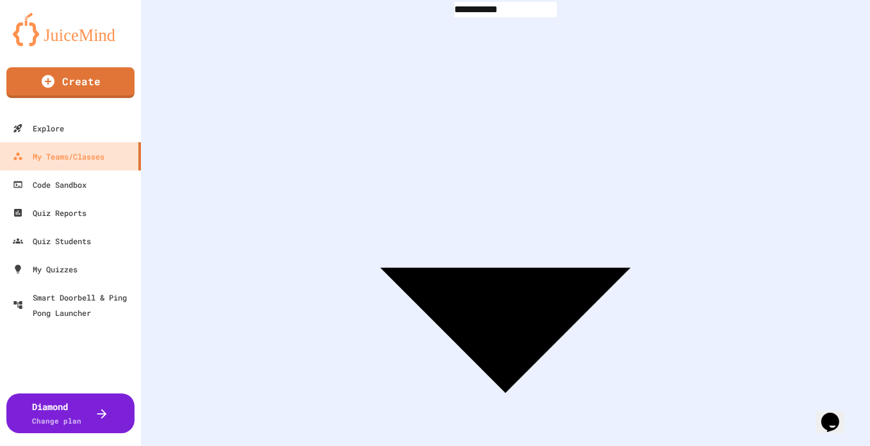
scroll to position [152, 0]
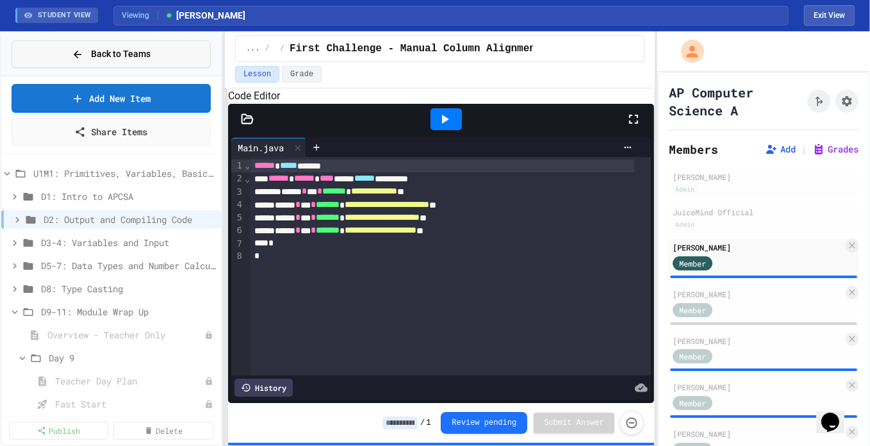
click at [83, 57] on icon at bounding box center [78, 55] width 12 height 12
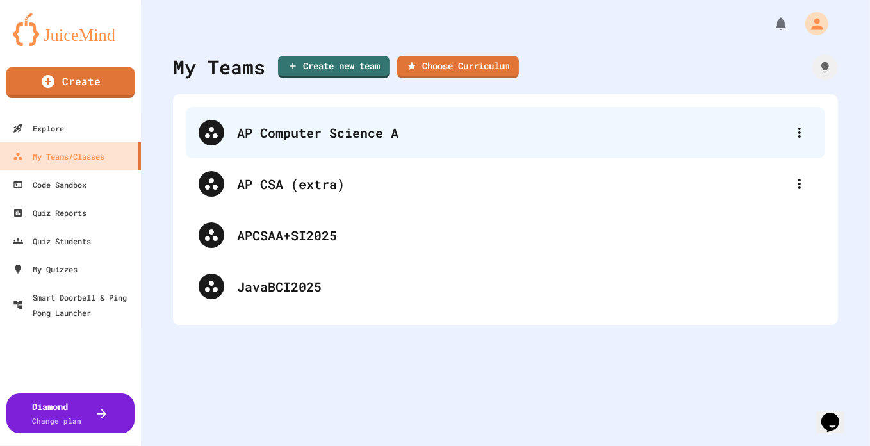
click at [471, 116] on div "AP Computer Science A" at bounding box center [506, 132] width 640 height 51
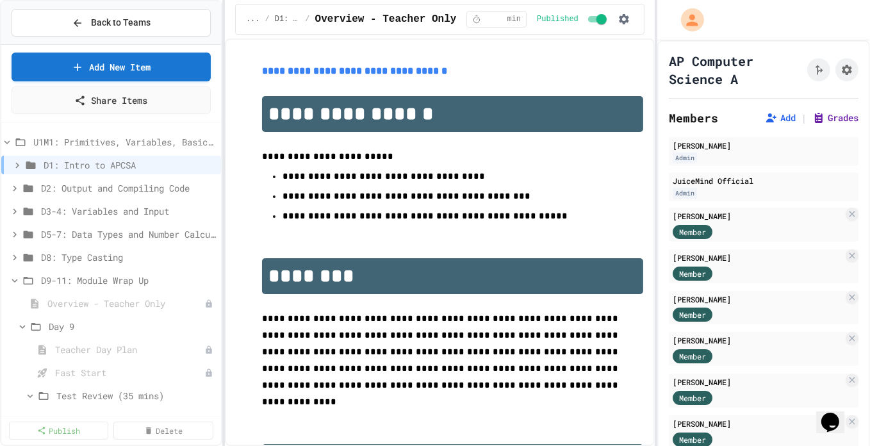
click at [820, 119] on button "Grades" at bounding box center [836, 118] width 46 height 13
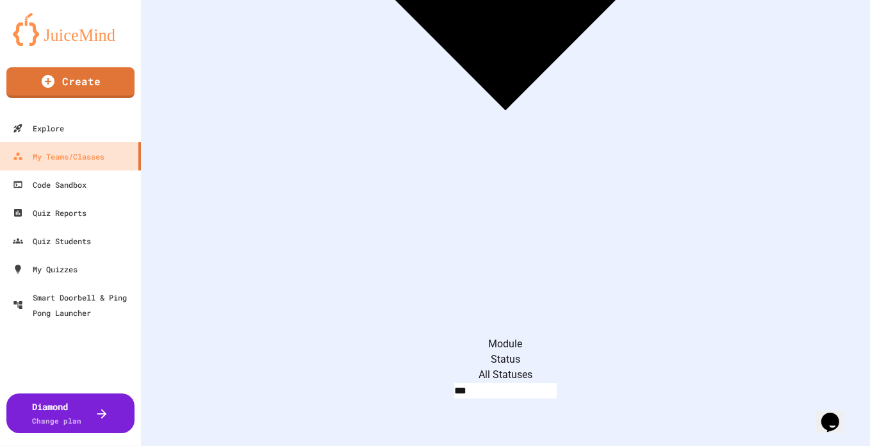
scroll to position [429, 0]
